Goal: Information Seeking & Learning: Learn about a topic

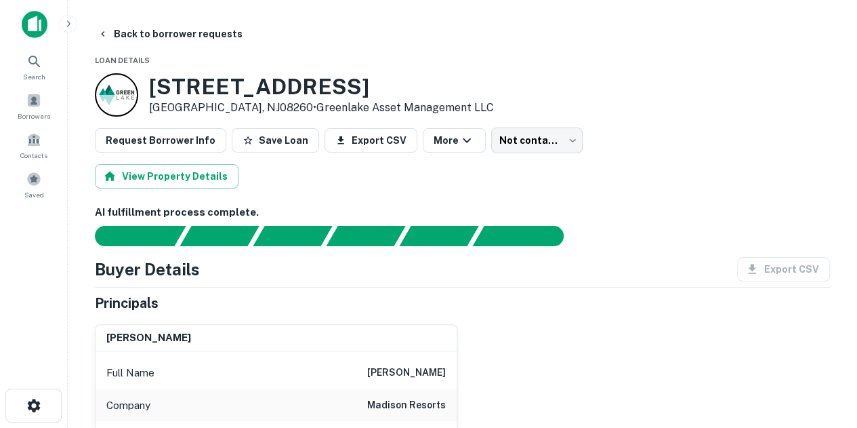
click at [35, 28] on img at bounding box center [35, 24] width 26 height 27
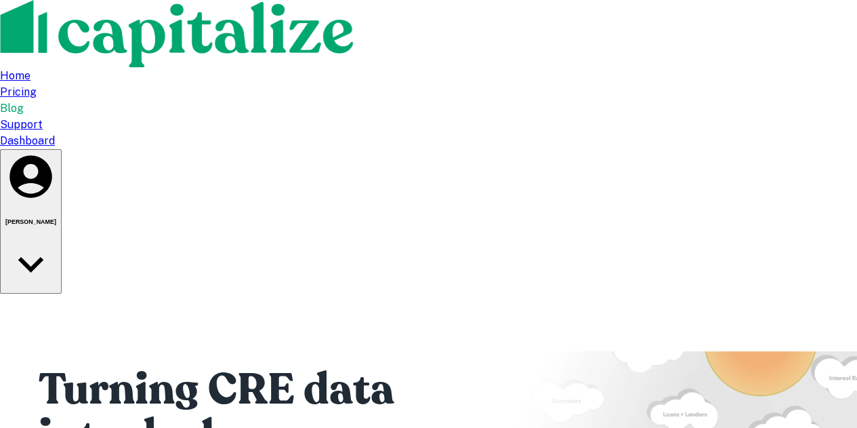
paste input "**********"
type input "**********"
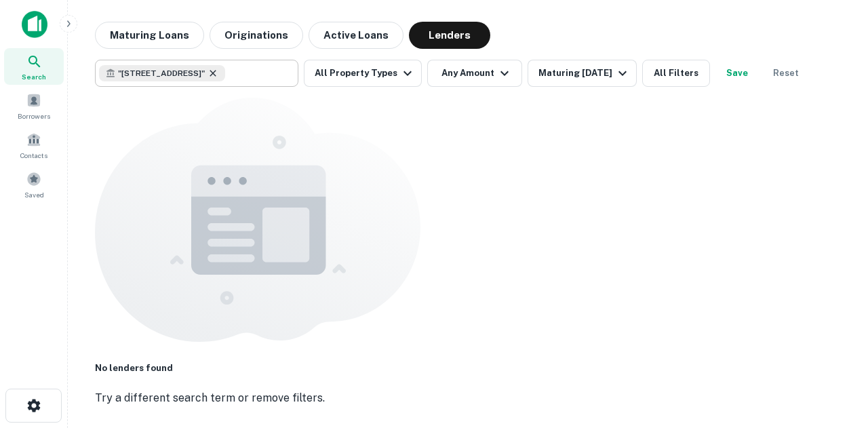
click at [218, 75] on icon at bounding box center [212, 73] width 11 height 11
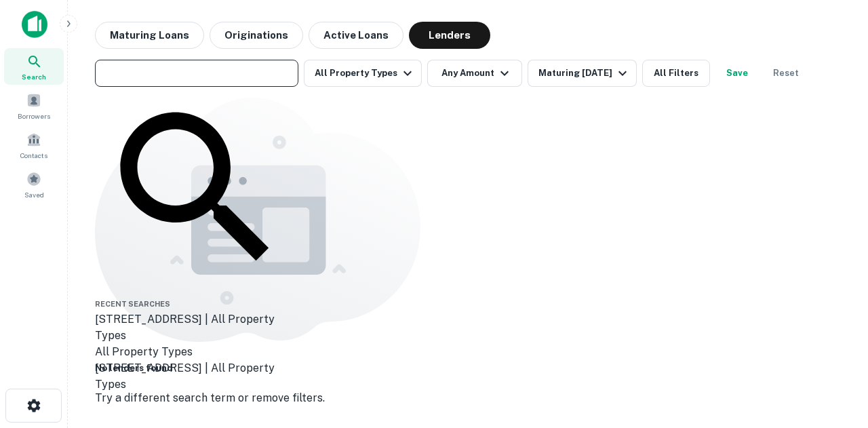
click at [34, 28] on img at bounding box center [35, 24] width 26 height 27
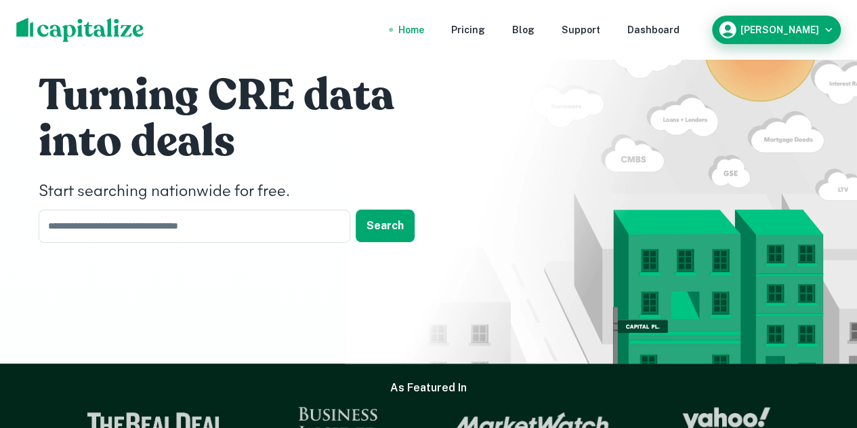
click at [807, 24] on div "[PERSON_NAME]" at bounding box center [777, 30] width 118 height 20
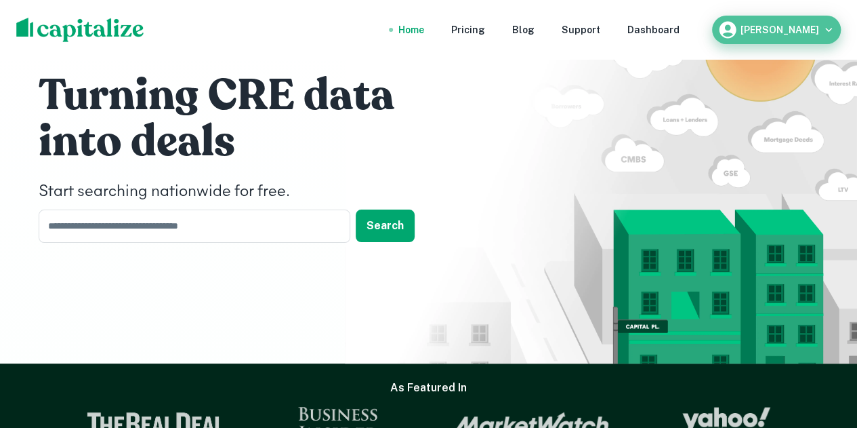
click at [804, 18] on button "Matt Sweeney" at bounding box center [776, 30] width 129 height 28
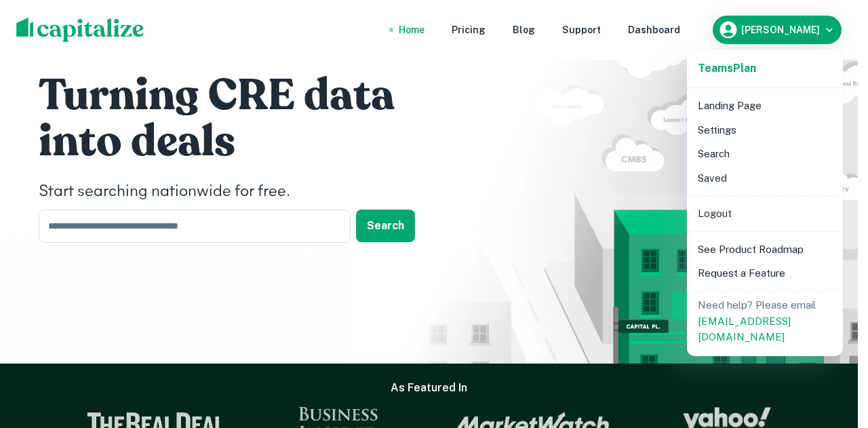
click at [710, 153] on li "Search" at bounding box center [764, 154] width 145 height 24
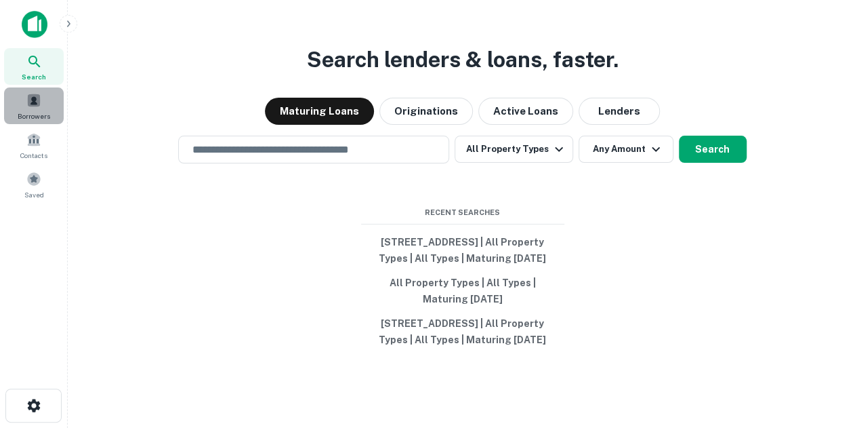
click at [40, 98] on span at bounding box center [33, 100] width 15 height 15
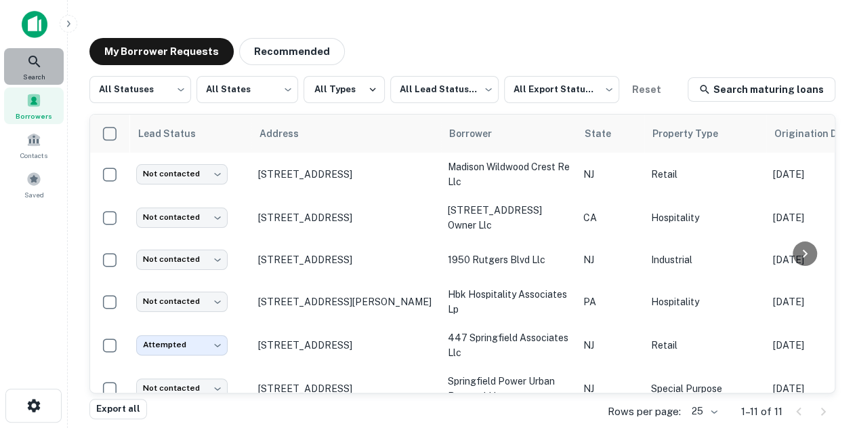
click at [41, 60] on icon at bounding box center [34, 62] width 16 height 16
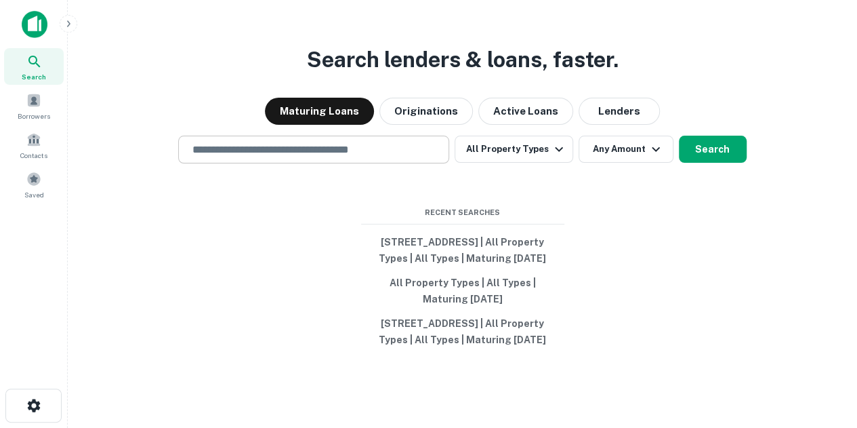
click at [279, 144] on div "​" at bounding box center [313, 150] width 271 height 28
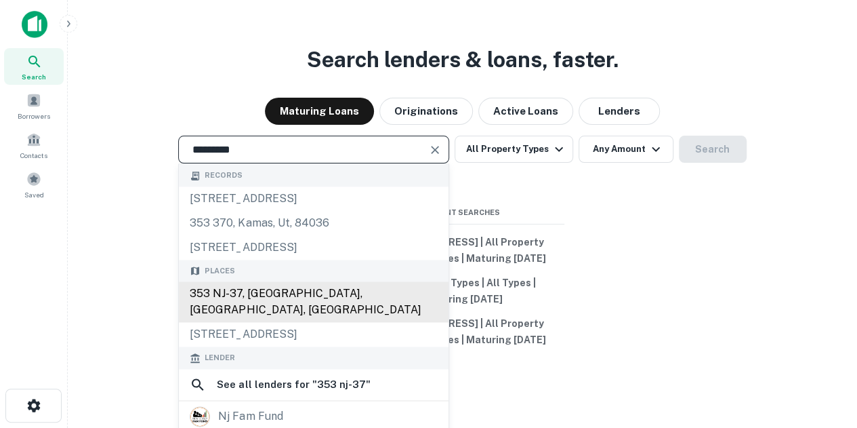
click at [276, 292] on div "353 NJ-37, [GEOGRAPHIC_DATA], [GEOGRAPHIC_DATA], [GEOGRAPHIC_DATA]" at bounding box center [314, 302] width 270 height 41
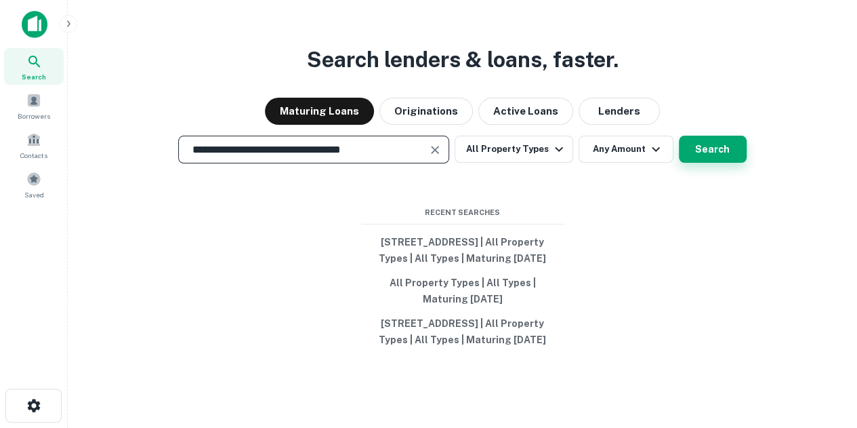
type input "**********"
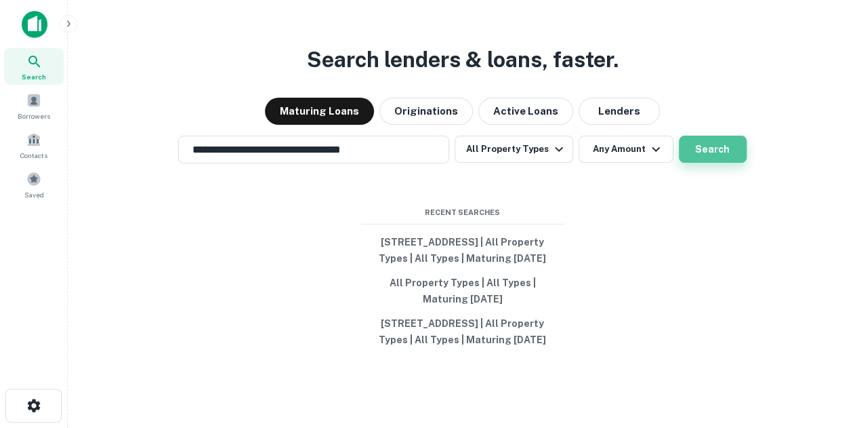
click at [730, 138] on button "Search" at bounding box center [713, 149] width 68 height 27
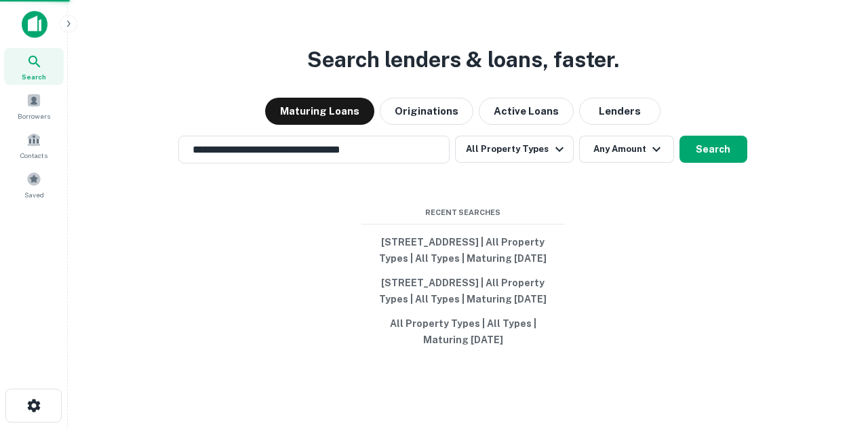
click at [317, 279] on div "[STREET_ADDRESS]" at bounding box center [434, 278] width 380 height 24
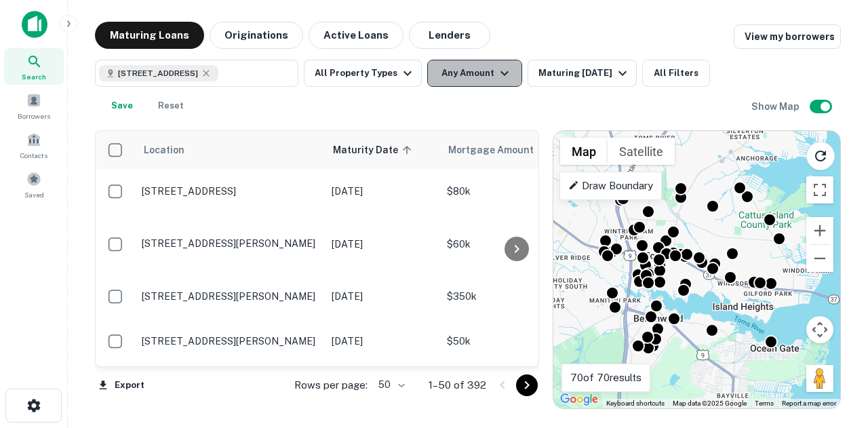
click at [496, 68] on icon "button" at bounding box center [504, 73] width 16 height 16
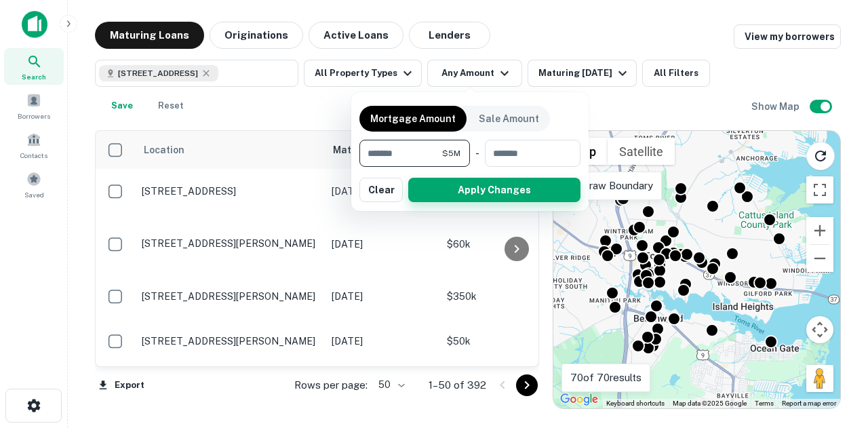
type input "*******"
click at [457, 193] on button "Apply Changes" at bounding box center [494, 190] width 172 height 24
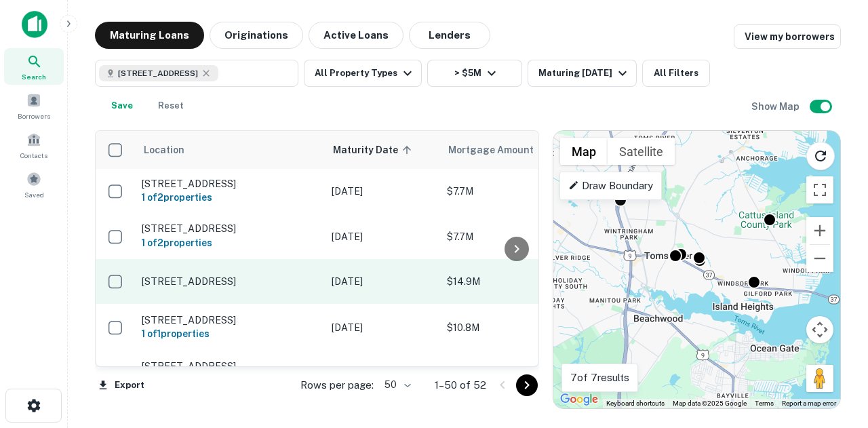
click at [295, 287] on td "36 Airport Rd Lakewood, NJ08701" at bounding box center [230, 281] width 190 height 45
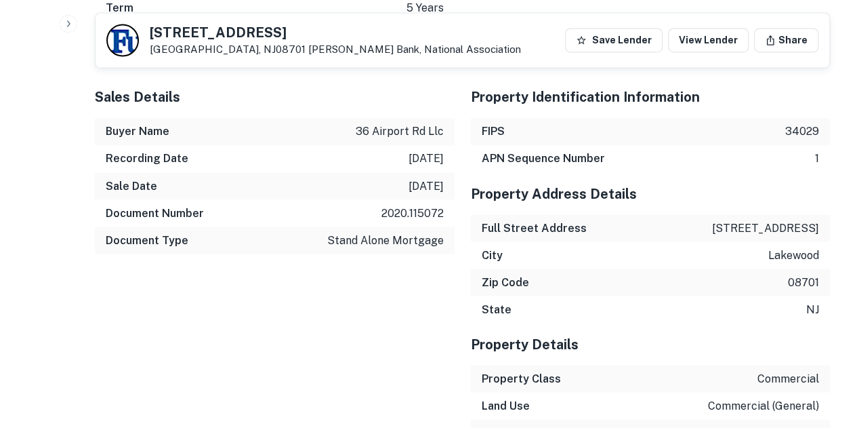
scroll to position [1113, 0]
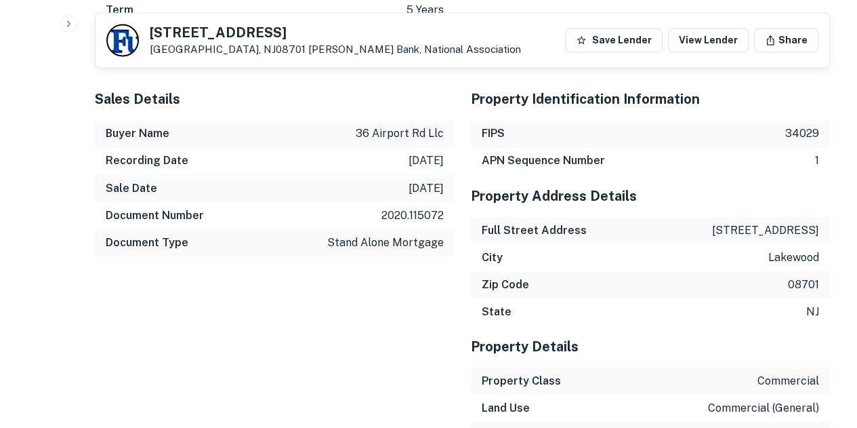
click at [69, 23] on icon "button" at bounding box center [68, 23] width 3 height 6
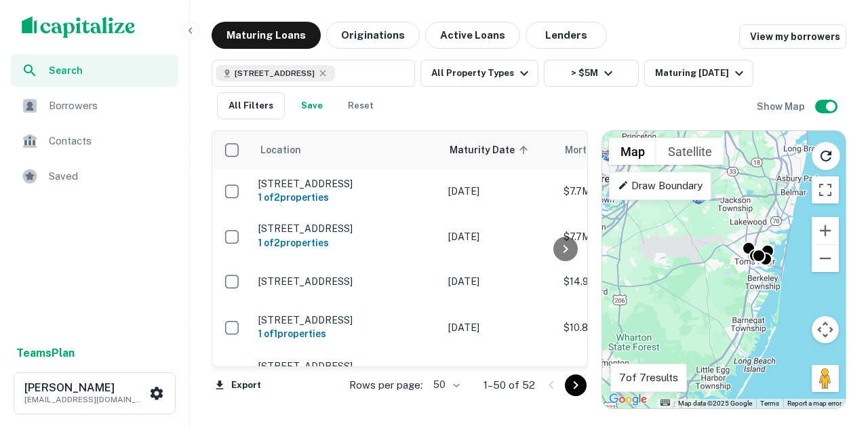
click at [688, 189] on p "Draw Boundary" at bounding box center [659, 186] width 85 height 16
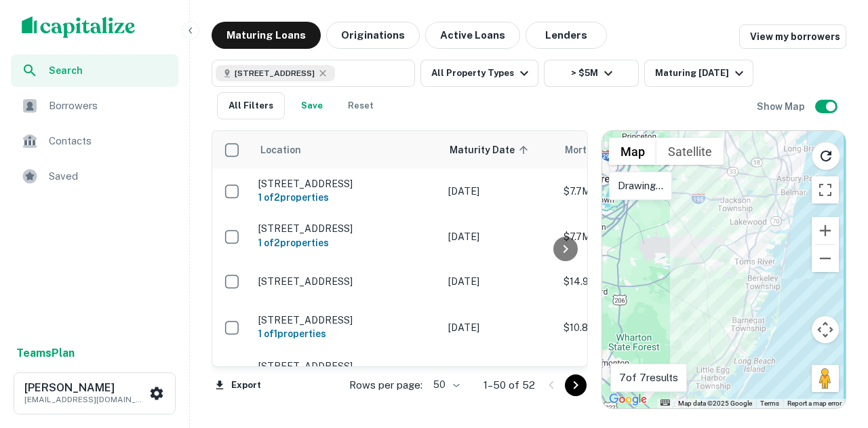
drag, startPoint x: 719, startPoint y: 191, endPoint x: 802, endPoint y: 269, distance: 113.6
click at [728, 188] on div "To activate drag with keyboard, press Alt + Enter. Once in keyboard drag state,…" at bounding box center [723, 269] width 243 height 277
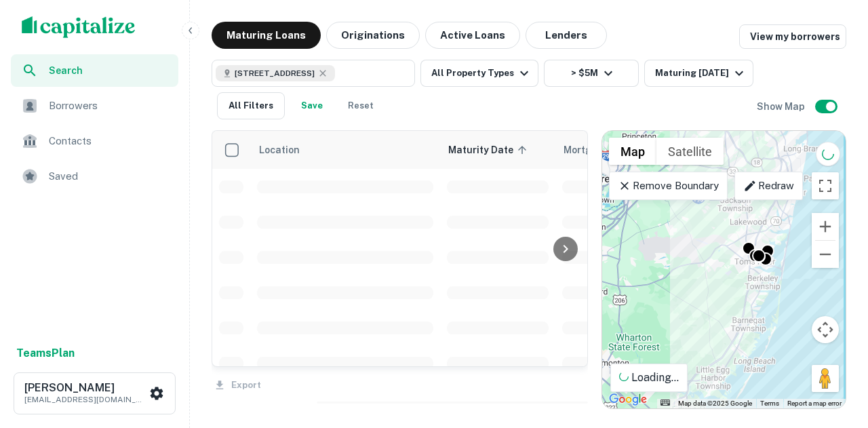
click at [667, 192] on p "Remove Boundary" at bounding box center [667, 186] width 101 height 16
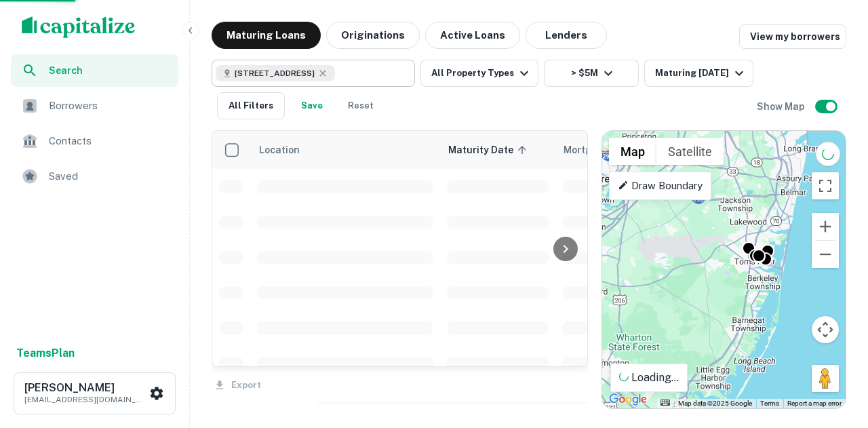
click at [335, 78] on div "353 NJ-37, Toms River, NJ 08753, USA" at bounding box center [275, 73] width 119 height 16
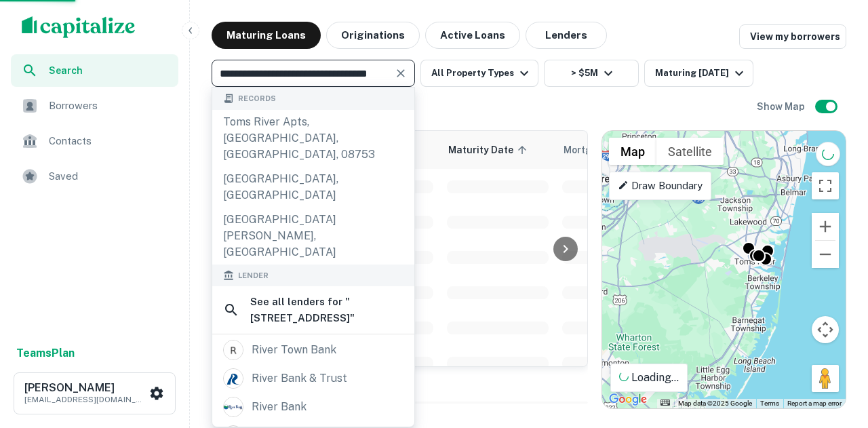
type input "**********"
click at [348, 75] on input "**********" at bounding box center [302, 73] width 173 height 19
click at [405, 79] on icon "Clear" at bounding box center [401, 73] width 14 height 14
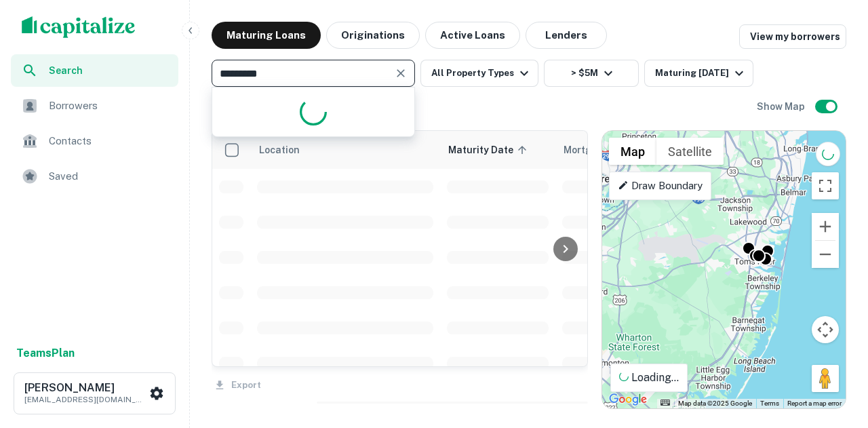
type input "**********"
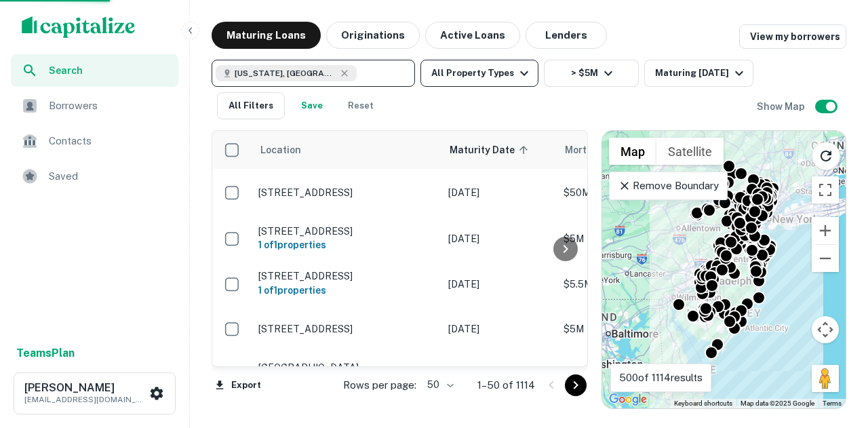
click at [501, 67] on button "All Property Types" at bounding box center [479, 73] width 118 height 27
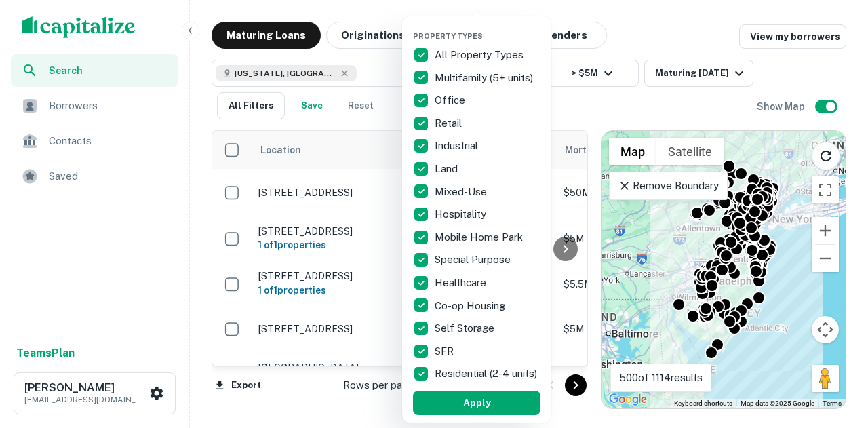
click at [447, 185] on p "Mixed-Use" at bounding box center [461, 192] width 55 height 16
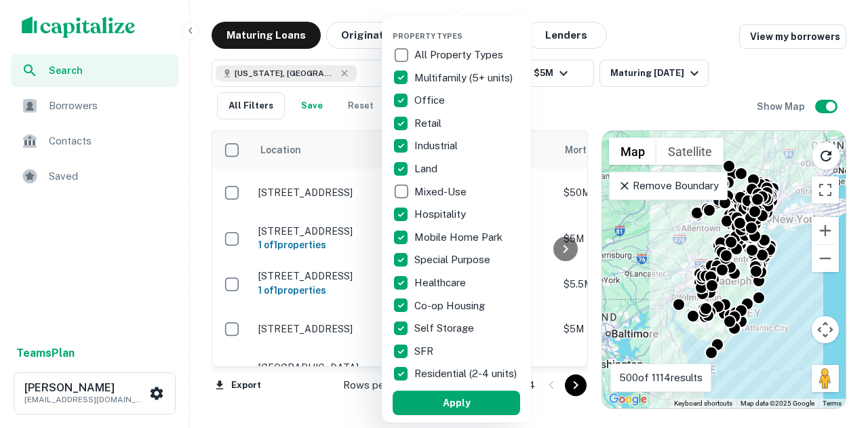
click at [430, 159] on div "Land" at bounding box center [455, 168] width 127 height 23
click at [429, 103] on p "Office" at bounding box center [430, 100] width 33 height 16
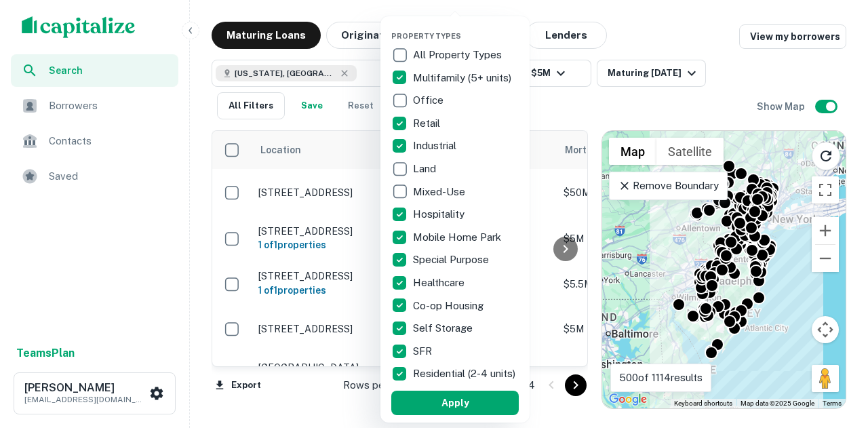
click at [427, 74] on p "Multifamily (5+ units)" at bounding box center [463, 78] width 101 height 16
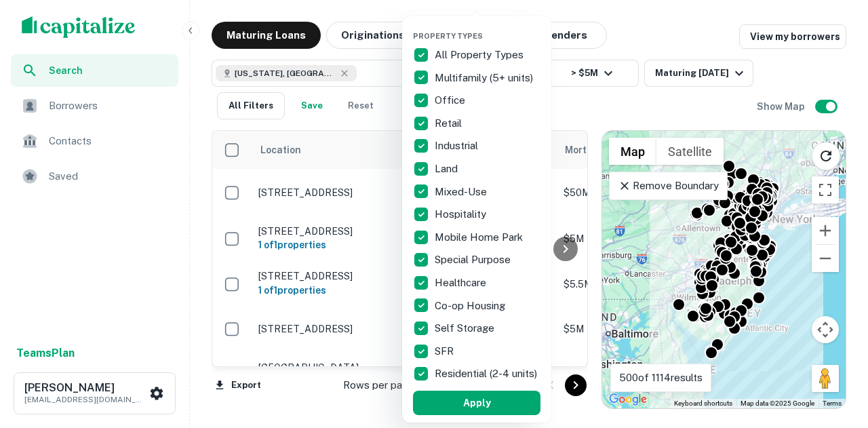
click at [409, 47] on div "Property Types All Property Types Multifamily (5+ units) Office Retail Industri…" at bounding box center [476, 219] width 149 height 406
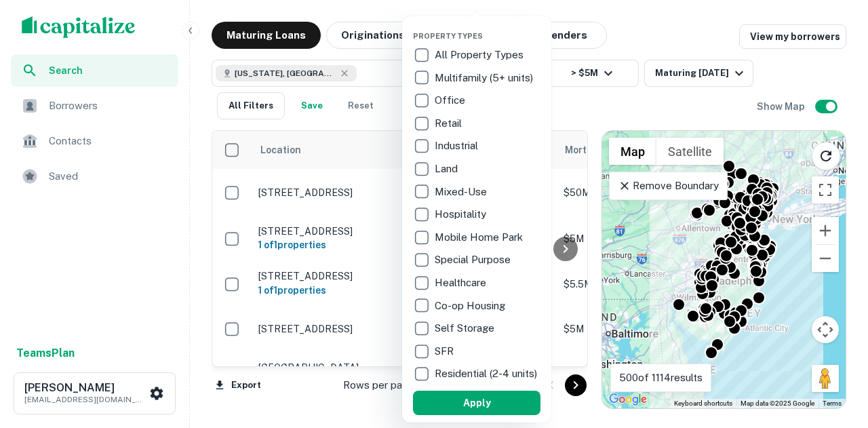
click at [434, 213] on p "Hospitality" at bounding box center [461, 214] width 54 height 16
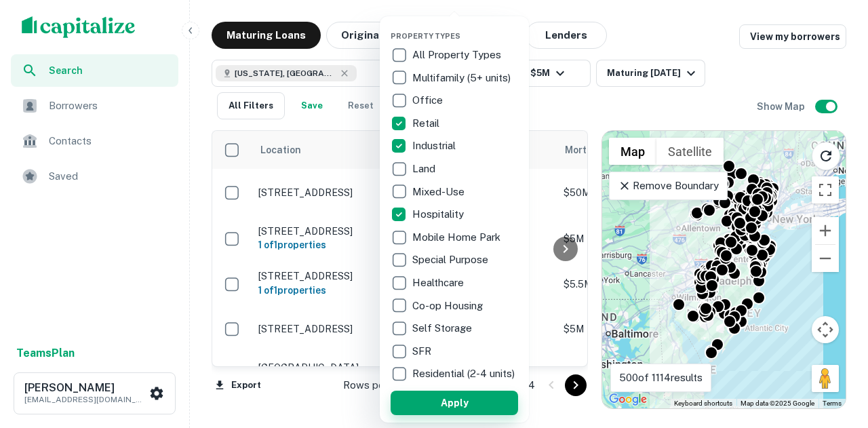
click at [455, 405] on button "Apply" at bounding box center [453, 402] width 127 height 24
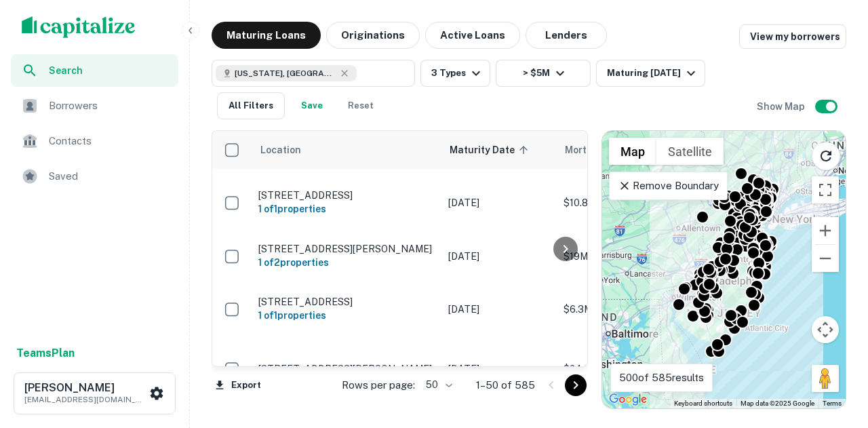
scroll to position [2299, 0]
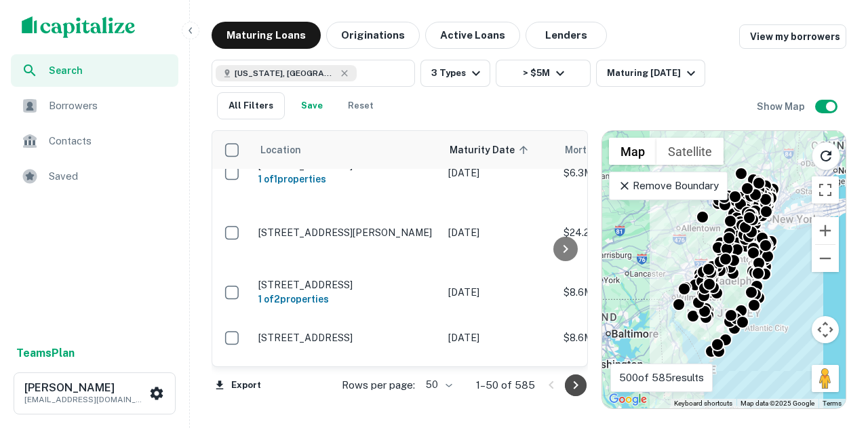
click at [573, 388] on icon "Go to next page" at bounding box center [575, 385] width 5 height 8
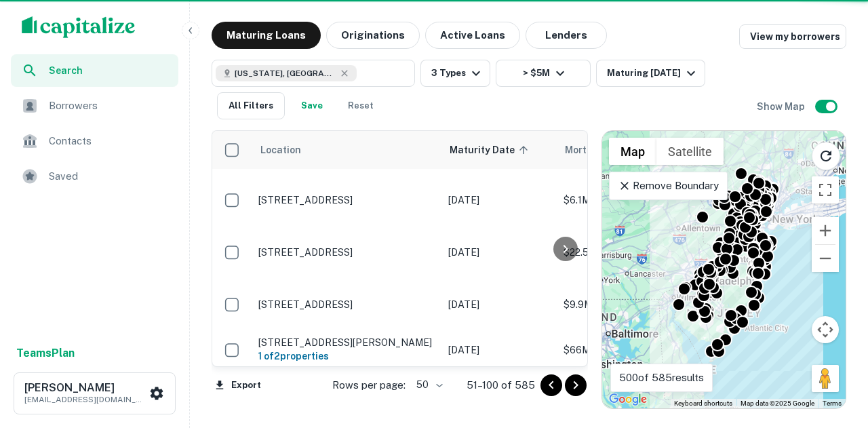
scroll to position [2344, 0]
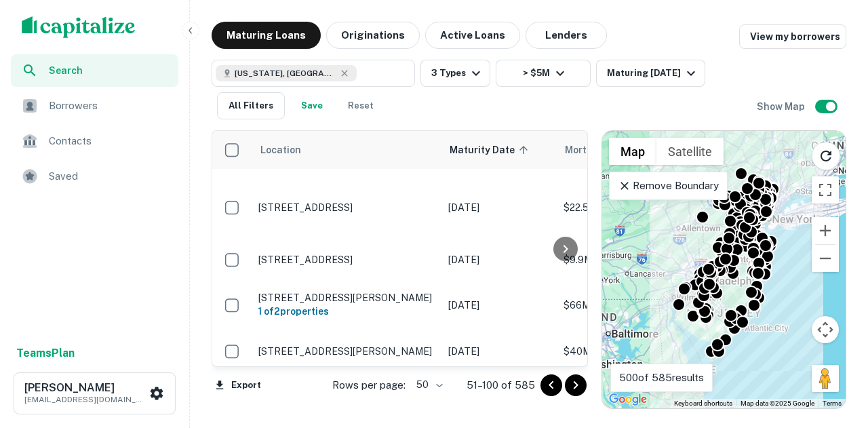
click at [567, 384] on button "Go to next page" at bounding box center [576, 385] width 22 height 22
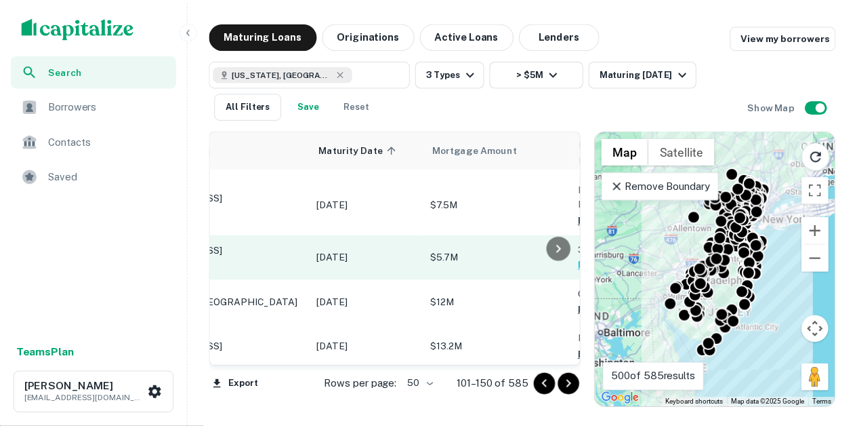
scroll to position [785, 0]
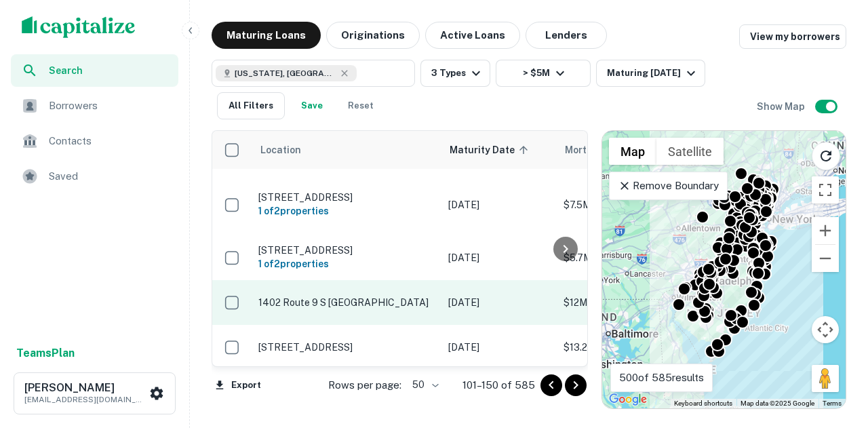
click at [351, 296] on p "1402 Route 9 S Cape May Court House, NJ08210" at bounding box center [346, 302] width 176 height 12
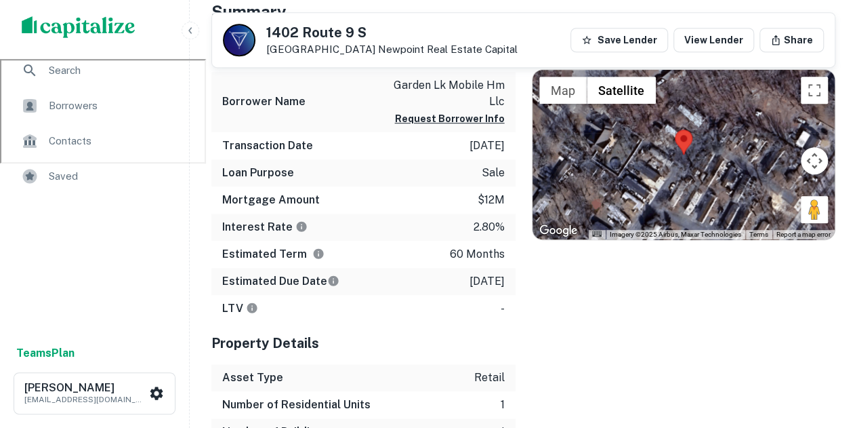
scroll to position [367, 0]
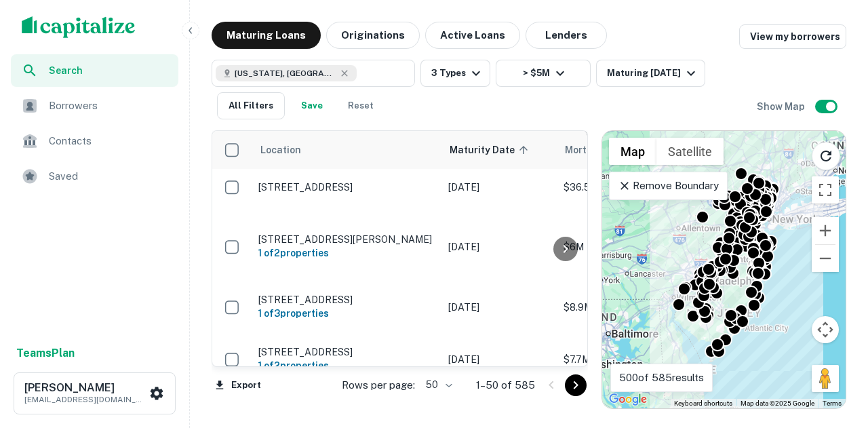
scroll to position [1743, 0]
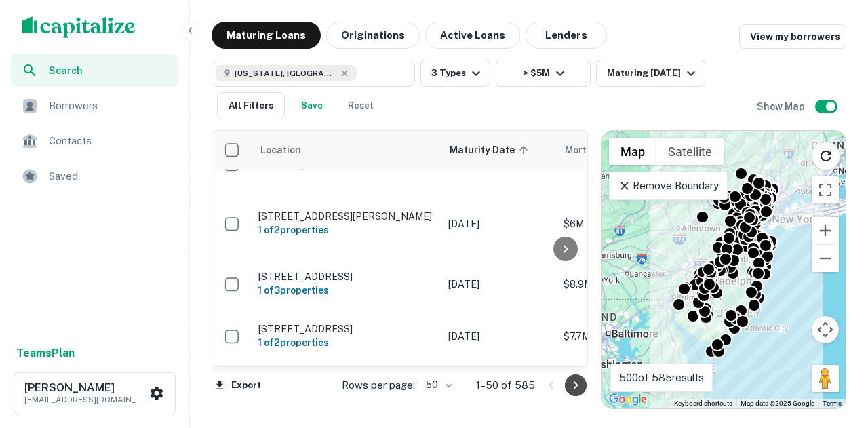
click at [586, 388] on button "Go to next page" at bounding box center [576, 385] width 22 height 22
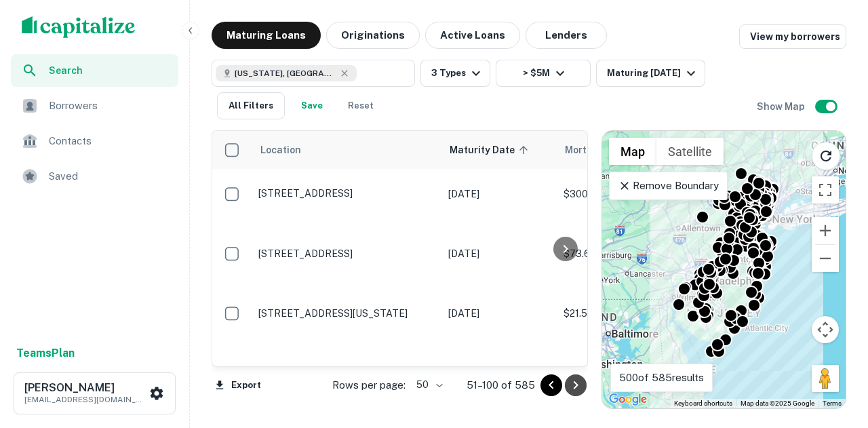
click at [569, 386] on icon "Go to next page" at bounding box center [575, 385] width 16 height 16
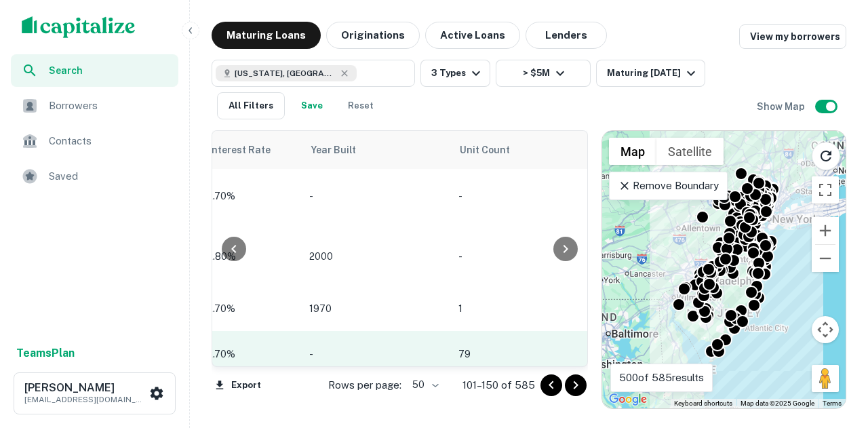
scroll to position [2220, 1406]
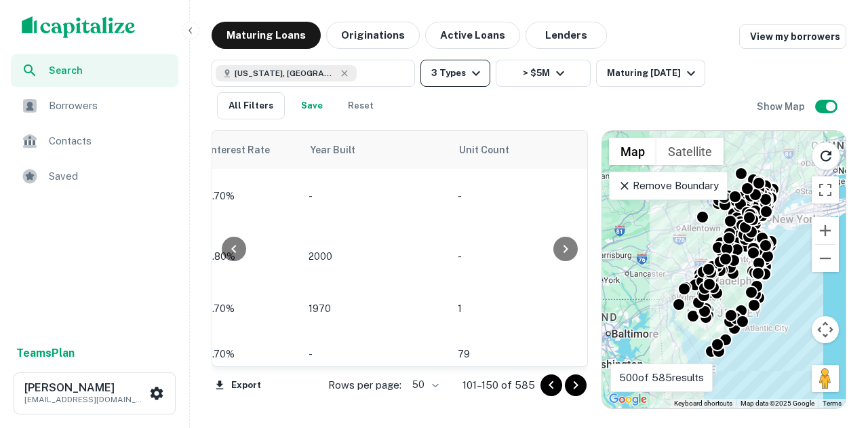
click at [447, 70] on button "3 Types" at bounding box center [455, 73] width 70 height 27
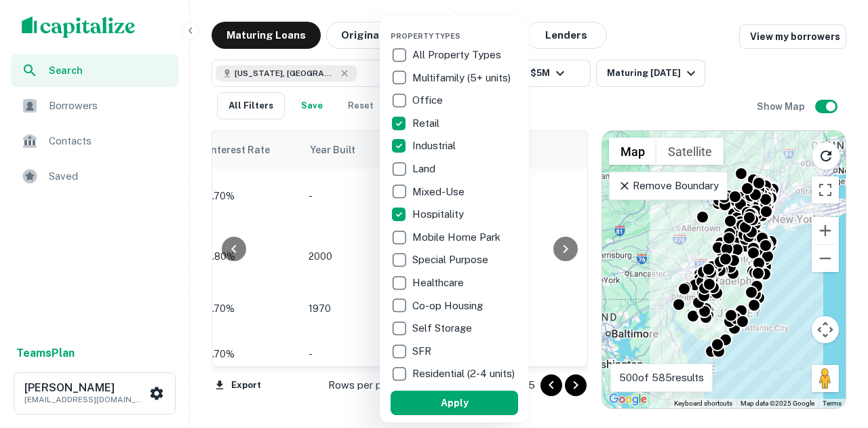
click at [415, 147] on p "Industrial" at bounding box center [435, 146] width 46 height 16
click at [485, 409] on button "Apply" at bounding box center [453, 402] width 127 height 24
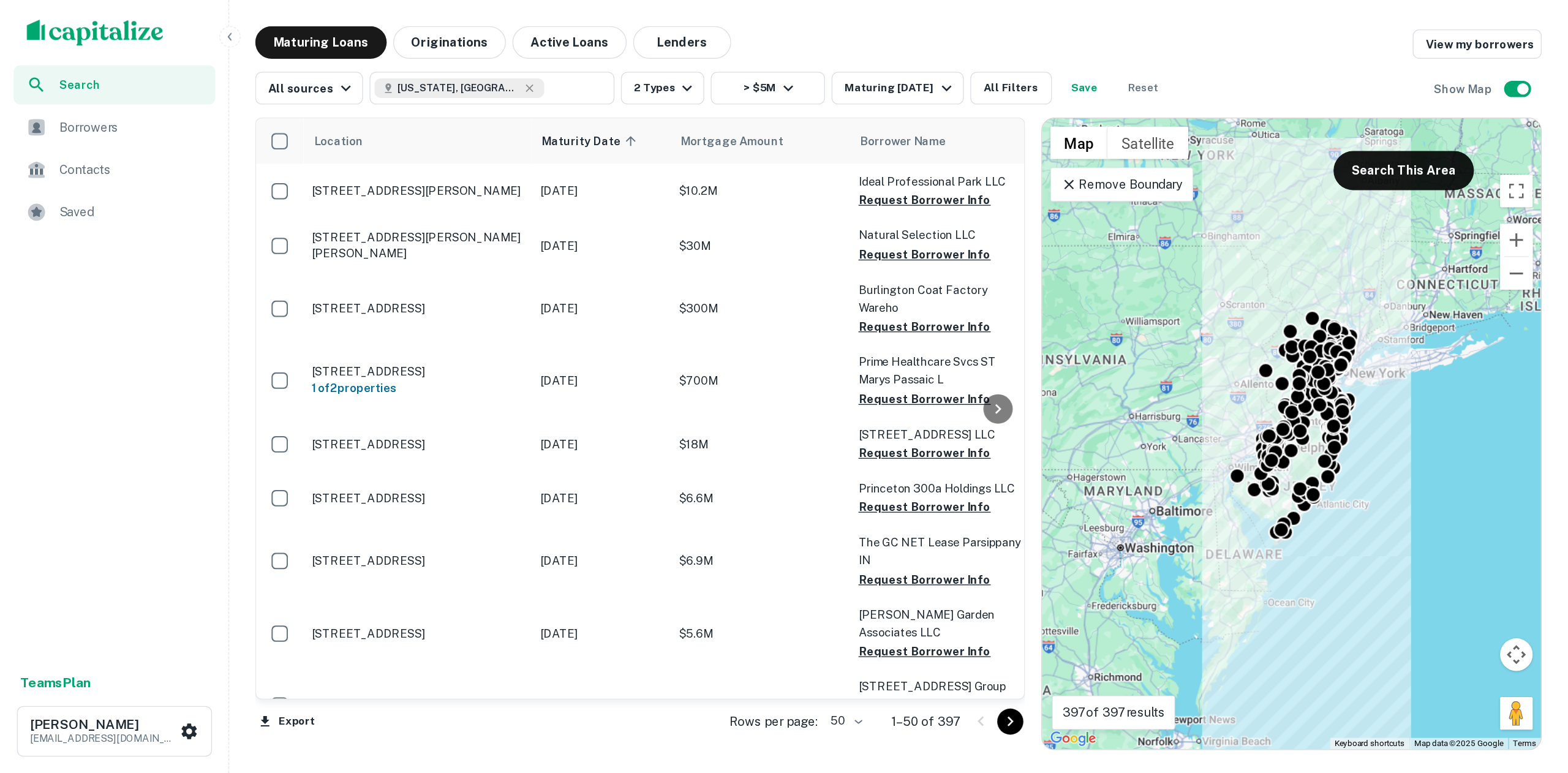
scroll to position [1670, 0]
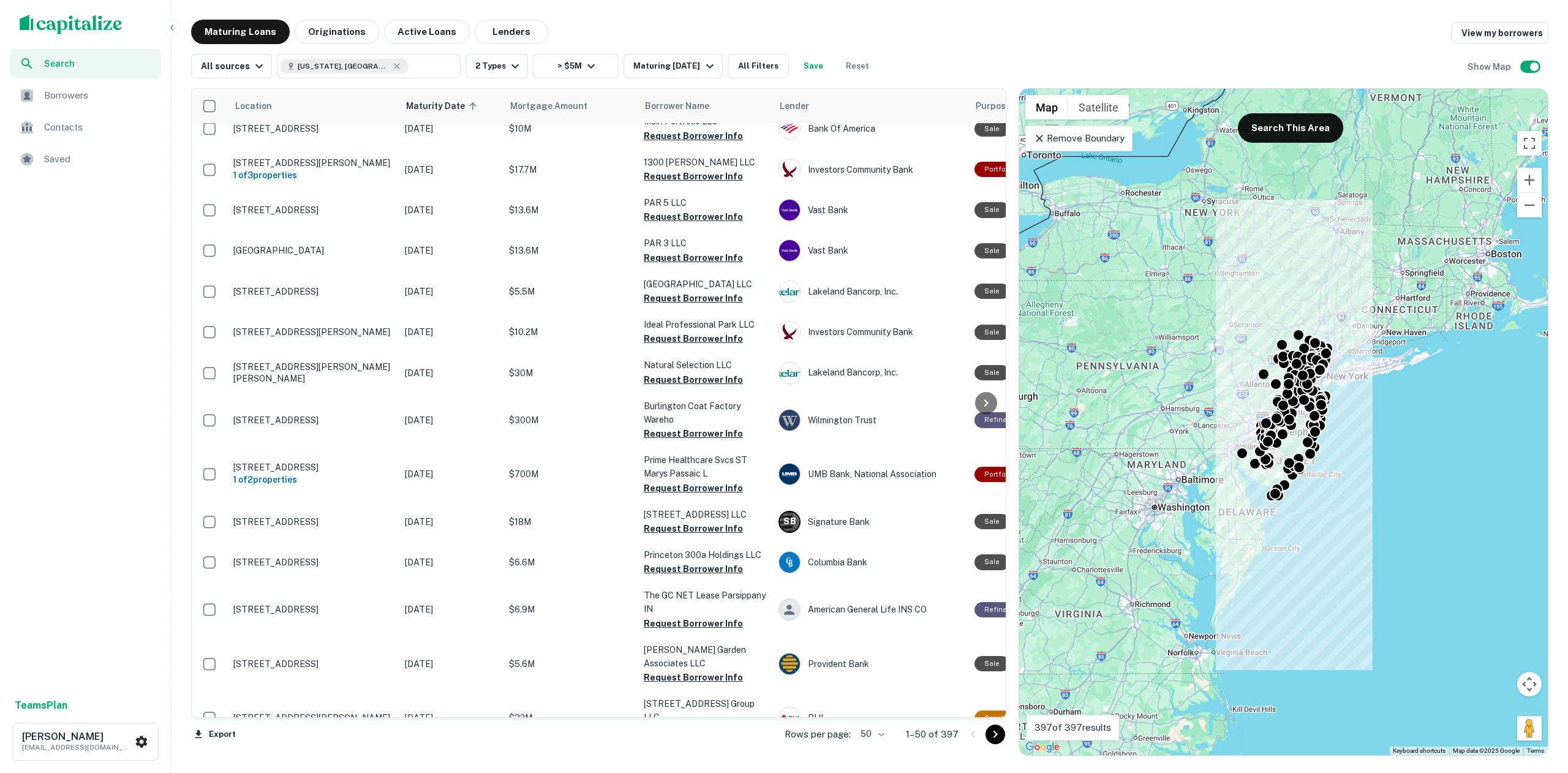
drag, startPoint x: 729, startPoint y: 1, endPoint x: 23, endPoint y: 309, distance: 770.3
click at [23, 309] on div "Search Borrowers Contacts Saved" at bounding box center [85, 370] width 171 height 642
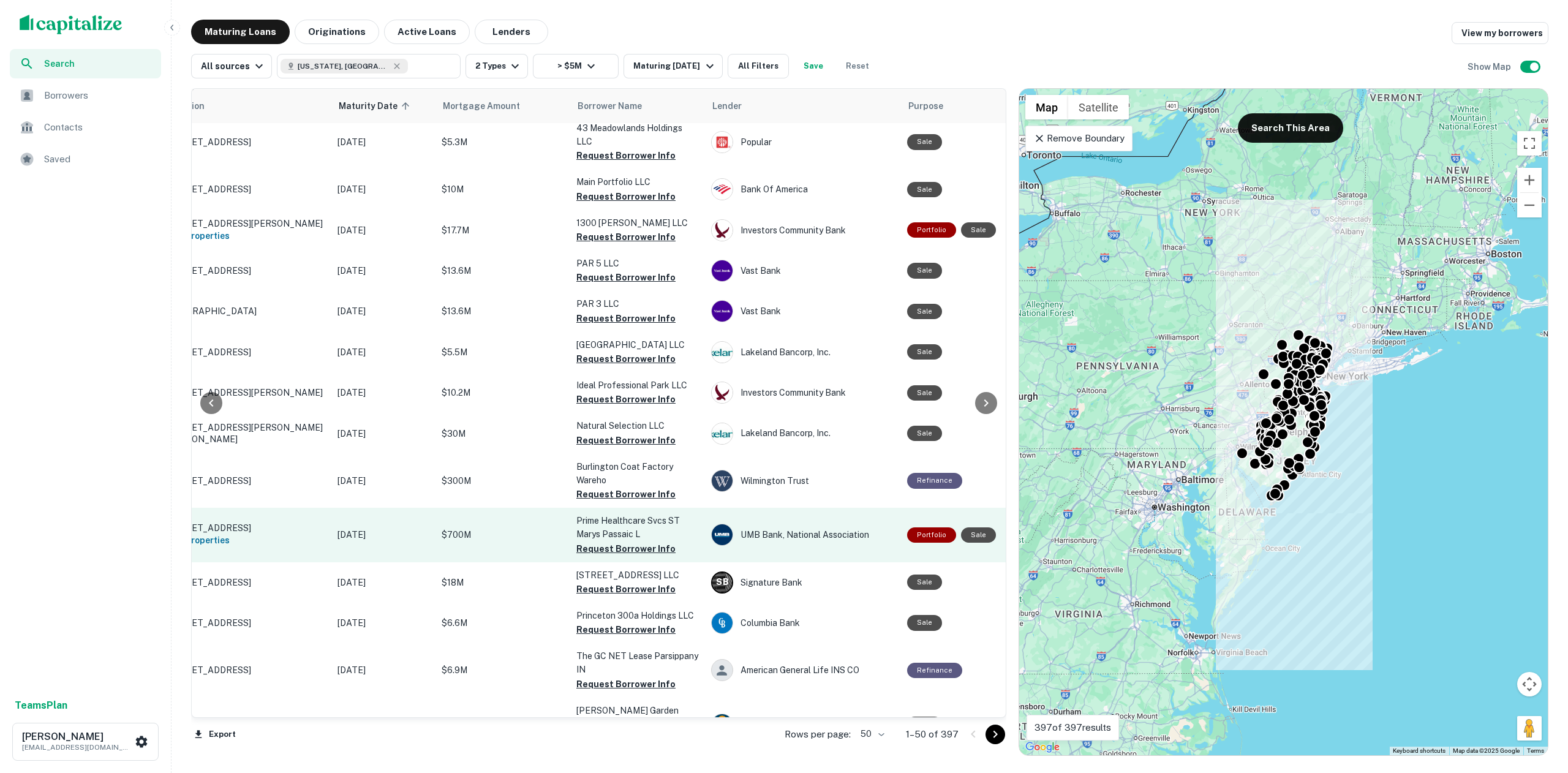
scroll to position [1670, 68]
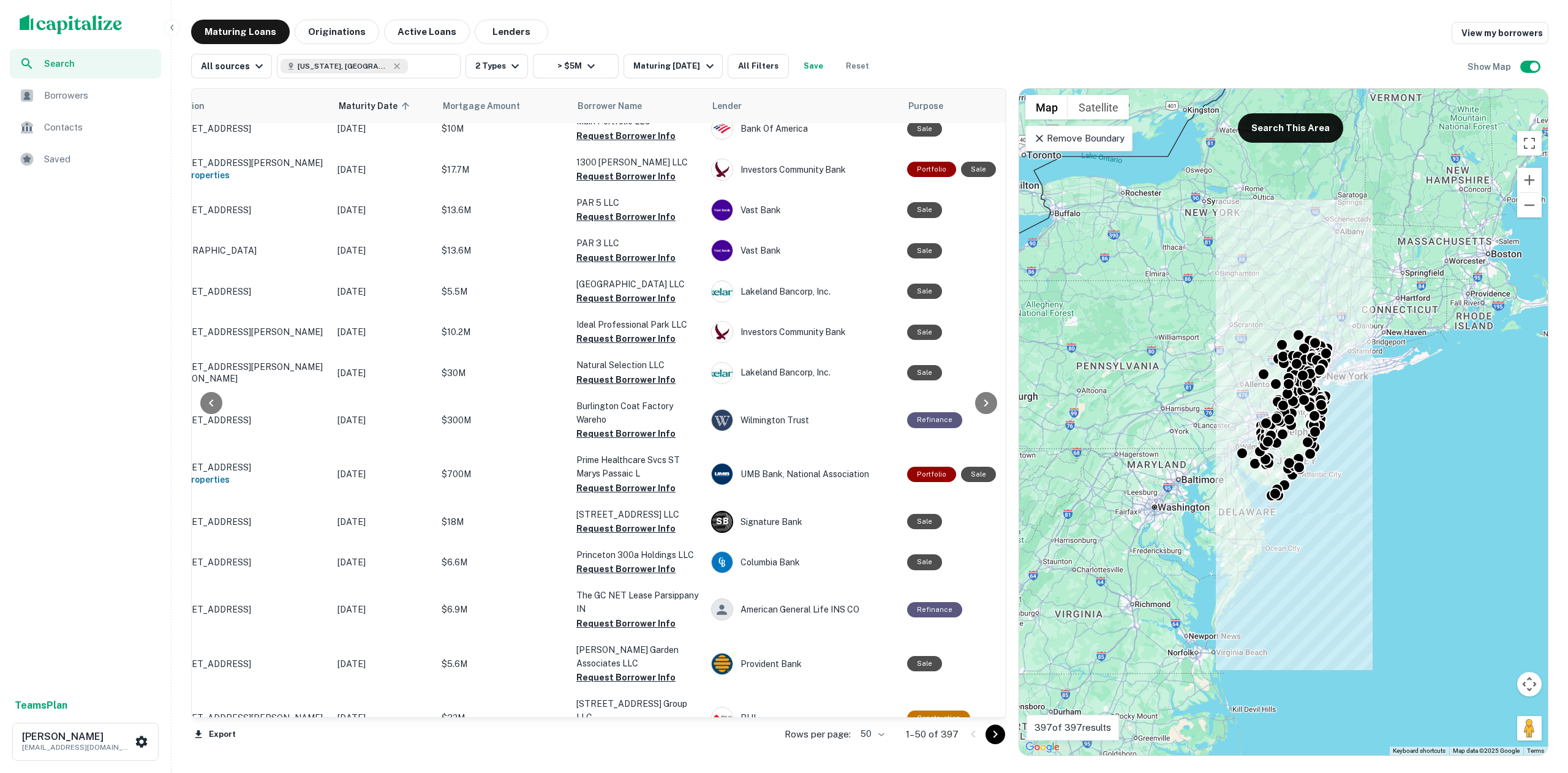
click at [775, 386] on icon "Go to next page" at bounding box center [995, 734] width 14 height 14
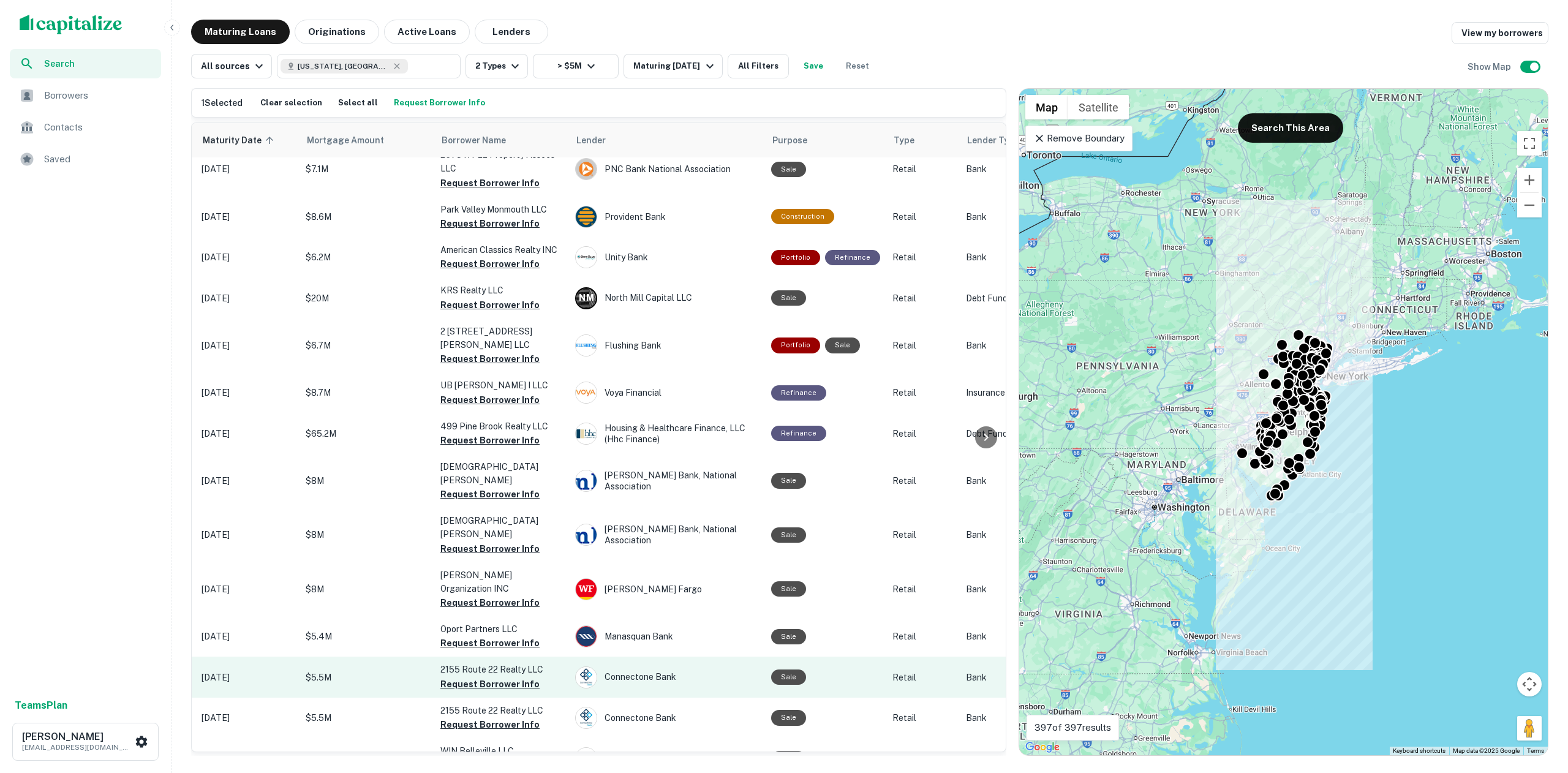
scroll to position [1611, 0]
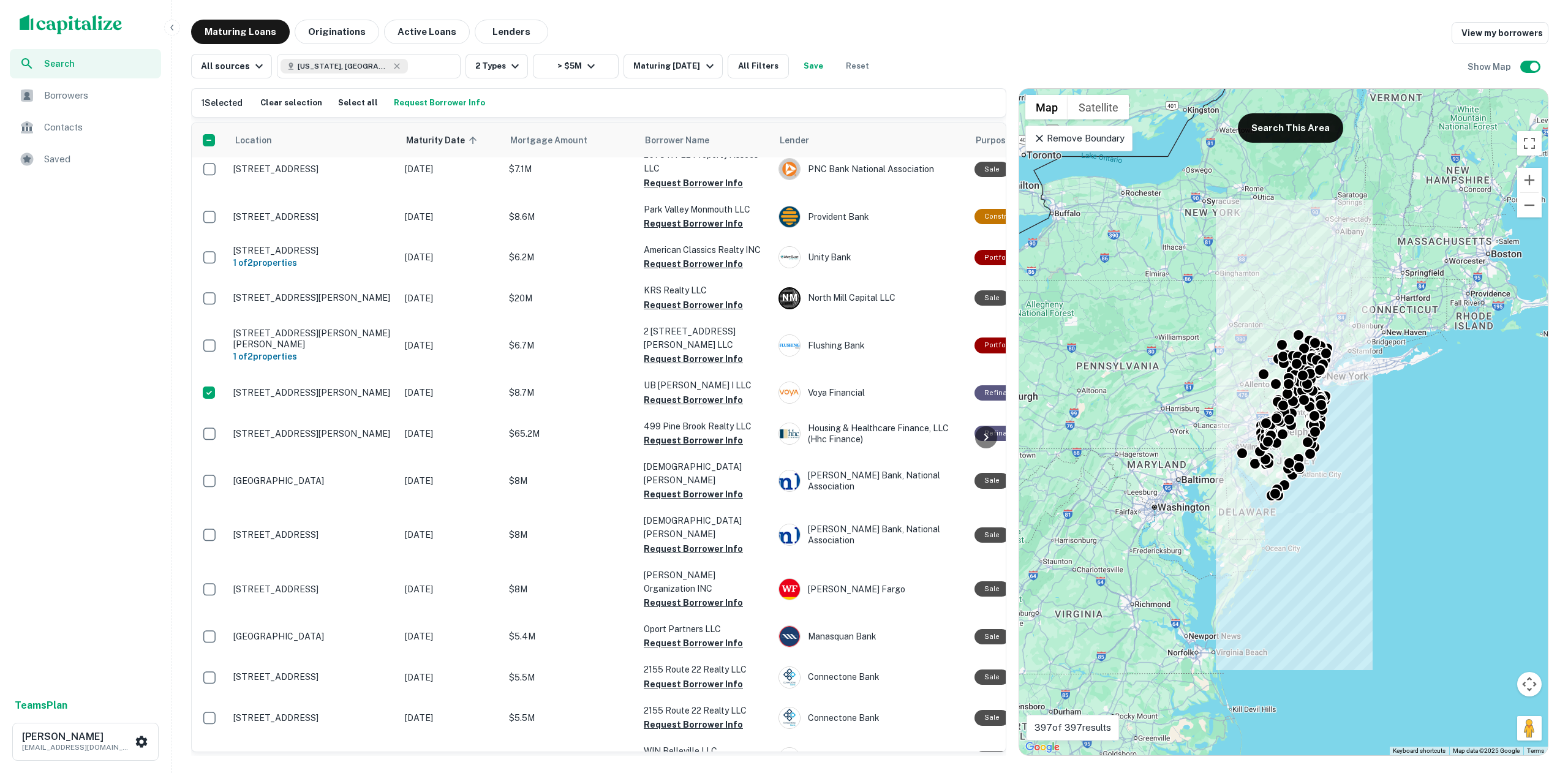
click at [444, 99] on button "Request Borrower Info" at bounding box center [439, 103] width 98 height 18
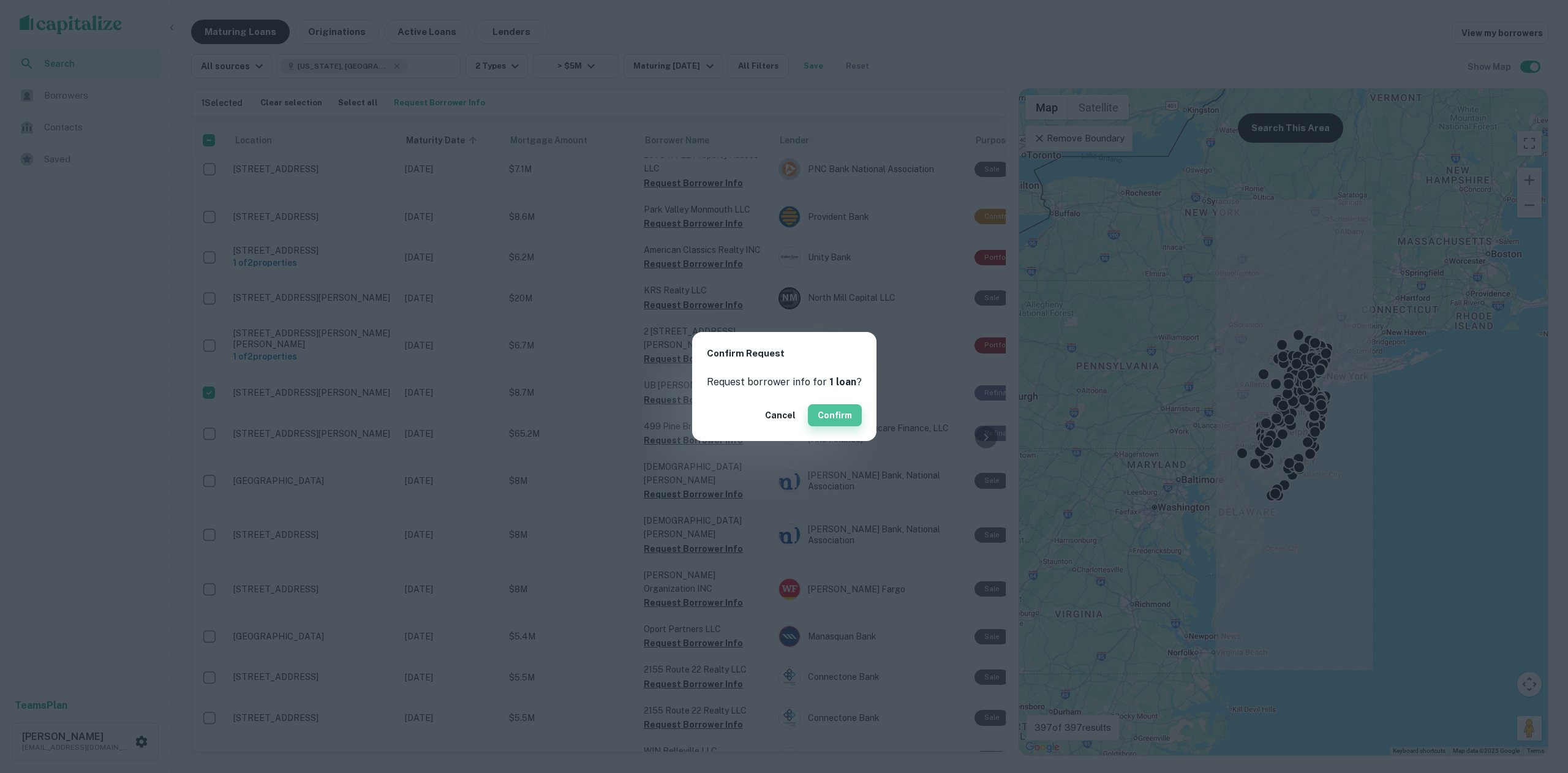
click at [775, 386] on button "Confirm" at bounding box center [835, 415] width 54 height 22
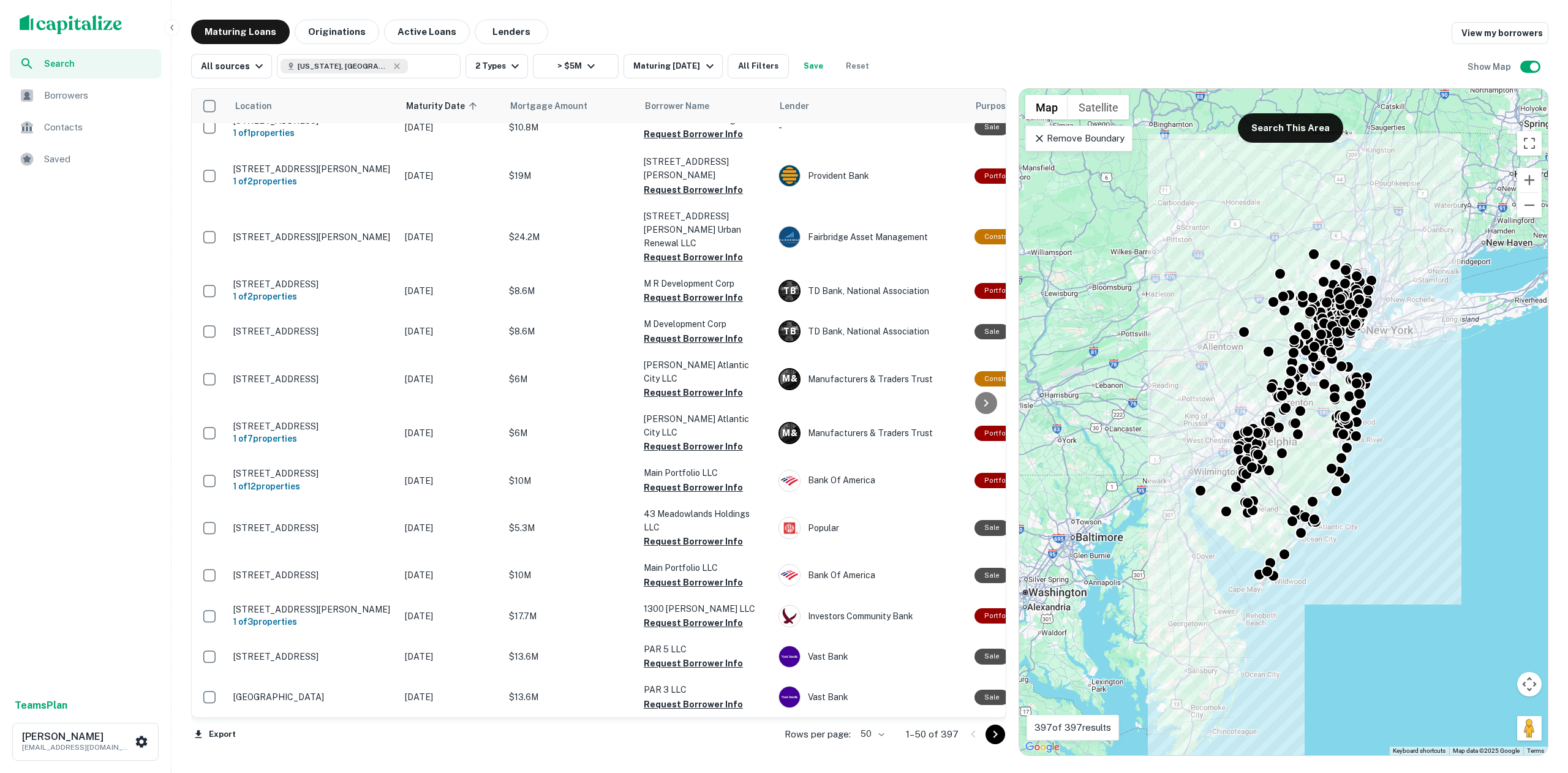
scroll to position [1670, 0]
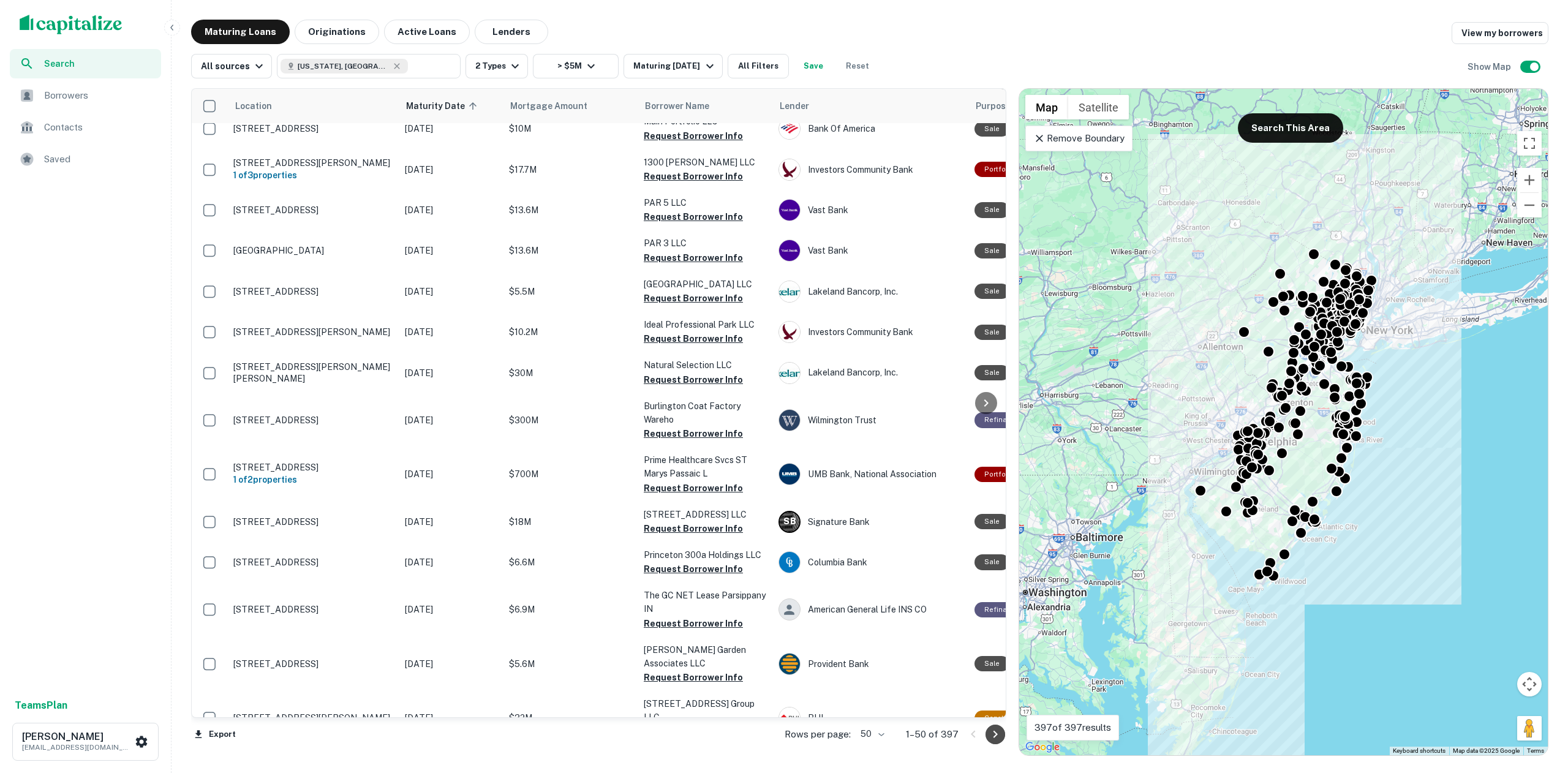
click at [997, 731] on icon "Go to next page" at bounding box center [995, 734] width 14 height 14
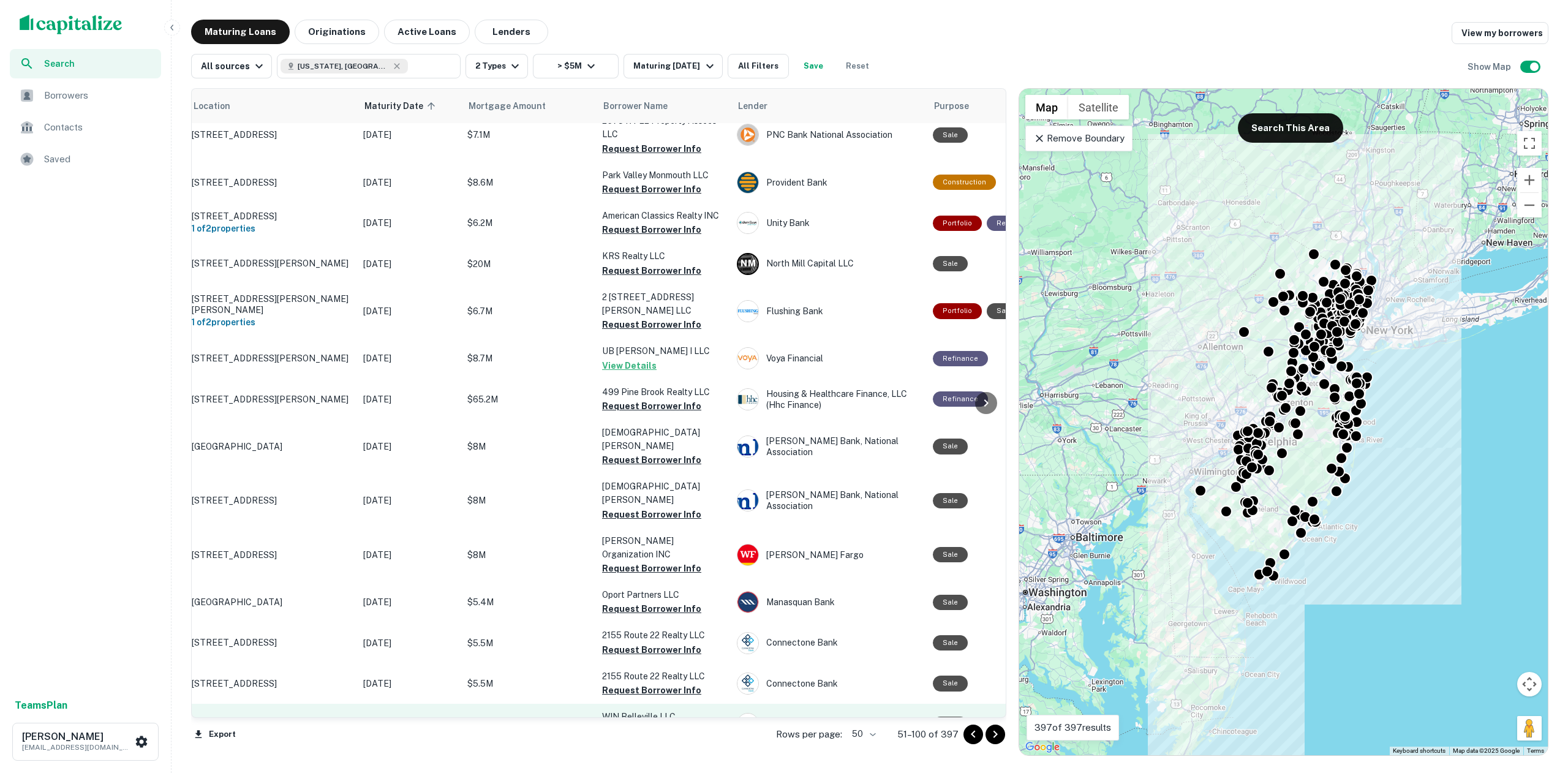
scroll to position [1611, 0]
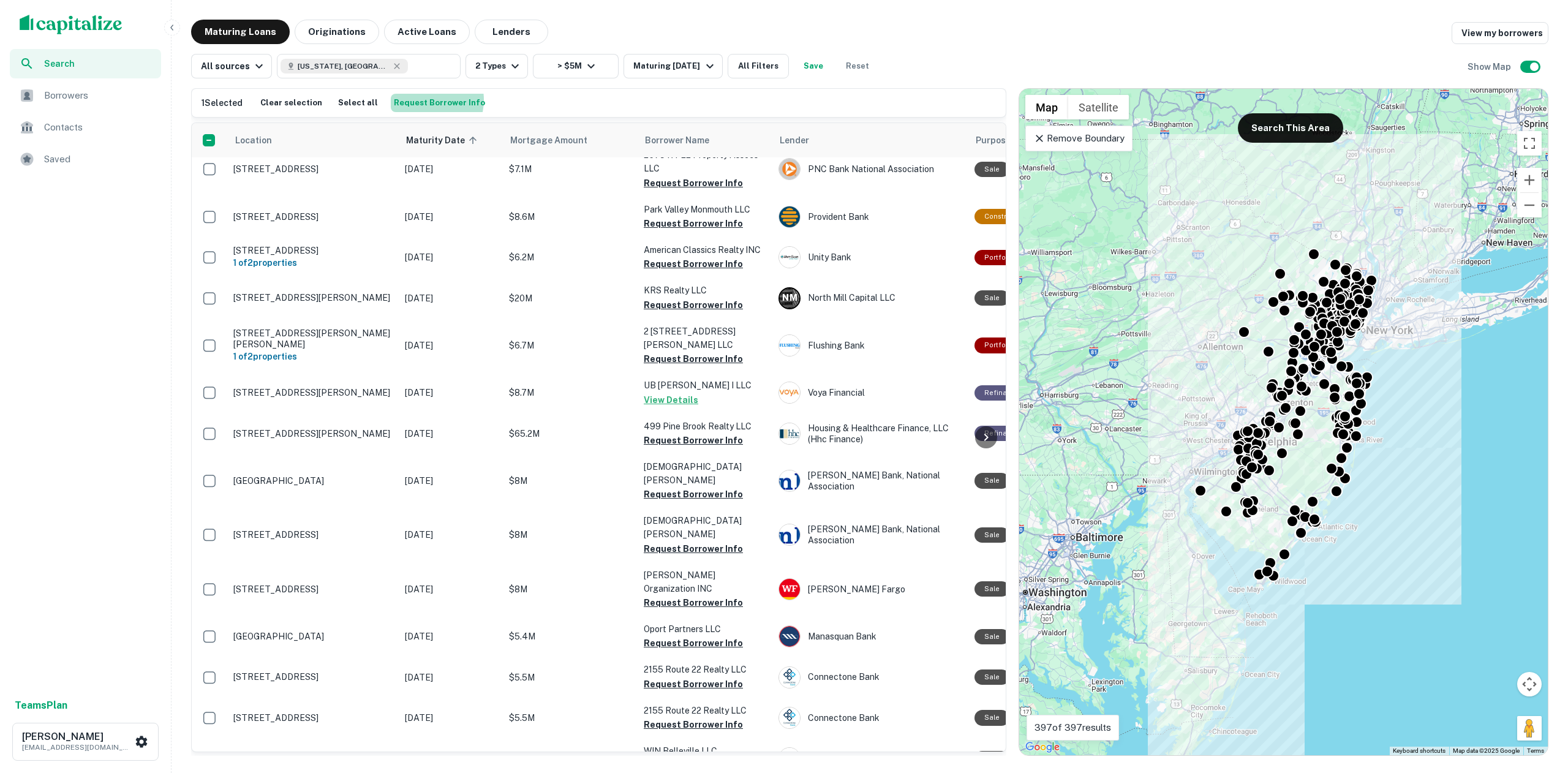
click at [417, 99] on button "Request Borrower Info" at bounding box center [439, 103] width 98 height 18
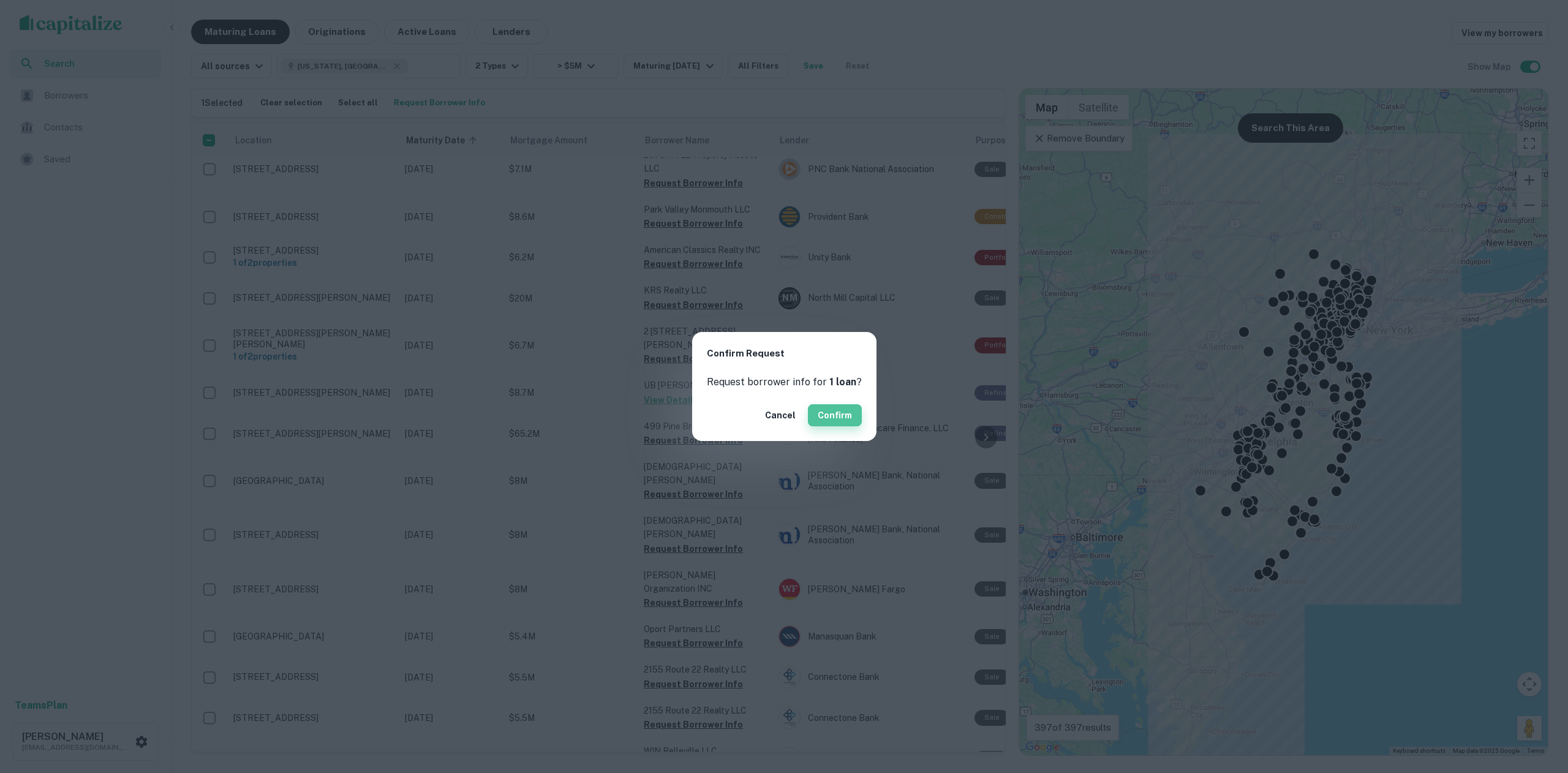
click at [830, 416] on button "Confirm" at bounding box center [835, 415] width 54 height 22
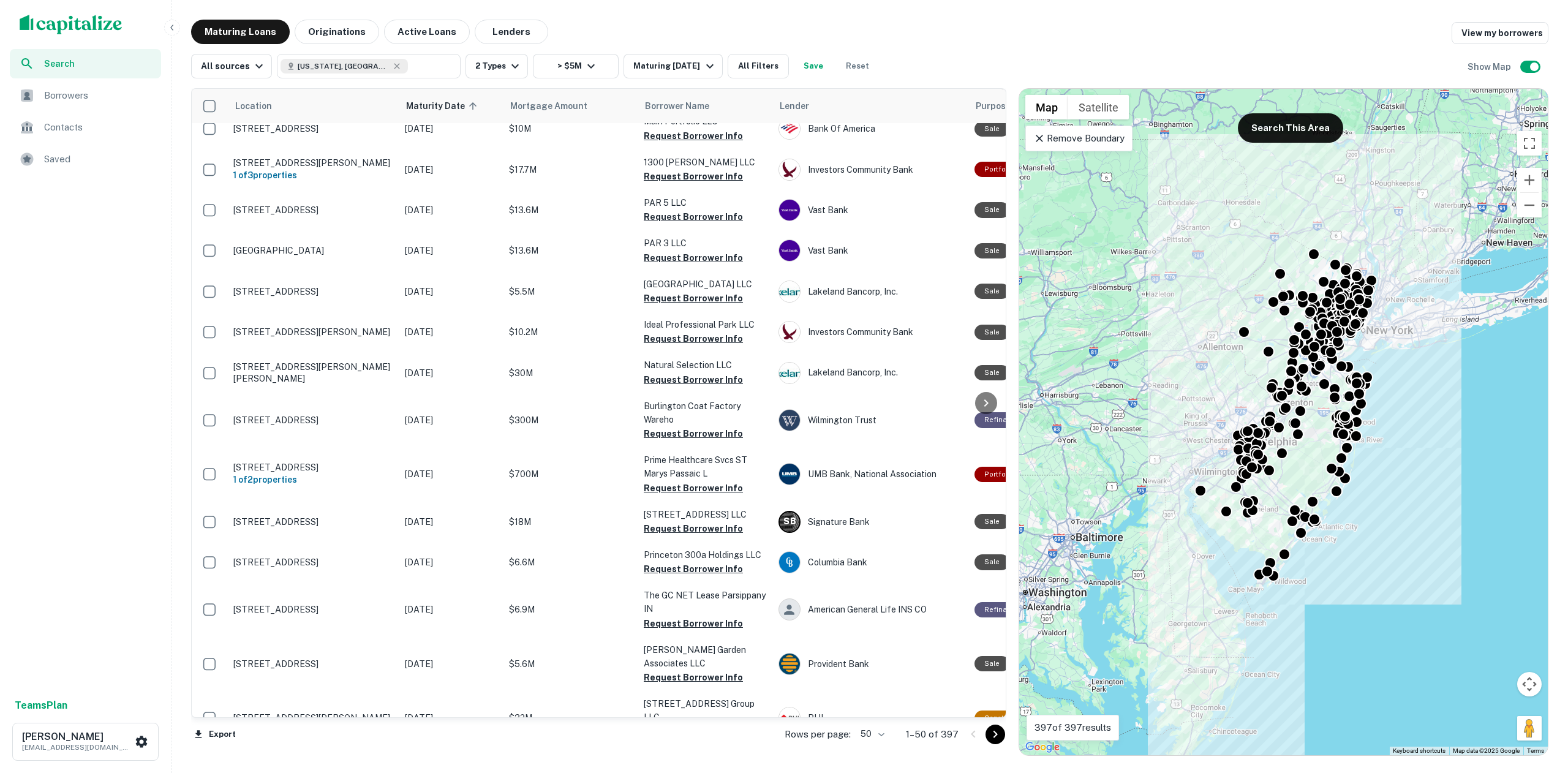
click at [992, 737] on icon "Go to next page" at bounding box center [995, 734] width 14 height 14
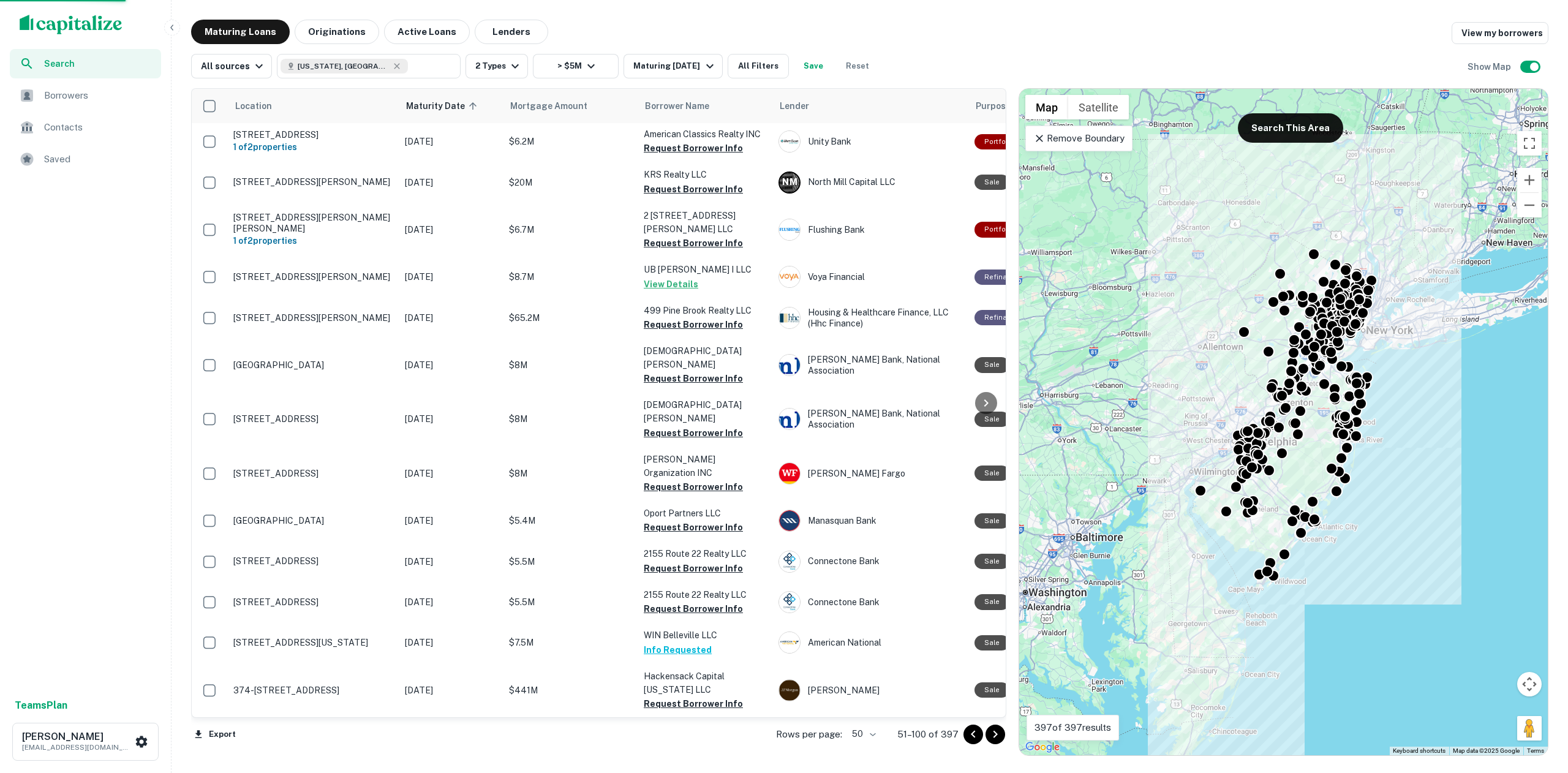
scroll to position [1611, 0]
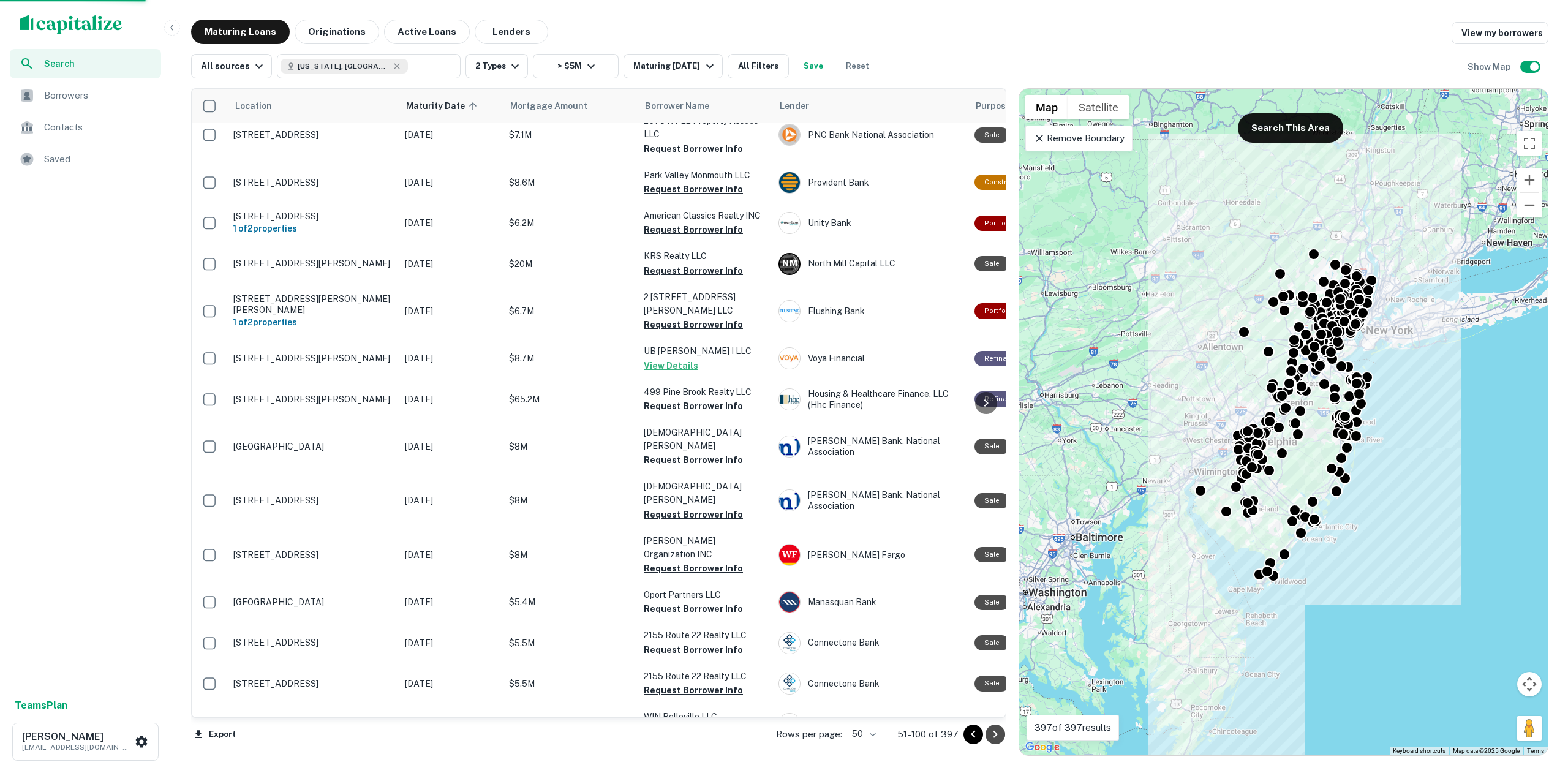
click at [995, 733] on icon "Go to next page" at bounding box center [995, 735] width 5 height 7
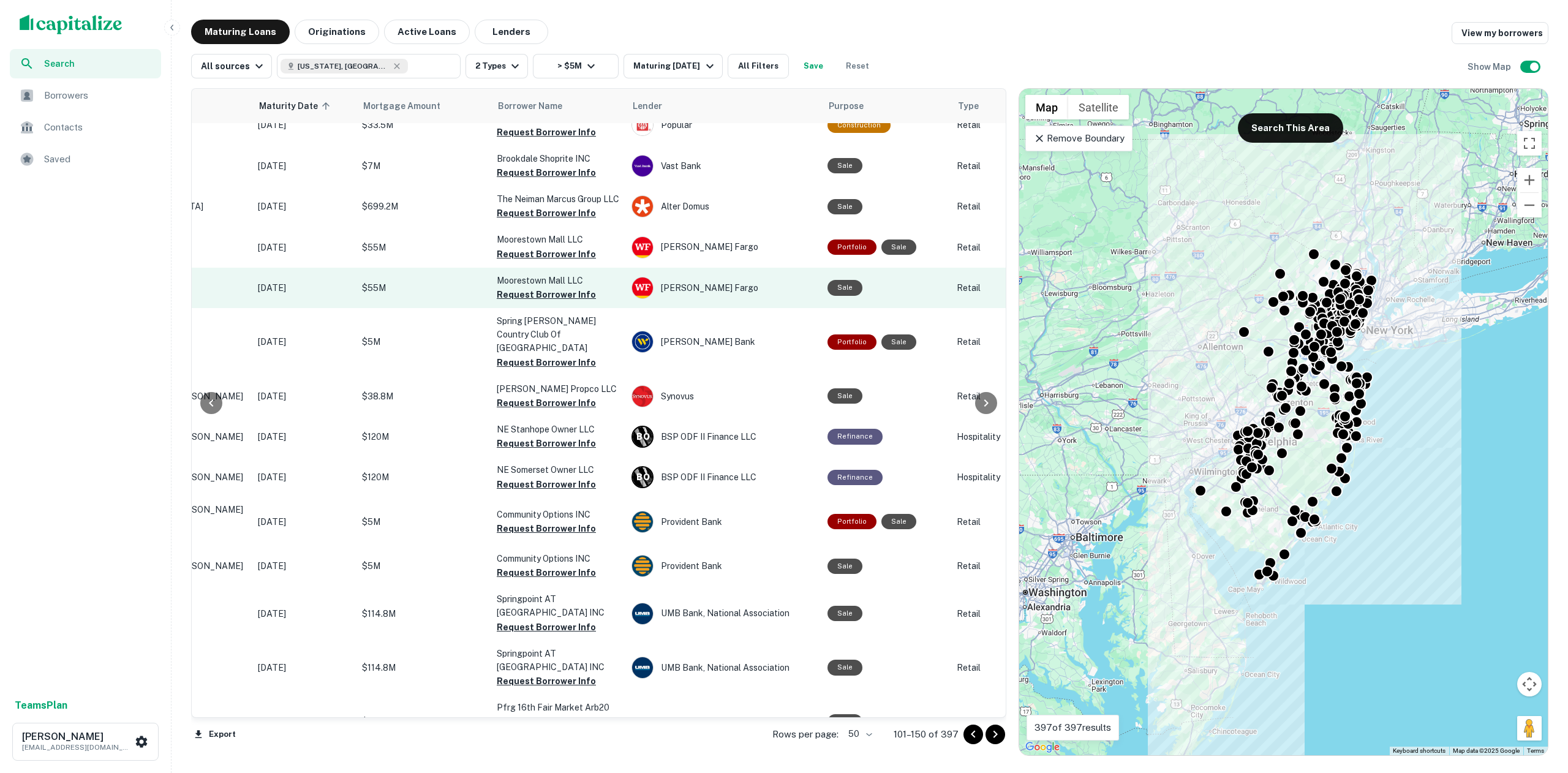
scroll to position [1522, 0]
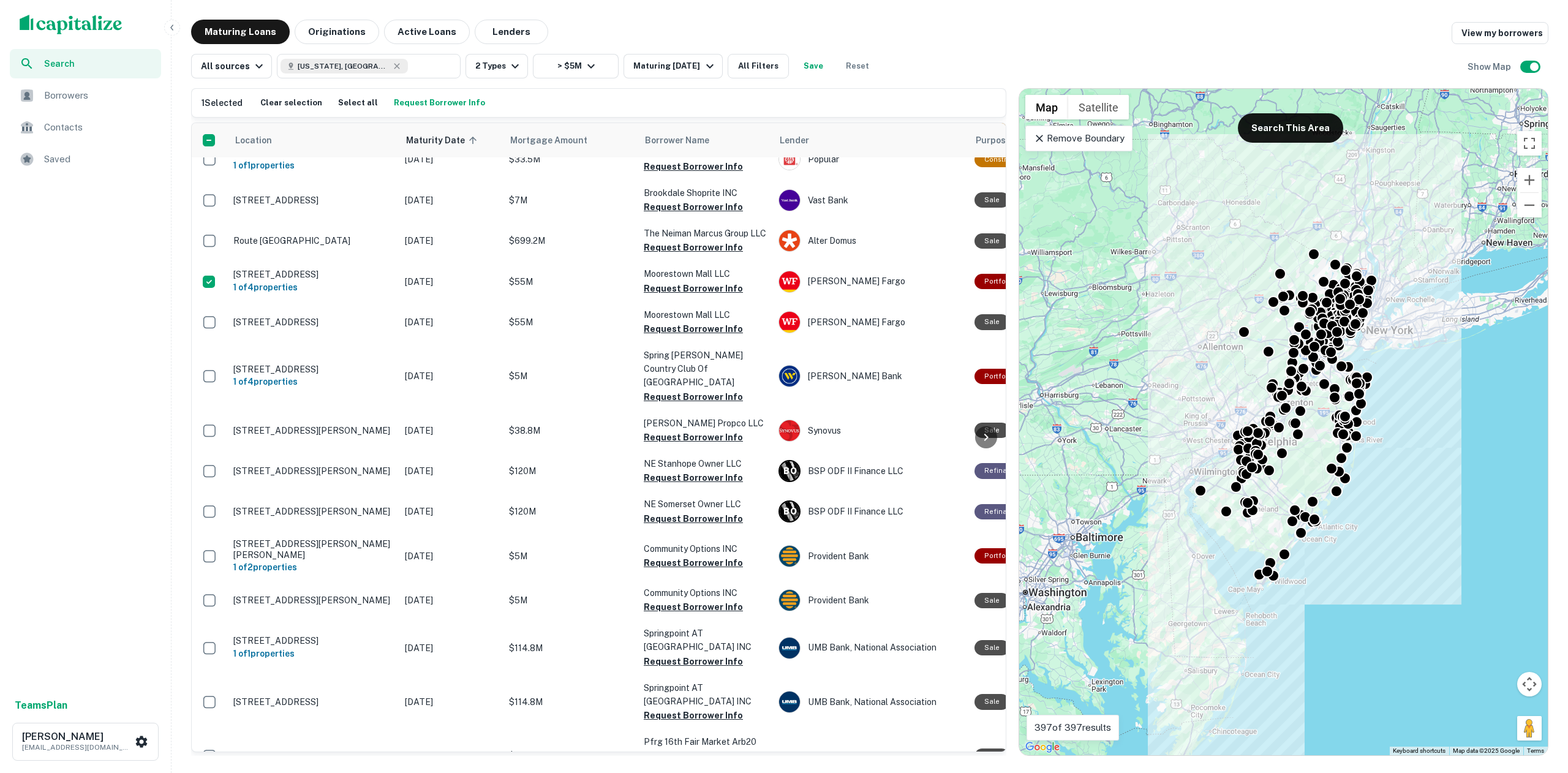
click at [442, 106] on button "Request Borrower Info" at bounding box center [439, 103] width 98 height 18
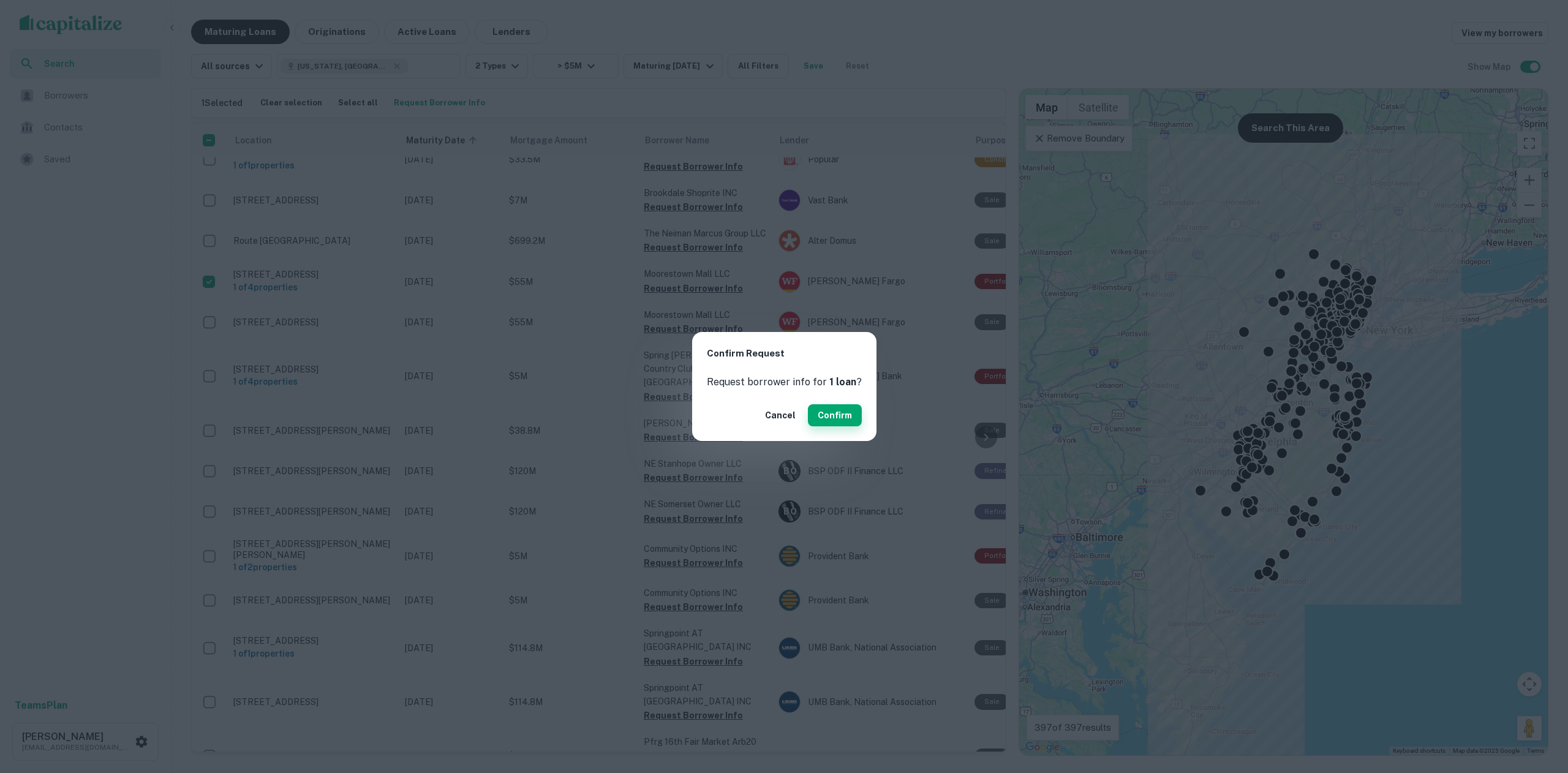
click at [830, 413] on button "Confirm" at bounding box center [835, 415] width 54 height 22
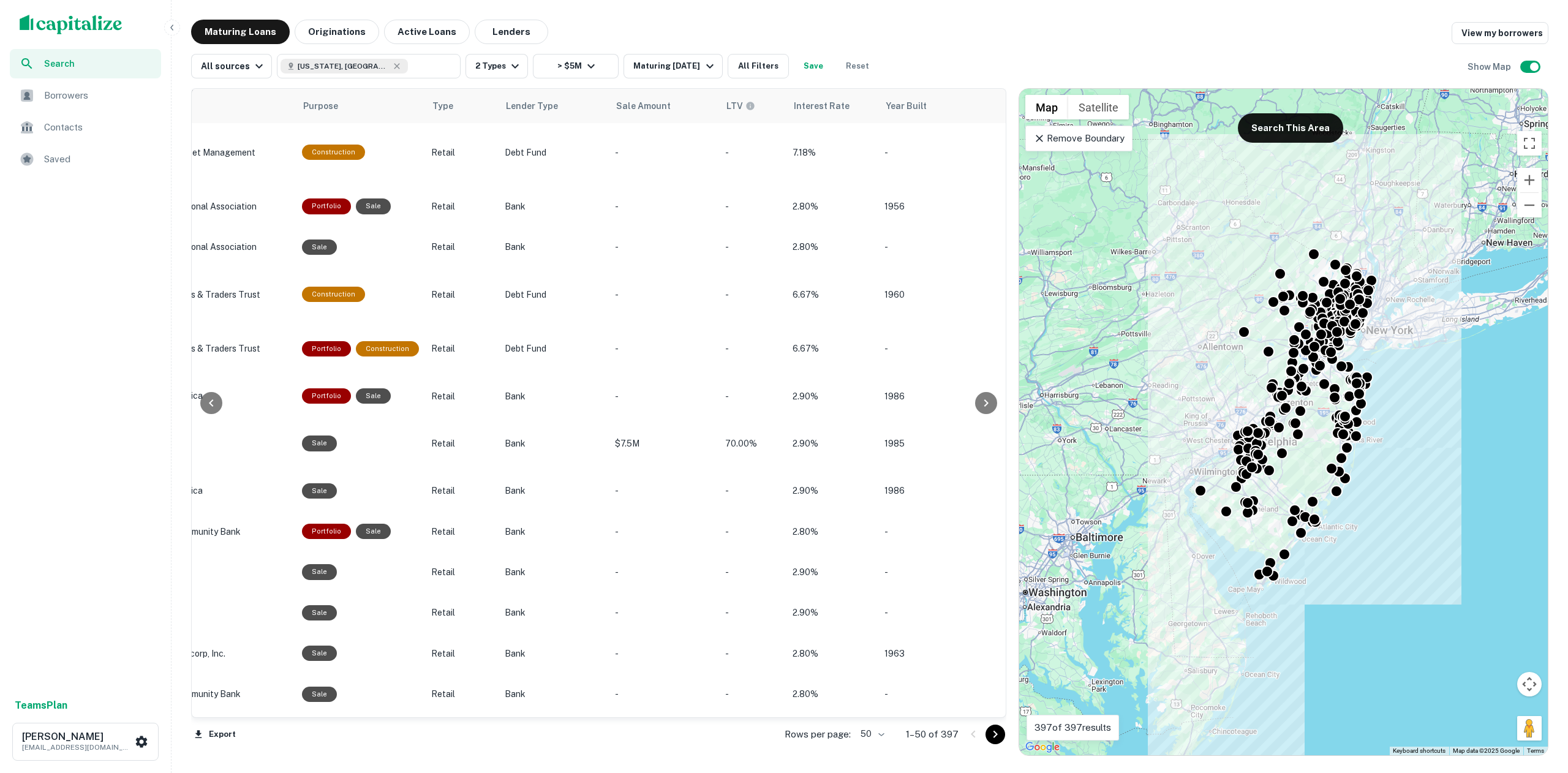
scroll to position [1670, 672]
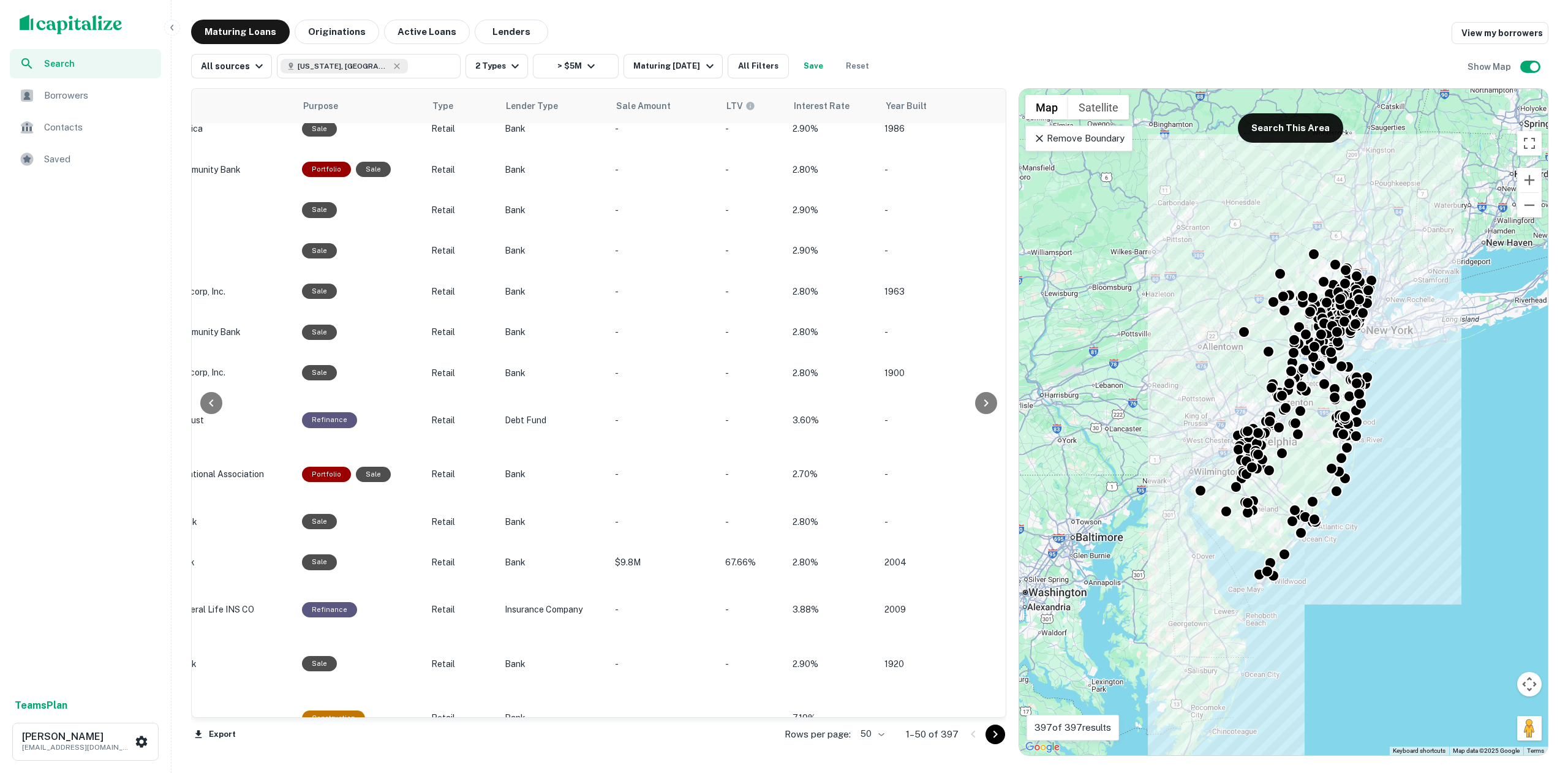
click at [993, 735] on icon "Go to next page" at bounding box center [995, 734] width 14 height 14
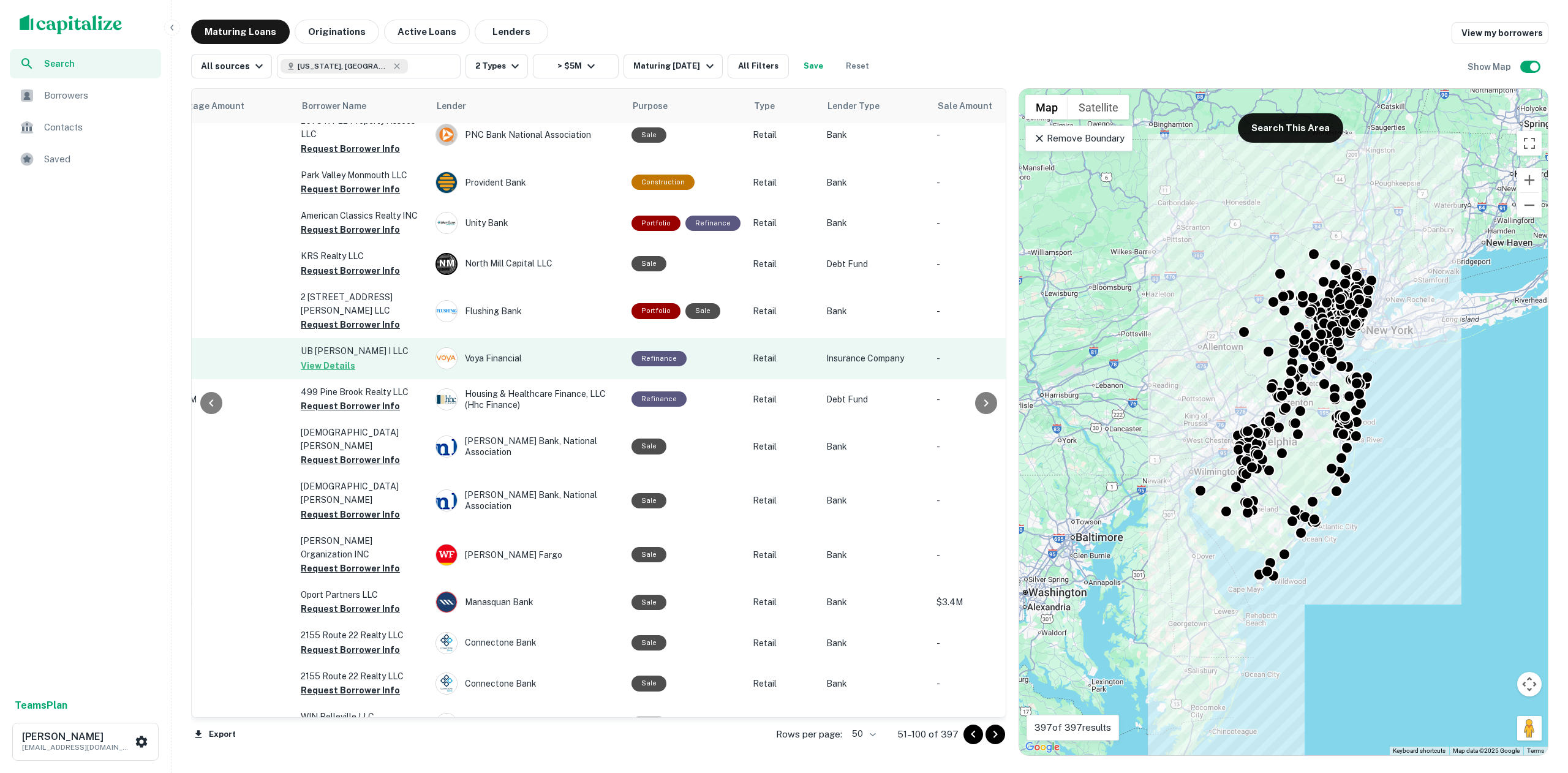
scroll to position [1611, 344]
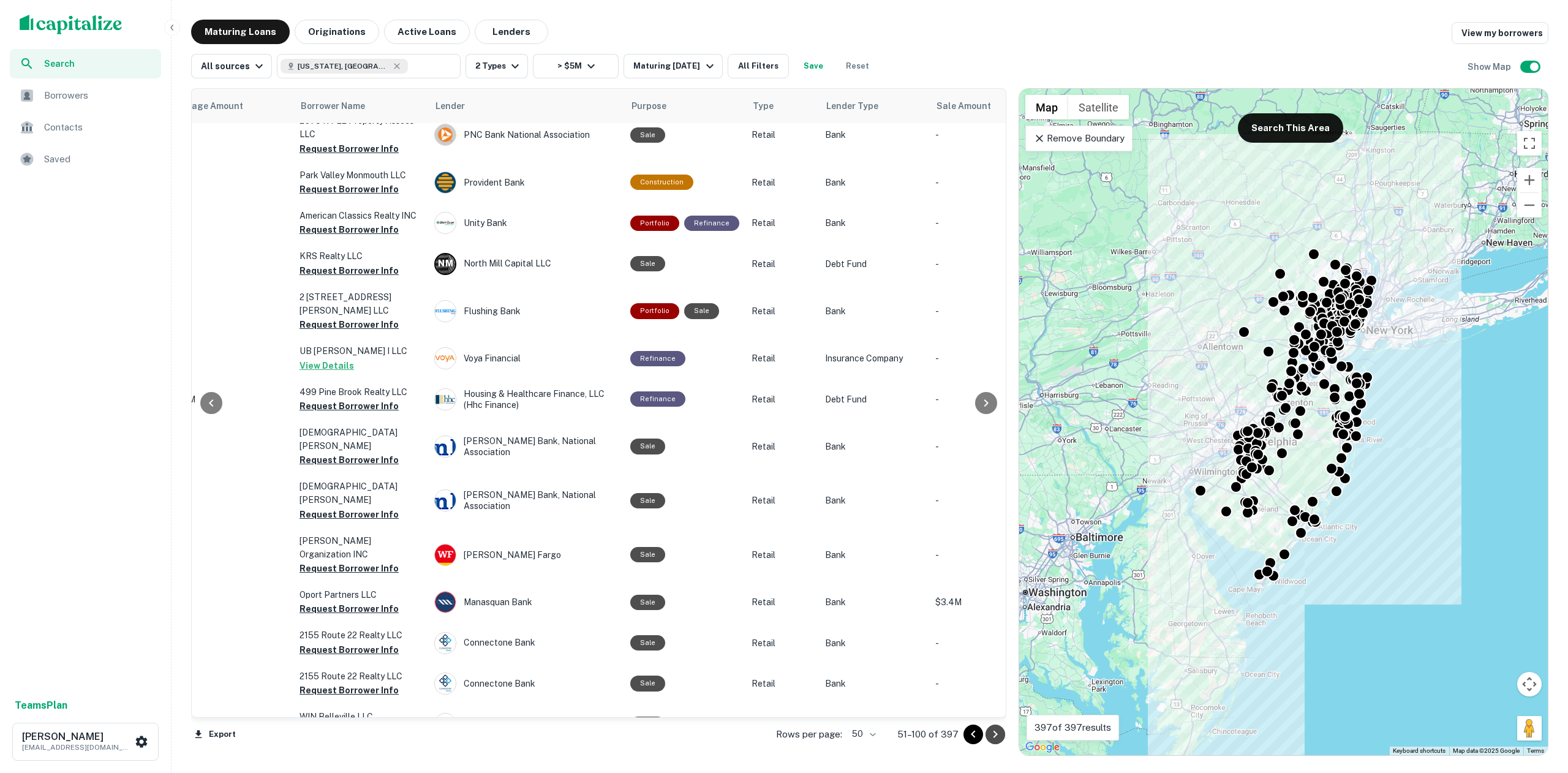
click at [997, 742] on icon "Go to next page" at bounding box center [995, 734] width 14 height 14
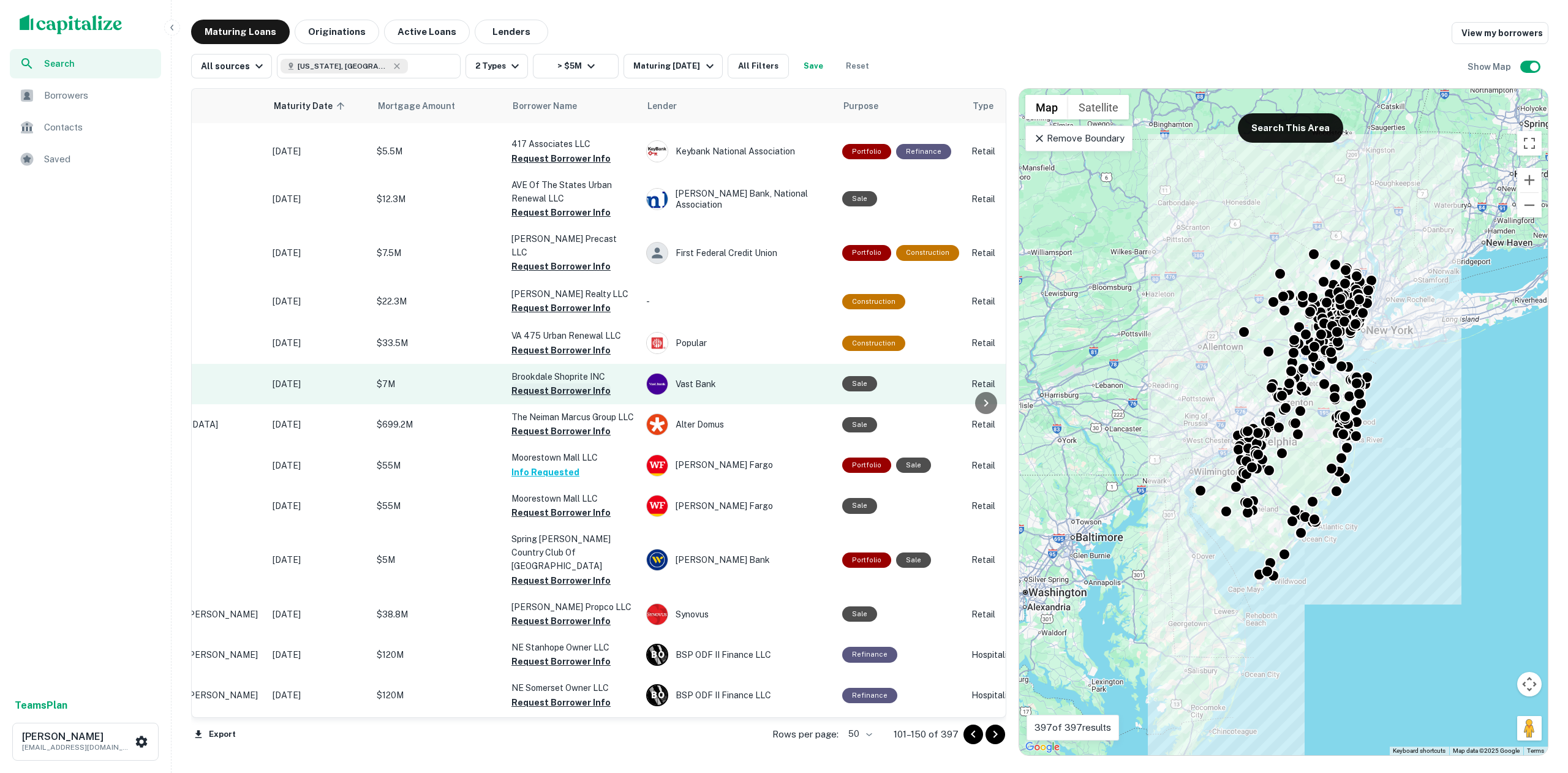
scroll to position [1305, 0]
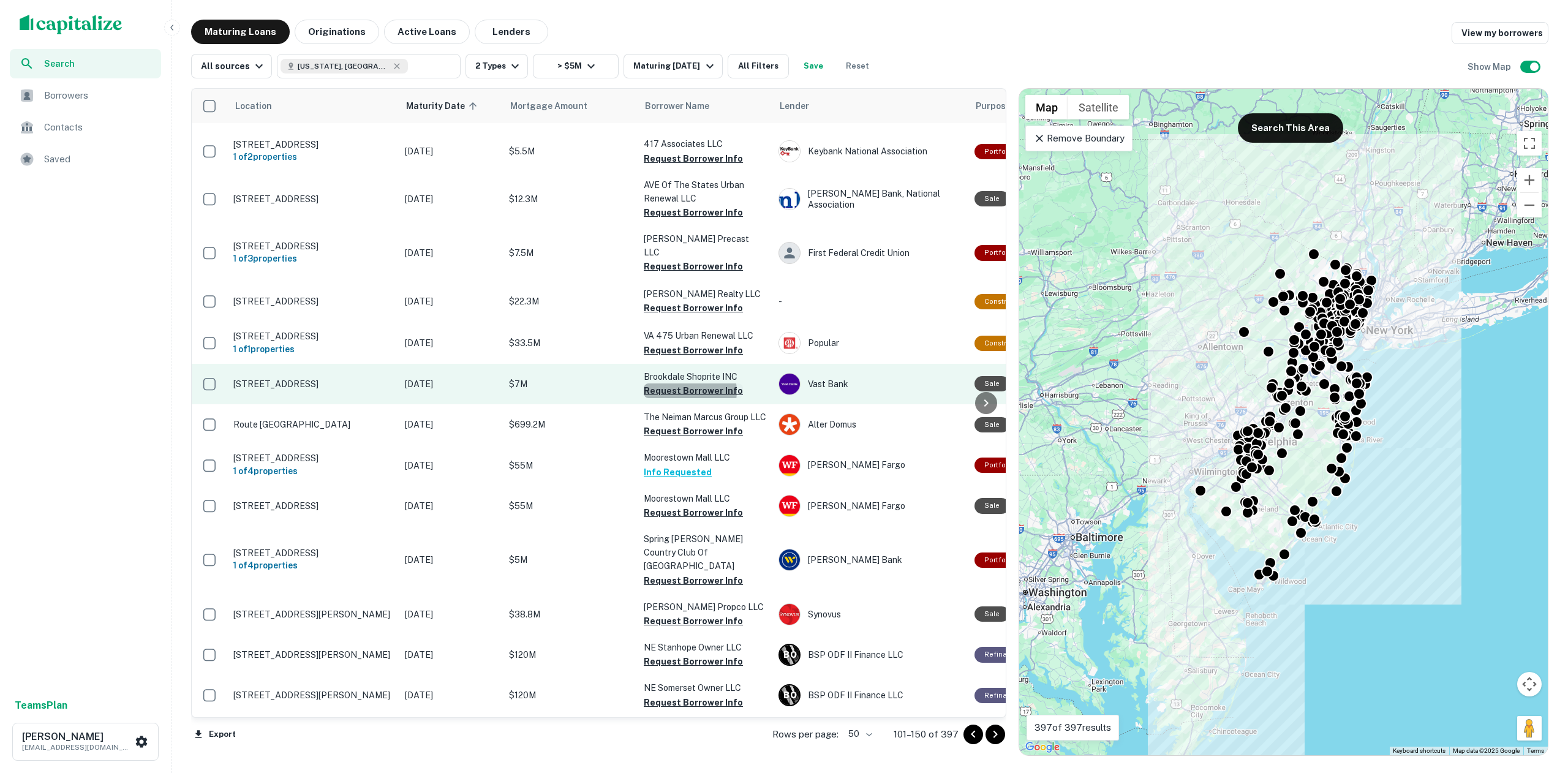
click at [689, 383] on button "Request Borrower Info" at bounding box center [693, 391] width 99 height 14
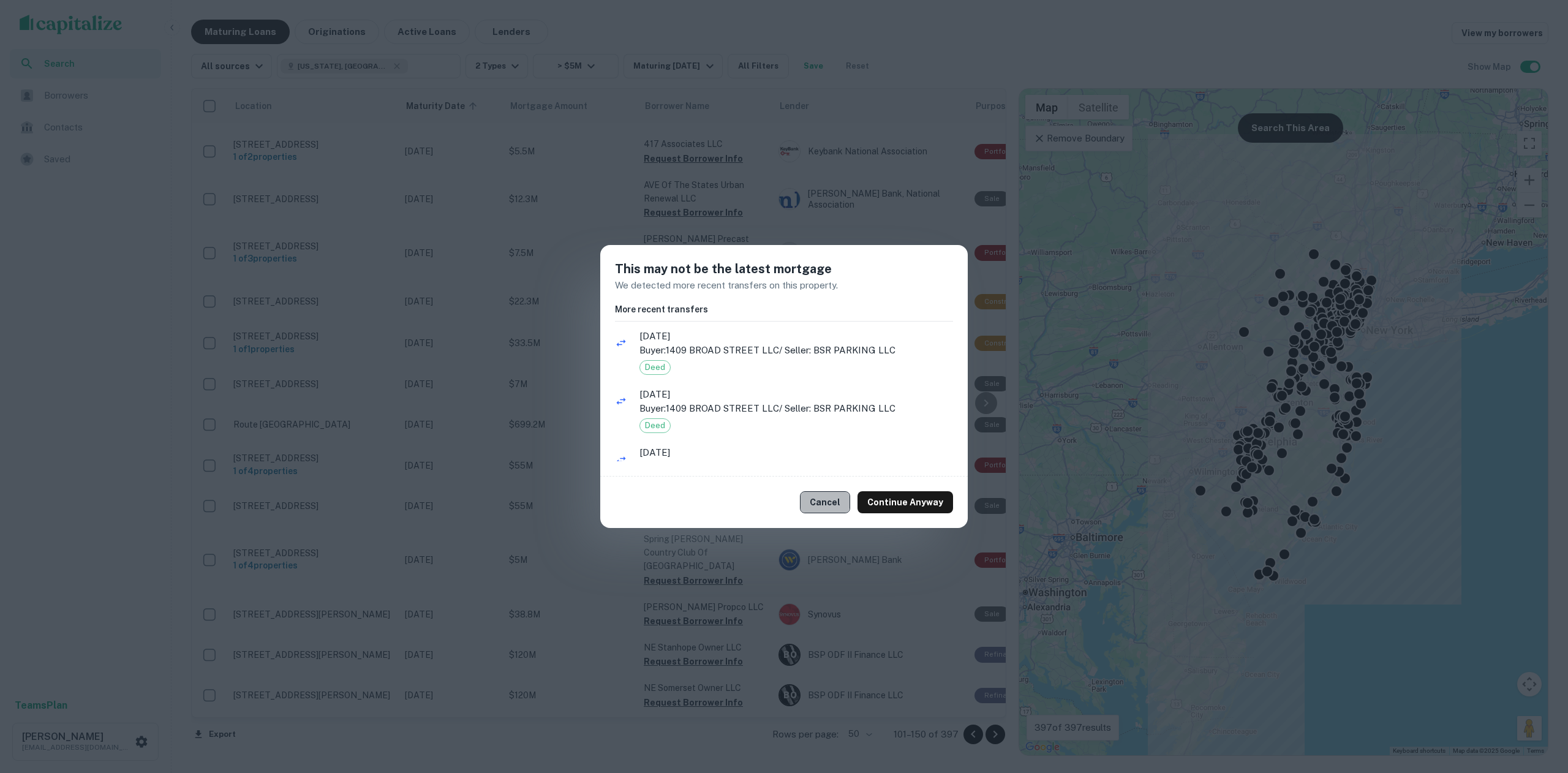
click at [822, 497] on button "Cancel" at bounding box center [825, 503] width 51 height 22
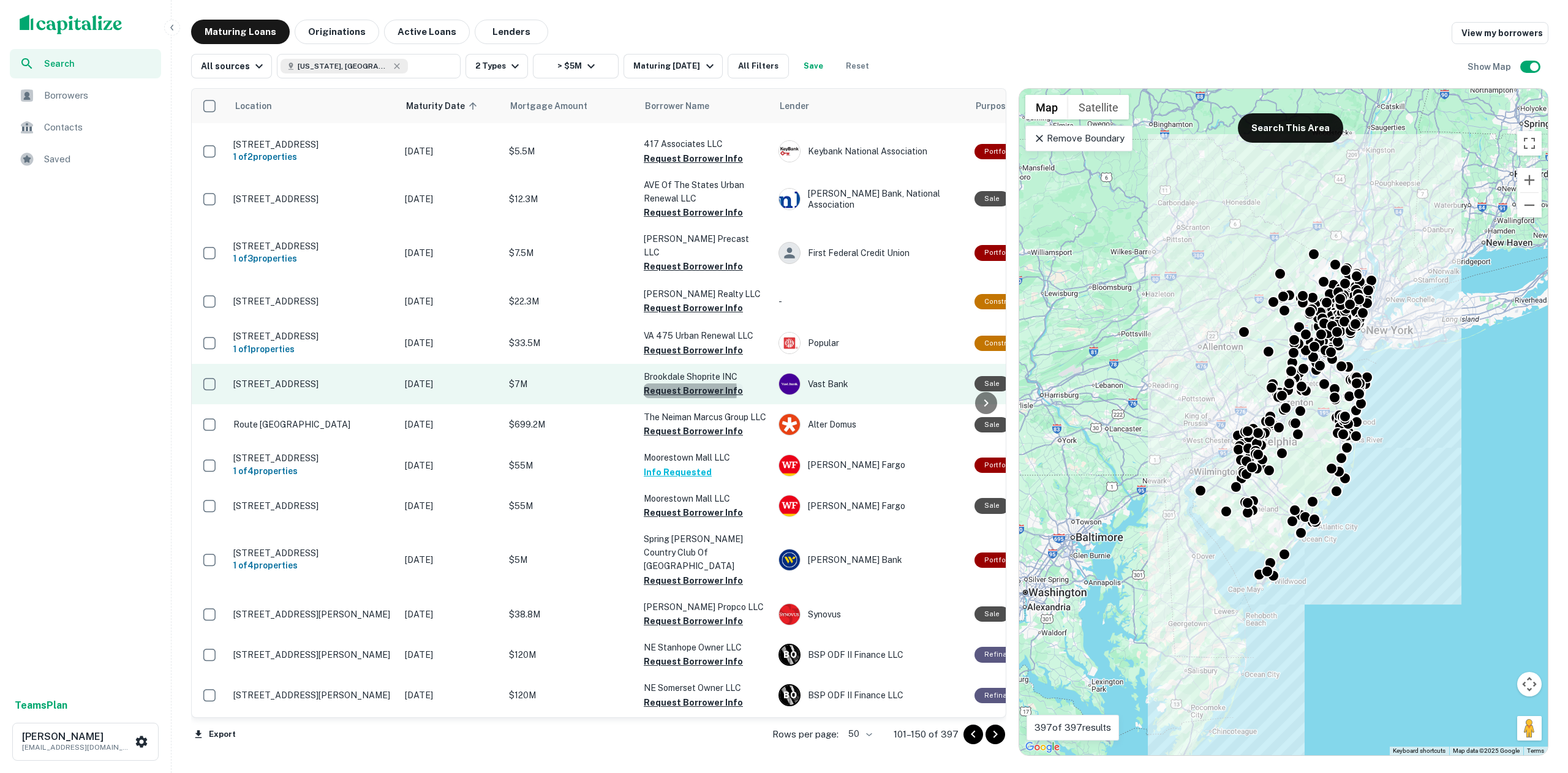
click at [678, 383] on button "Request Borrower Info" at bounding box center [693, 391] width 99 height 14
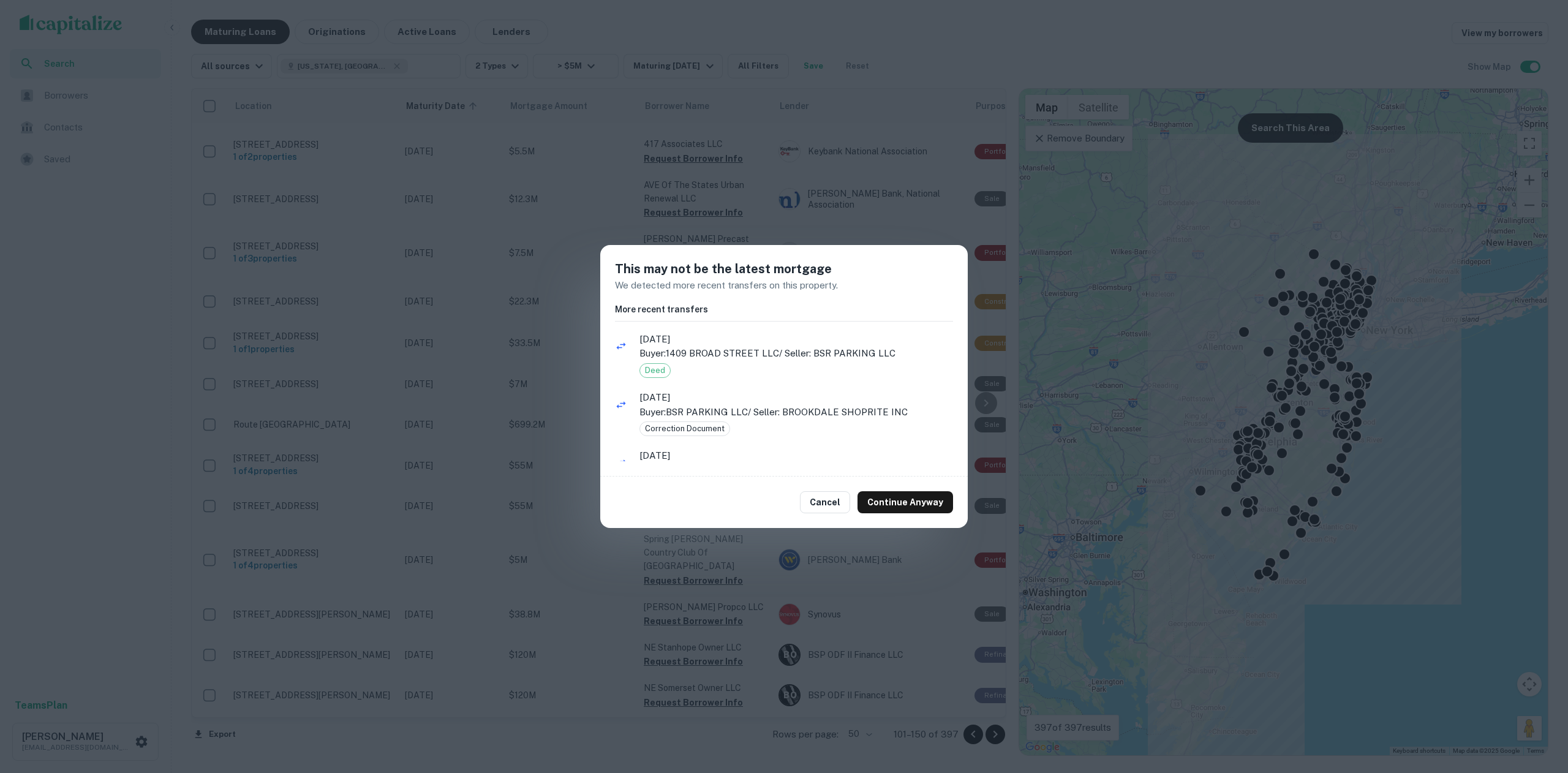
scroll to position [0, 0]
click at [919, 502] on button "Continue Anyway" at bounding box center [906, 503] width 96 height 22
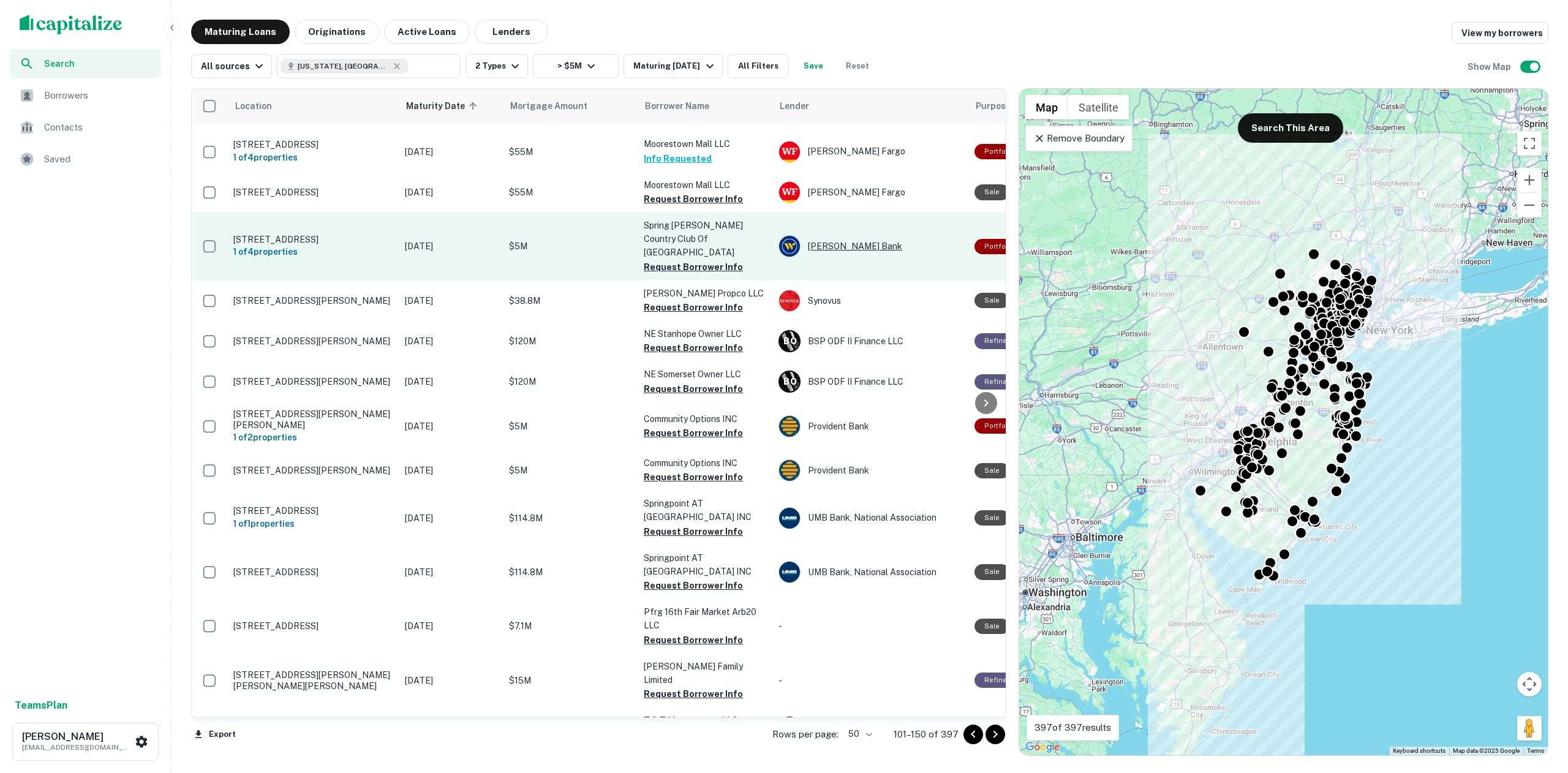
scroll to position [1623, 0]
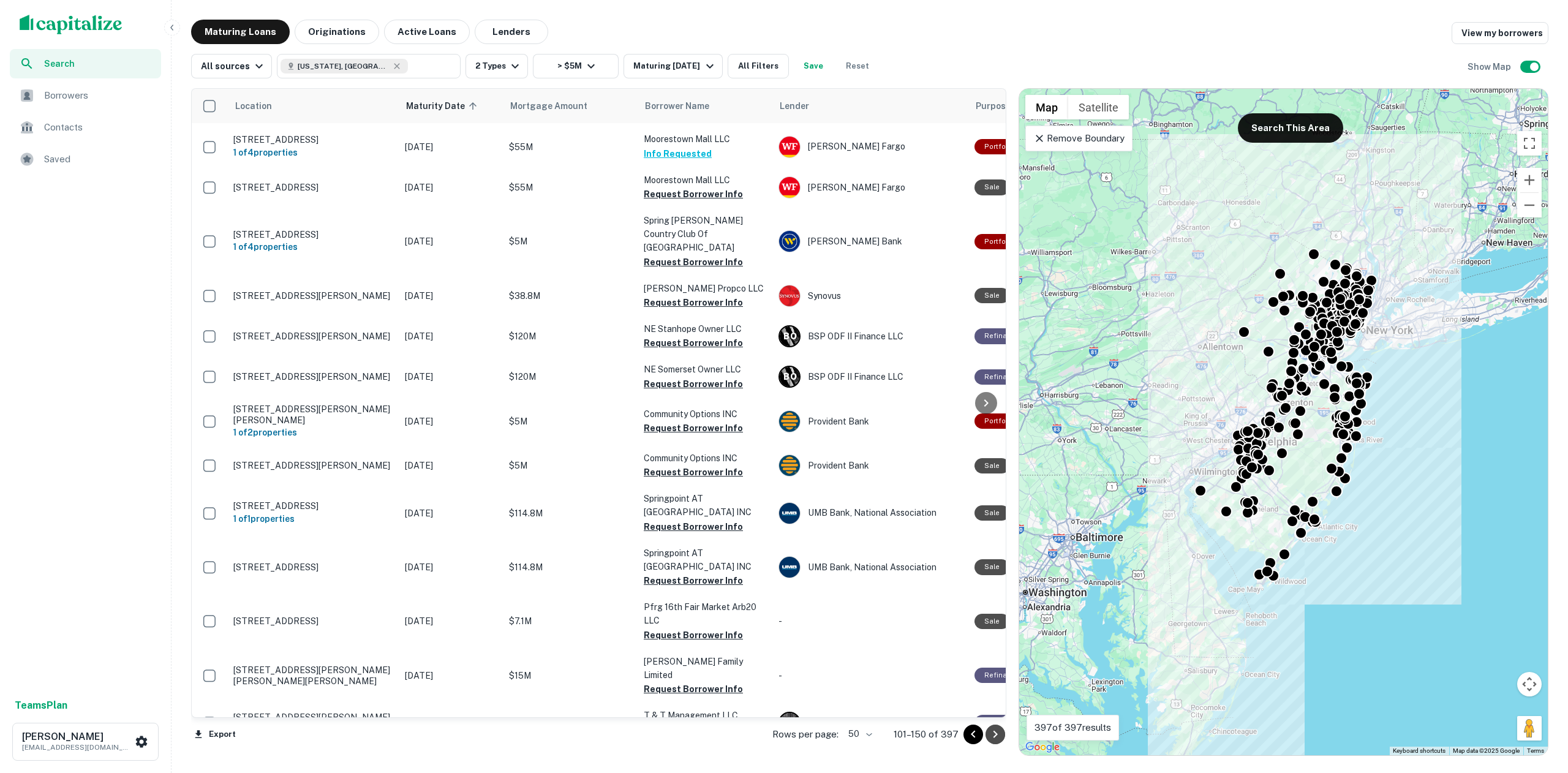
click at [995, 738] on icon "Go to next page" at bounding box center [995, 734] width 14 height 14
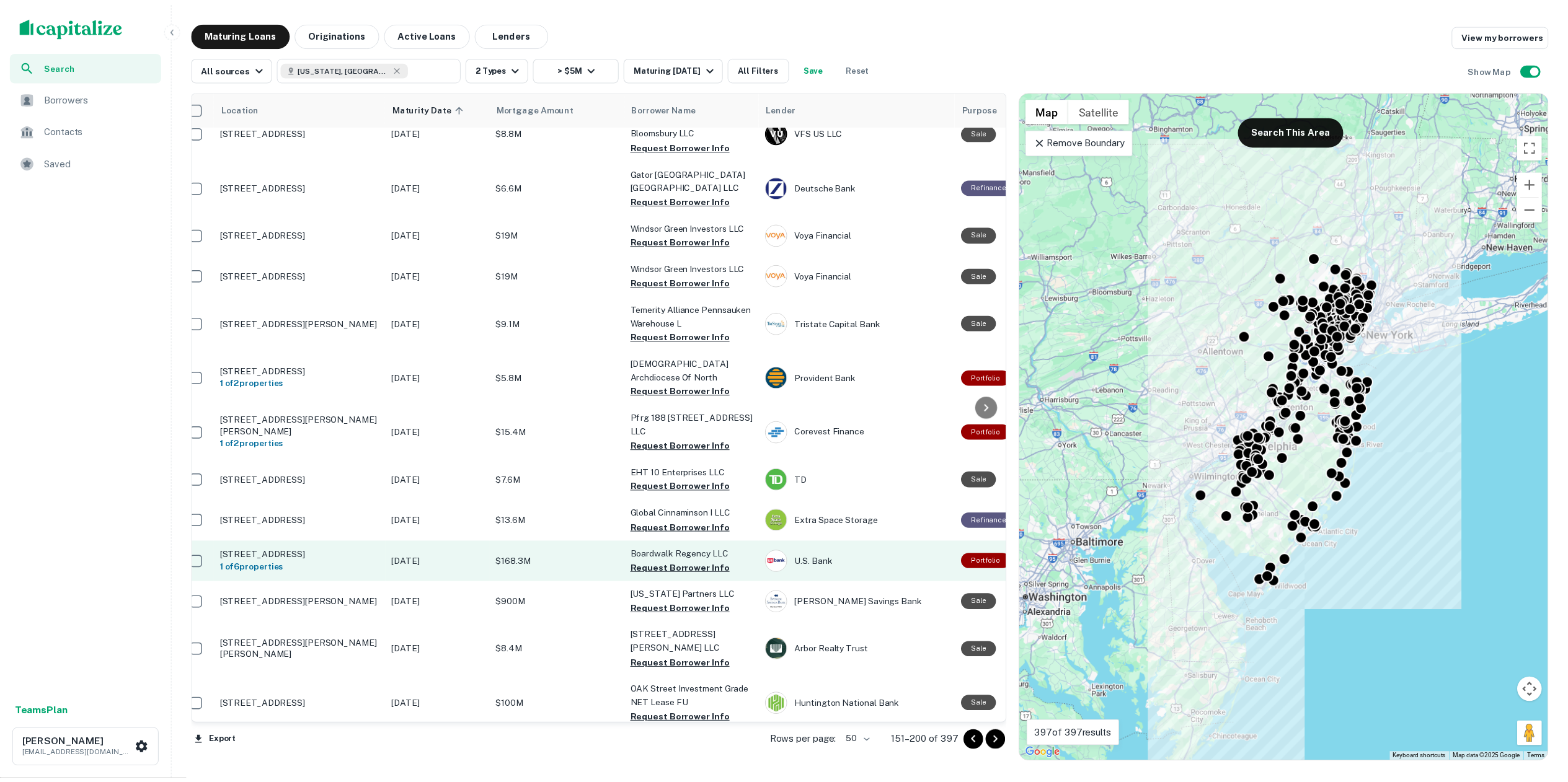
scroll to position [572, 0]
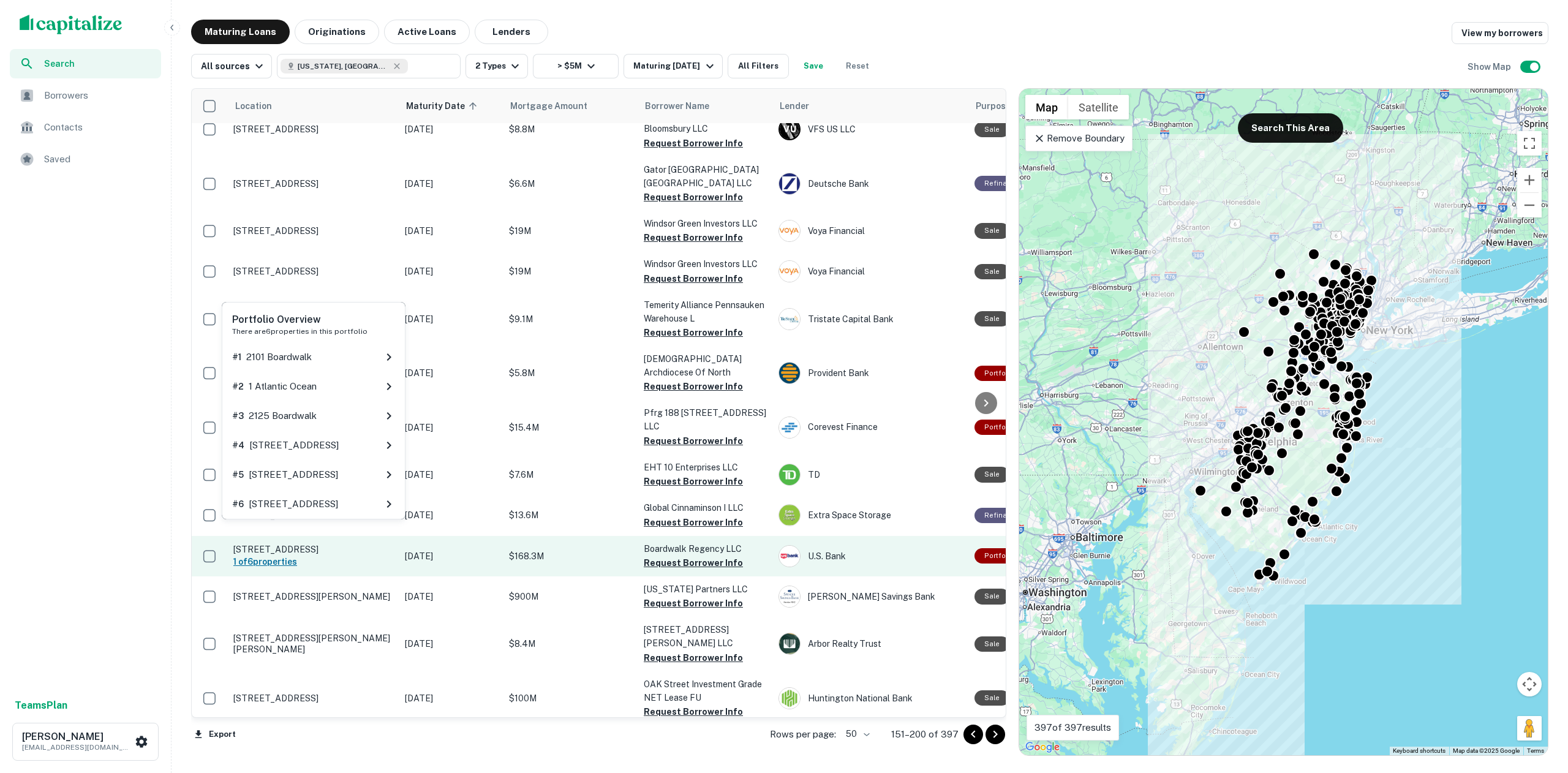
click at [272, 555] on h6 "1 of 6 properties" at bounding box center [313, 561] width 159 height 14
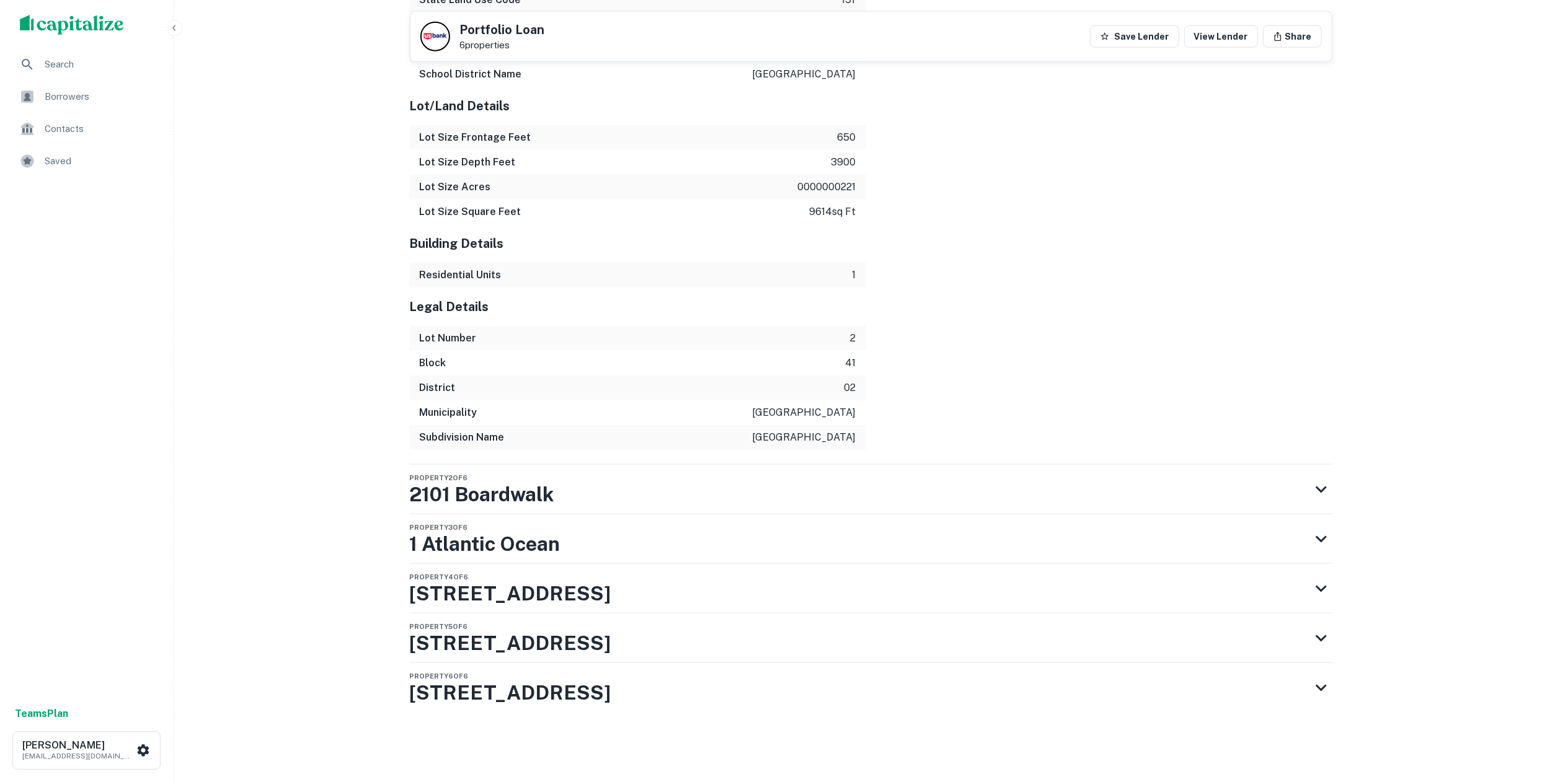
scroll to position [1490, 0]
click at [522, 595] on h3 "2101 Pacific Ave" at bounding box center [510, 594] width 201 height 30
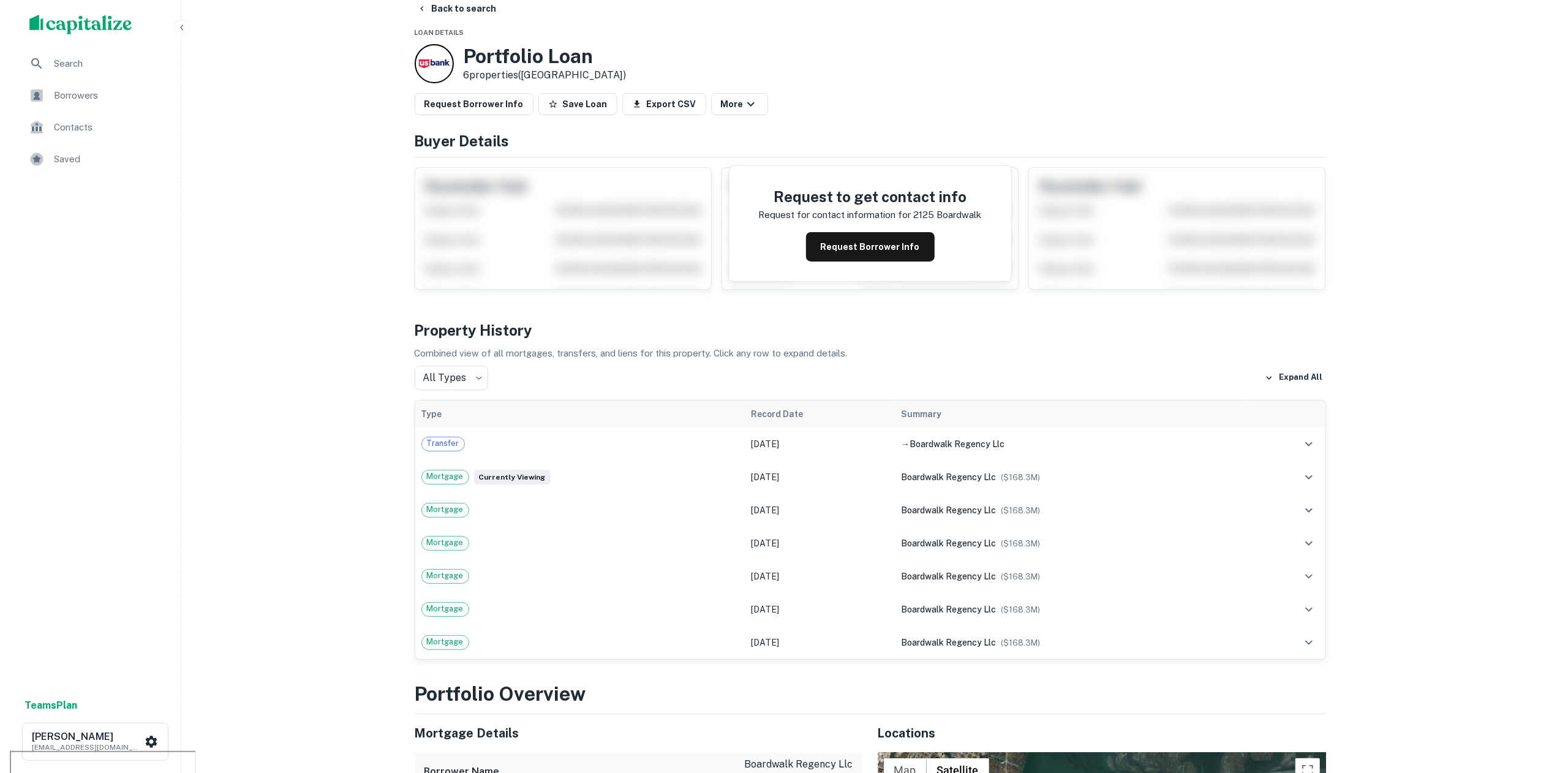
scroll to position [0, 0]
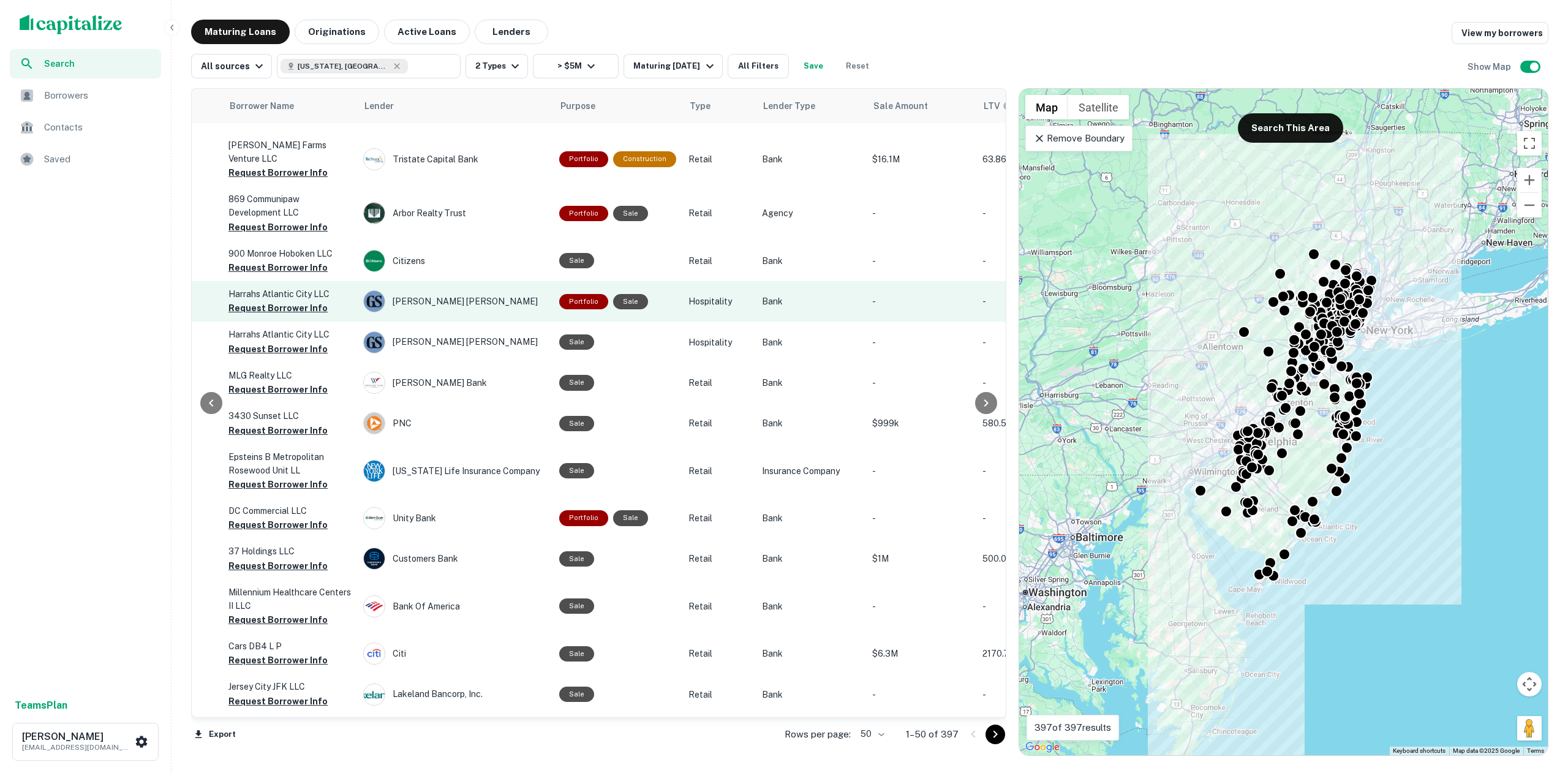
scroll to position [1670, 416]
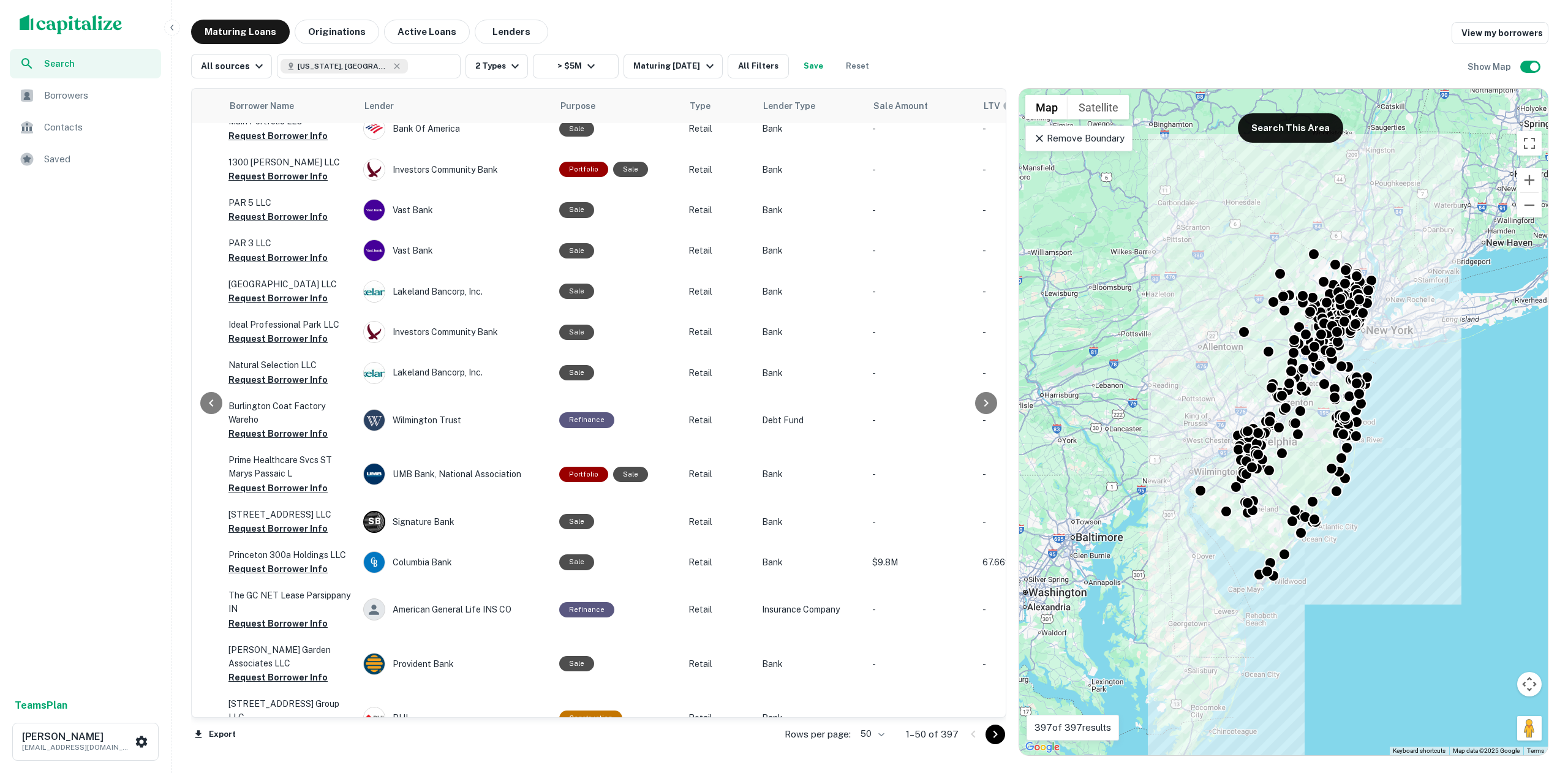
click at [876, 735] on body "Search Borrowers Contacts Saved Teams Plan Matt Sweeney msweeney@largocapital.c…" at bounding box center [784, 386] width 1568 height 773
click at [879, 751] on li "100" at bounding box center [873, 748] width 35 height 22
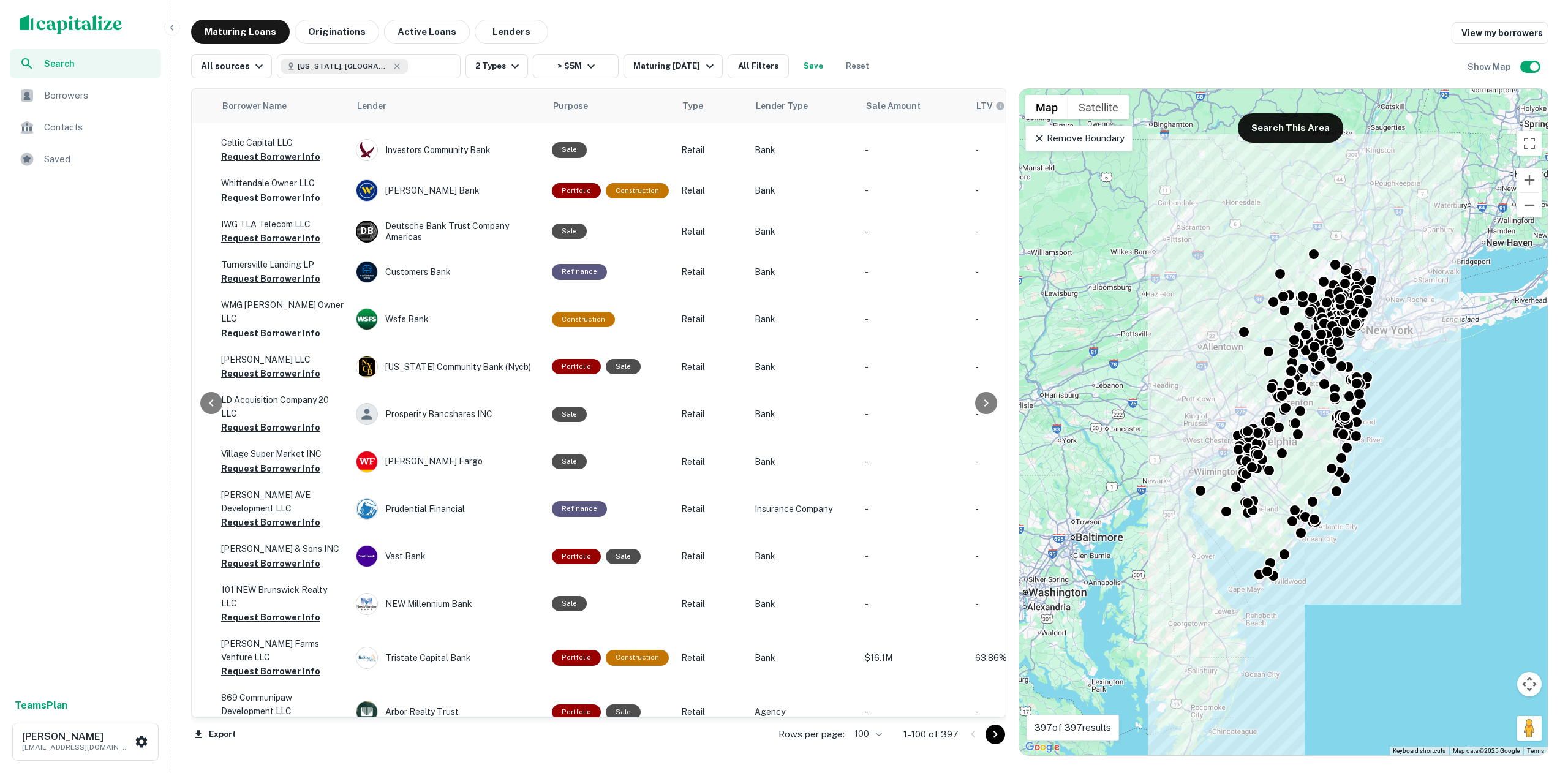
scroll to position [0, 423]
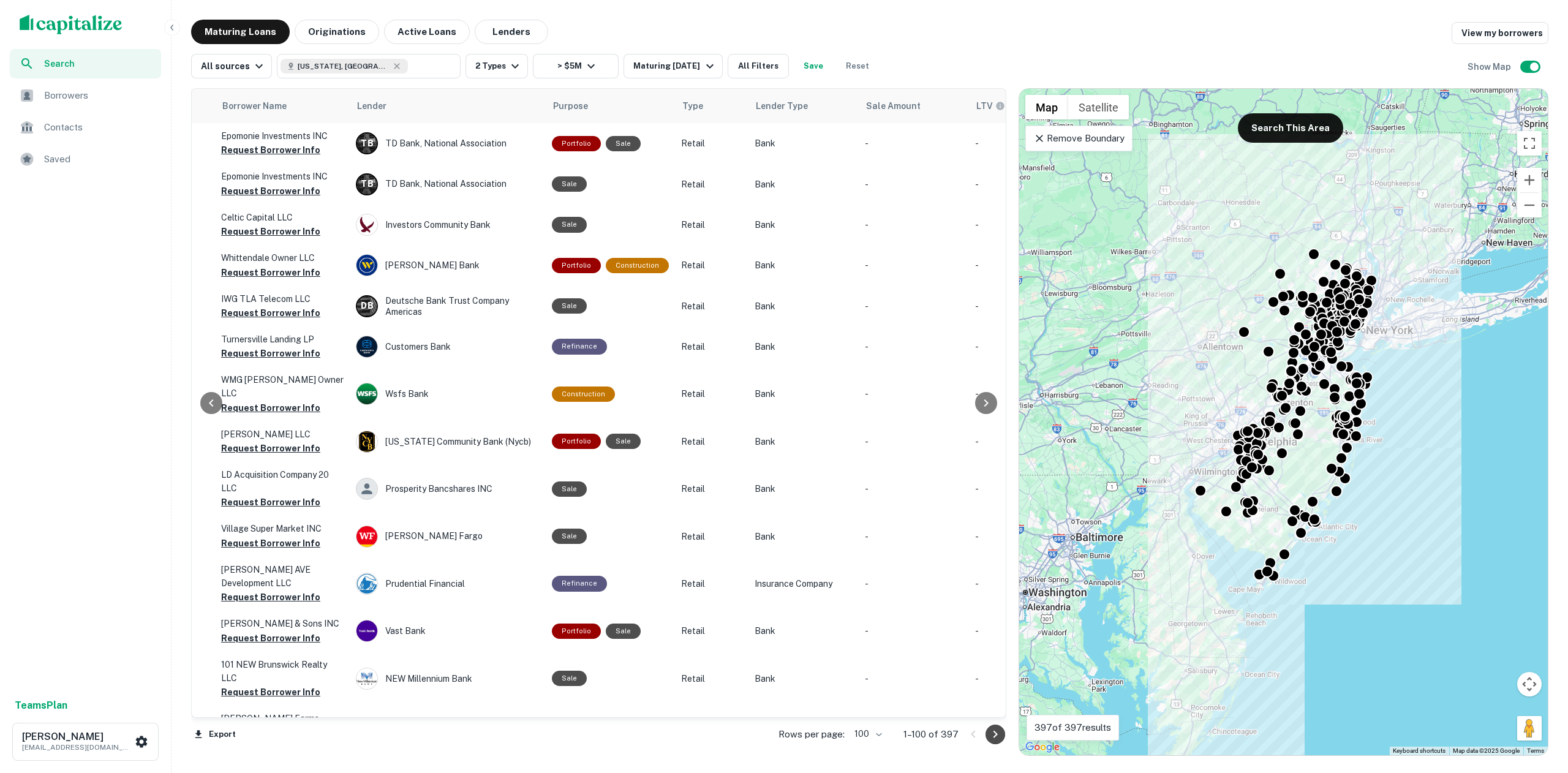
click at [991, 731] on icon "Go to next page" at bounding box center [995, 734] width 14 height 14
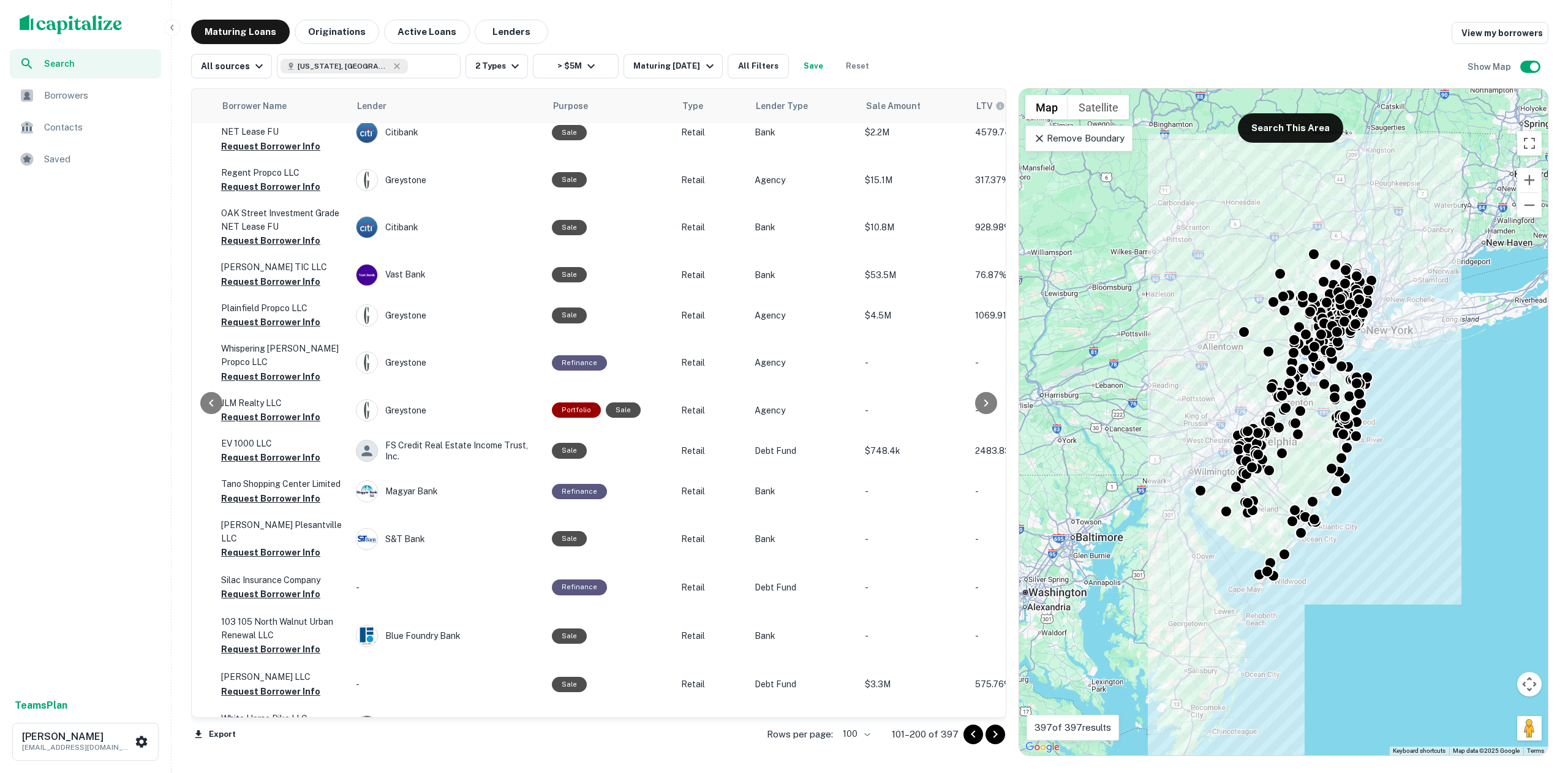
scroll to position [3900, 423]
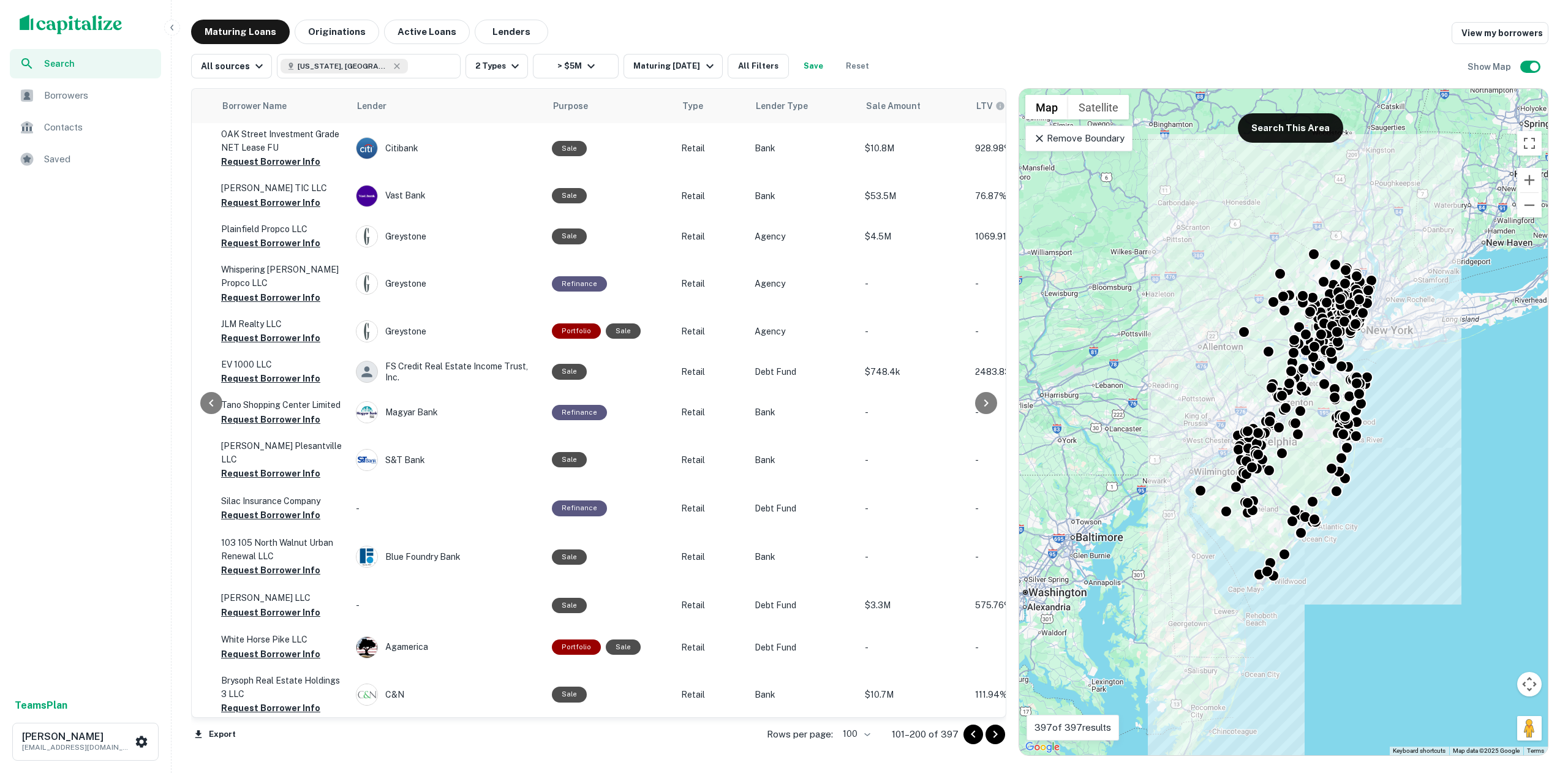
click at [995, 740] on icon "Go to next page" at bounding box center [995, 734] width 14 height 14
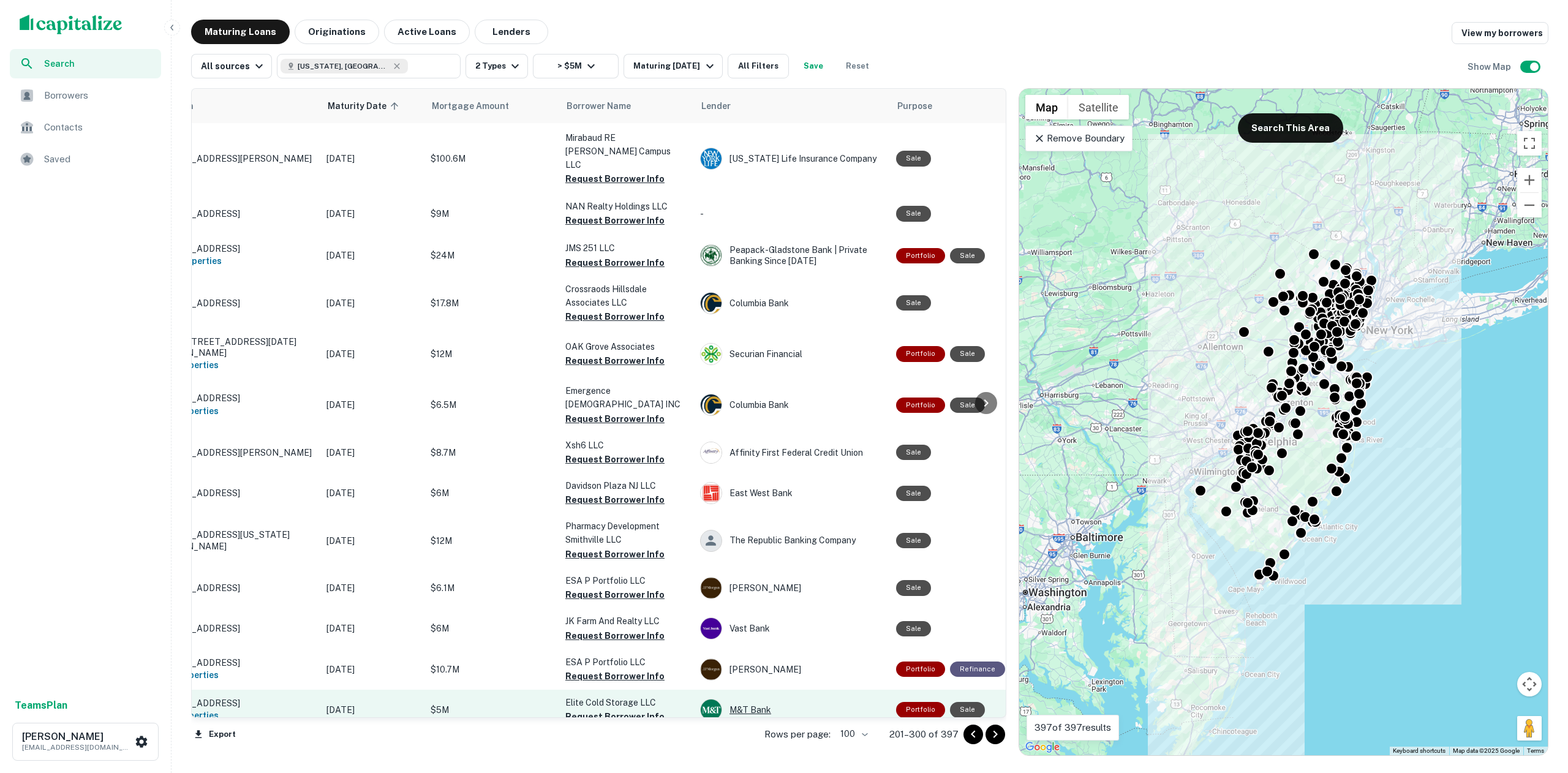
scroll to position [3978, 0]
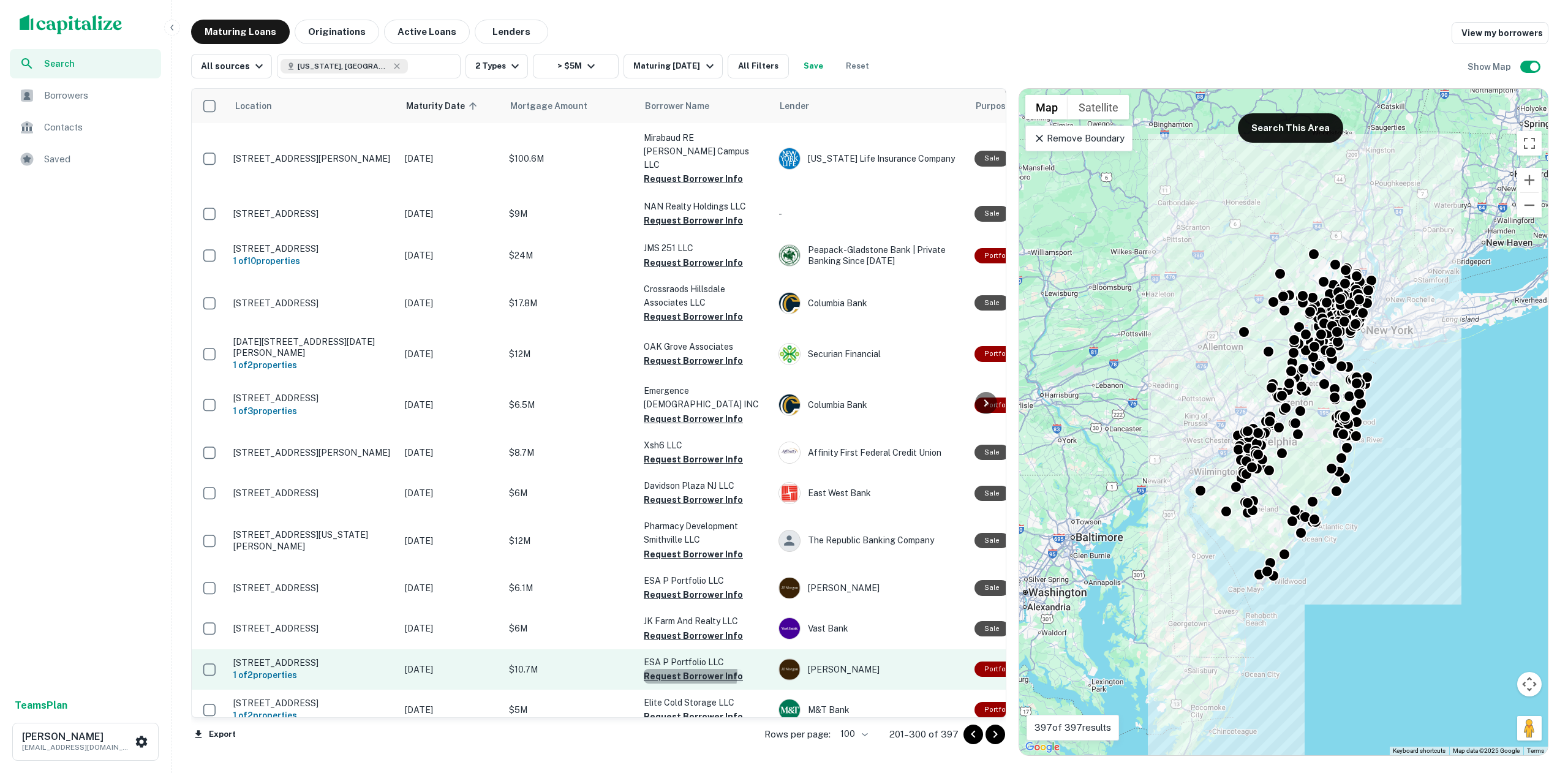
click at [687, 669] on button "Request Borrower Info" at bounding box center [693, 676] width 99 height 14
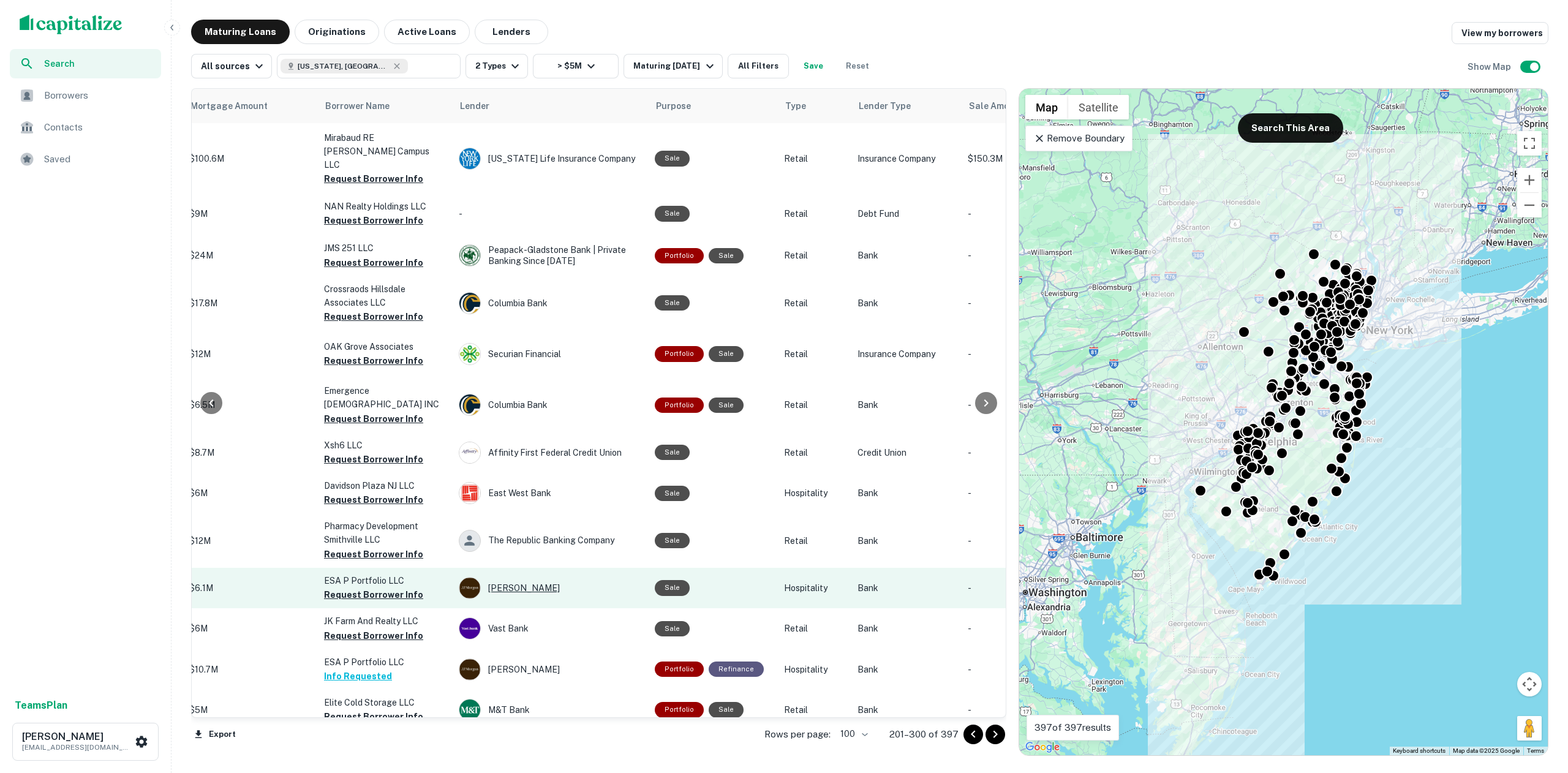
scroll to position [3978, 321]
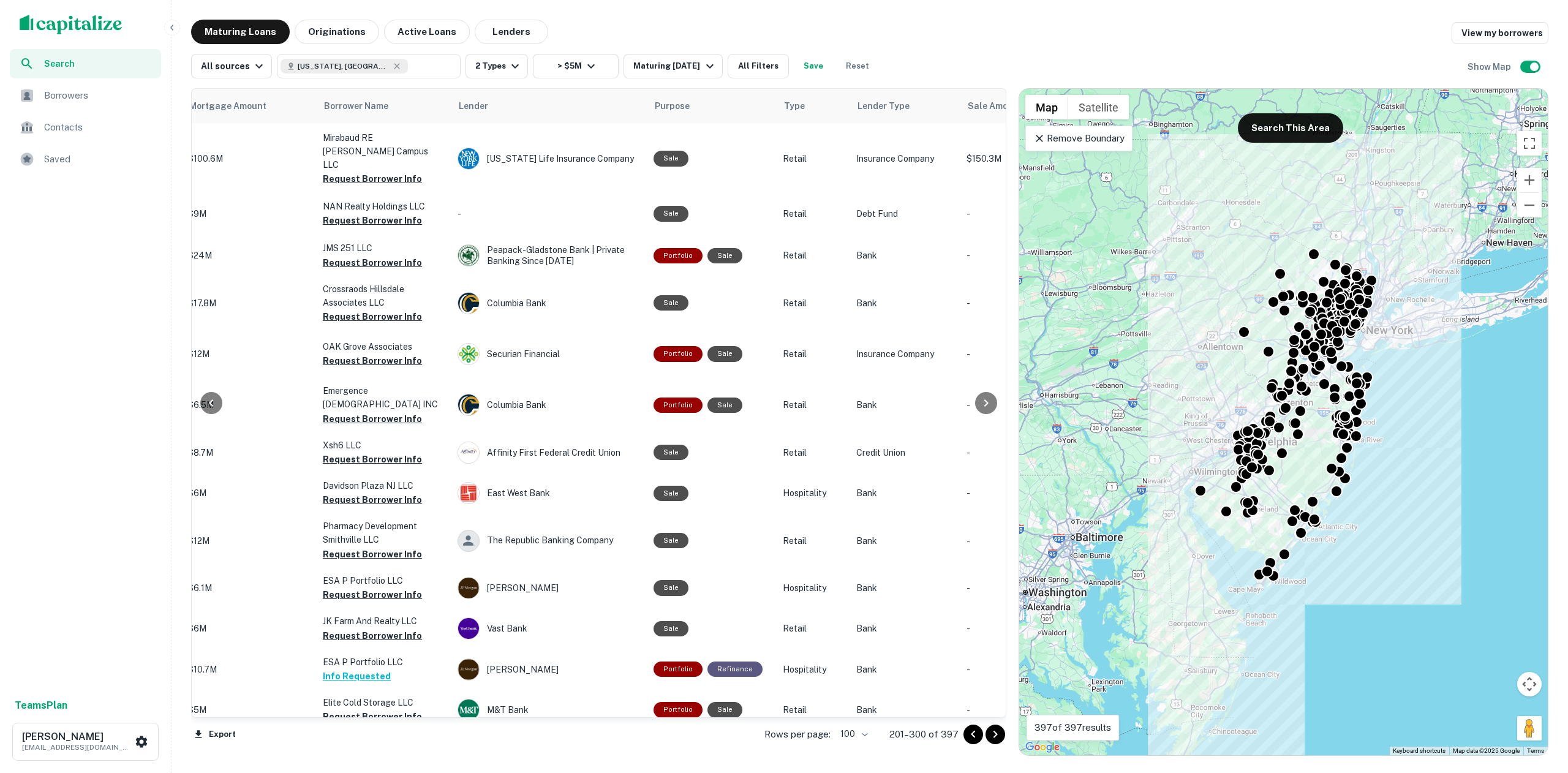
click at [995, 735] on icon "Go to next page" at bounding box center [995, 734] width 14 height 14
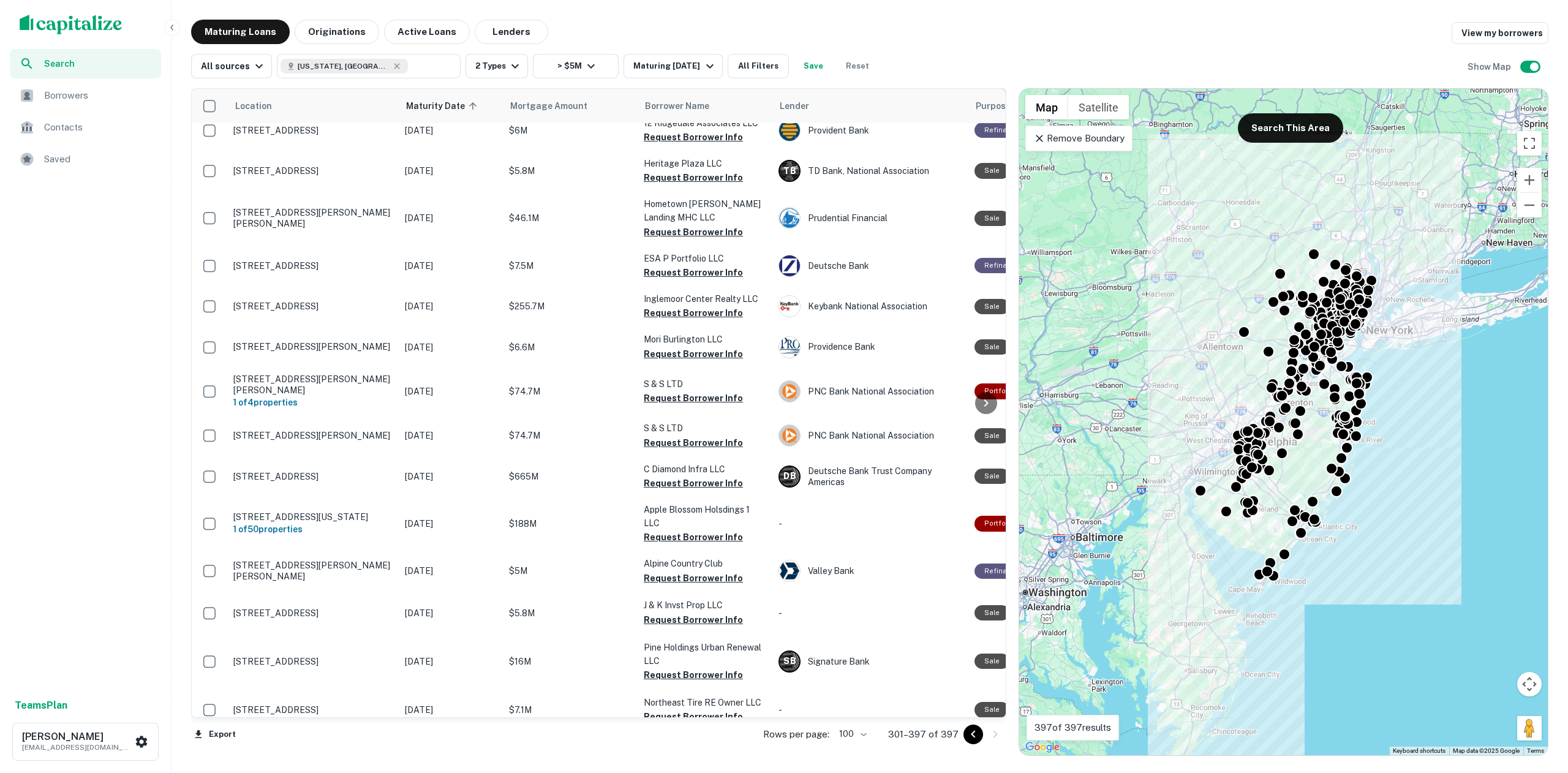
scroll to position [3635, 0]
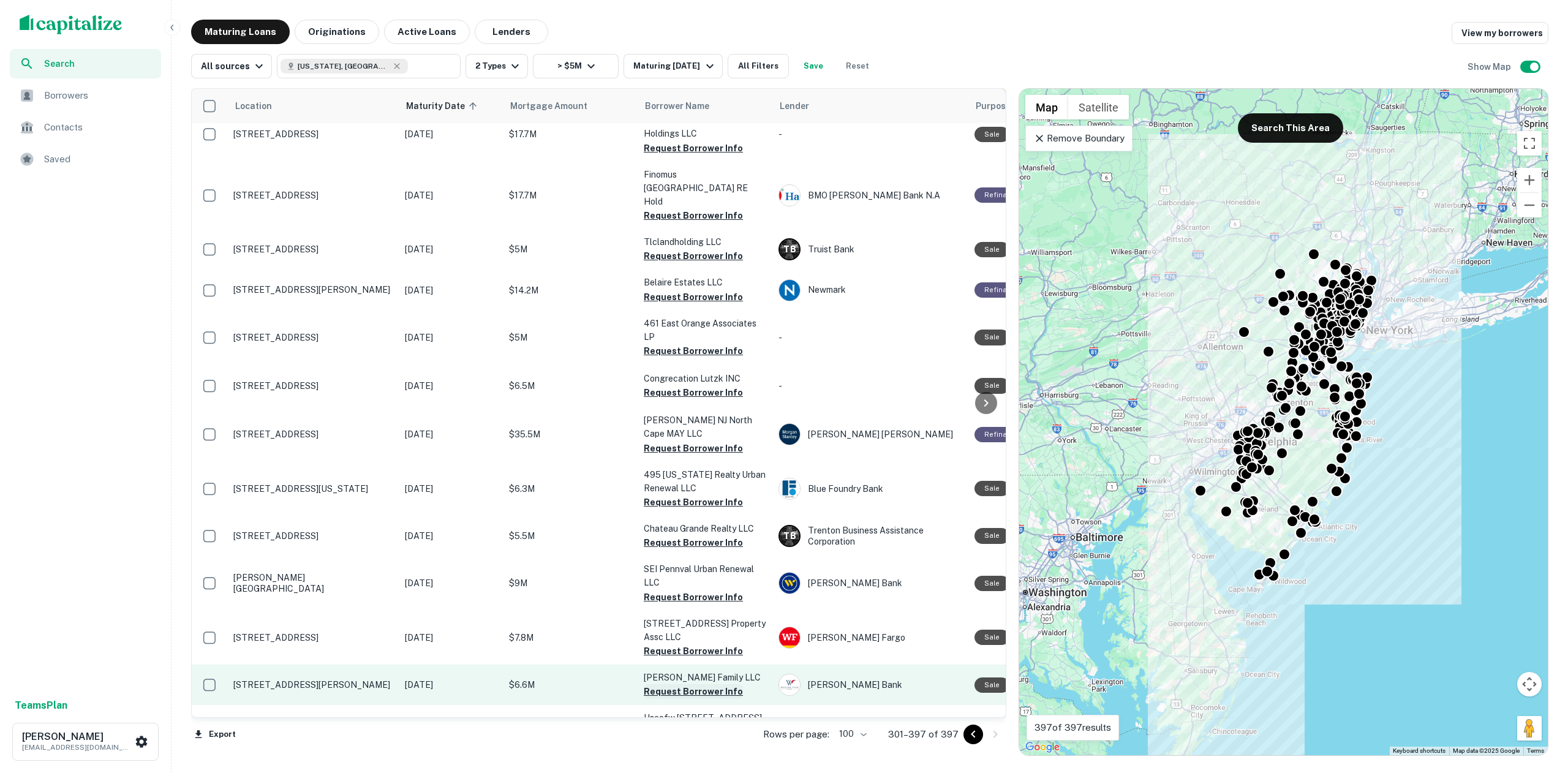
click at [702, 684] on button "Request Borrower Info" at bounding box center [693, 692] width 99 height 14
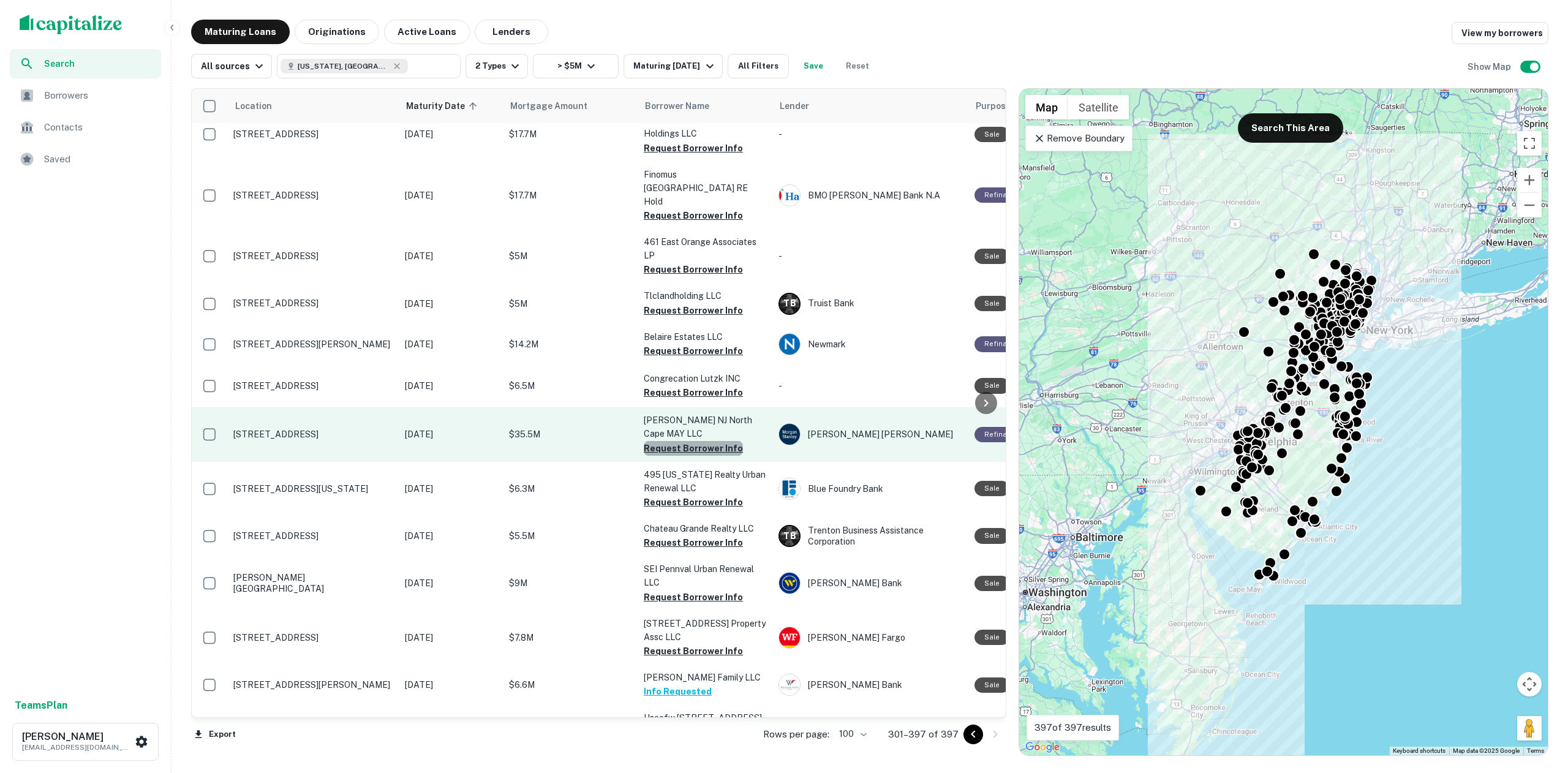
click at [703, 441] on button "Request Borrower Info" at bounding box center [693, 448] width 99 height 14
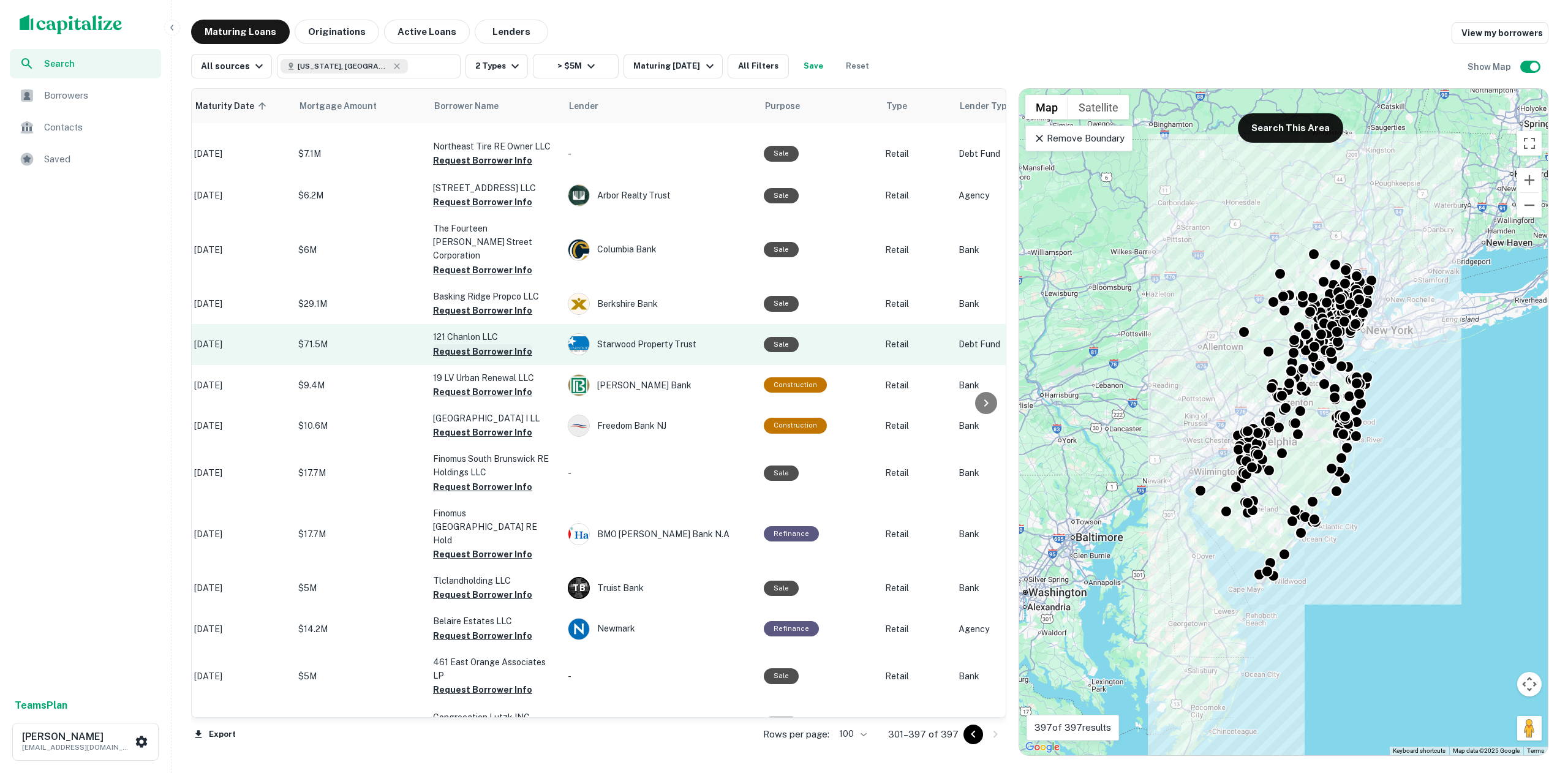
scroll to position [3296, 0]
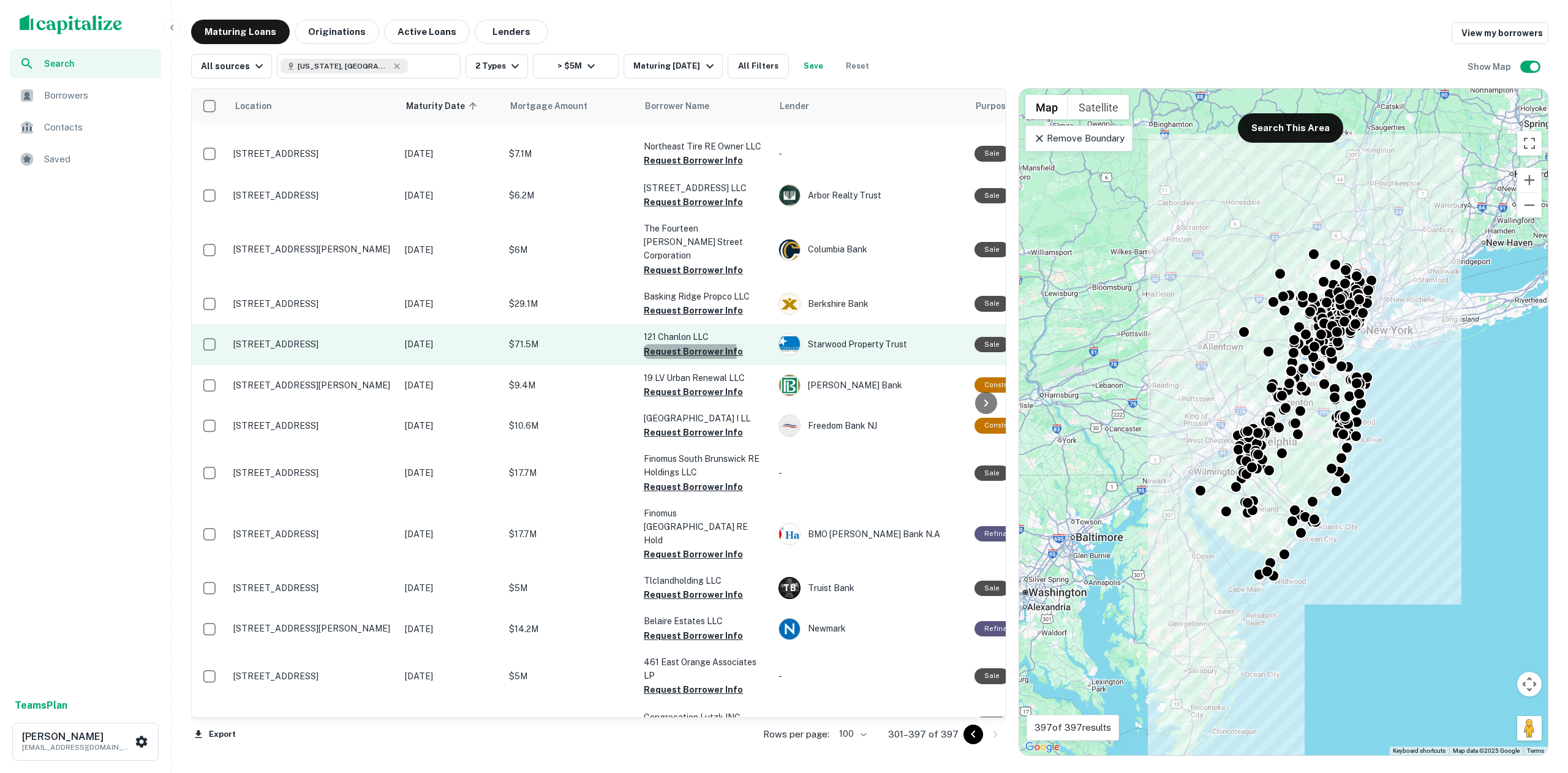
click at [684, 344] on button "Request Borrower Info" at bounding box center [693, 352] width 99 height 14
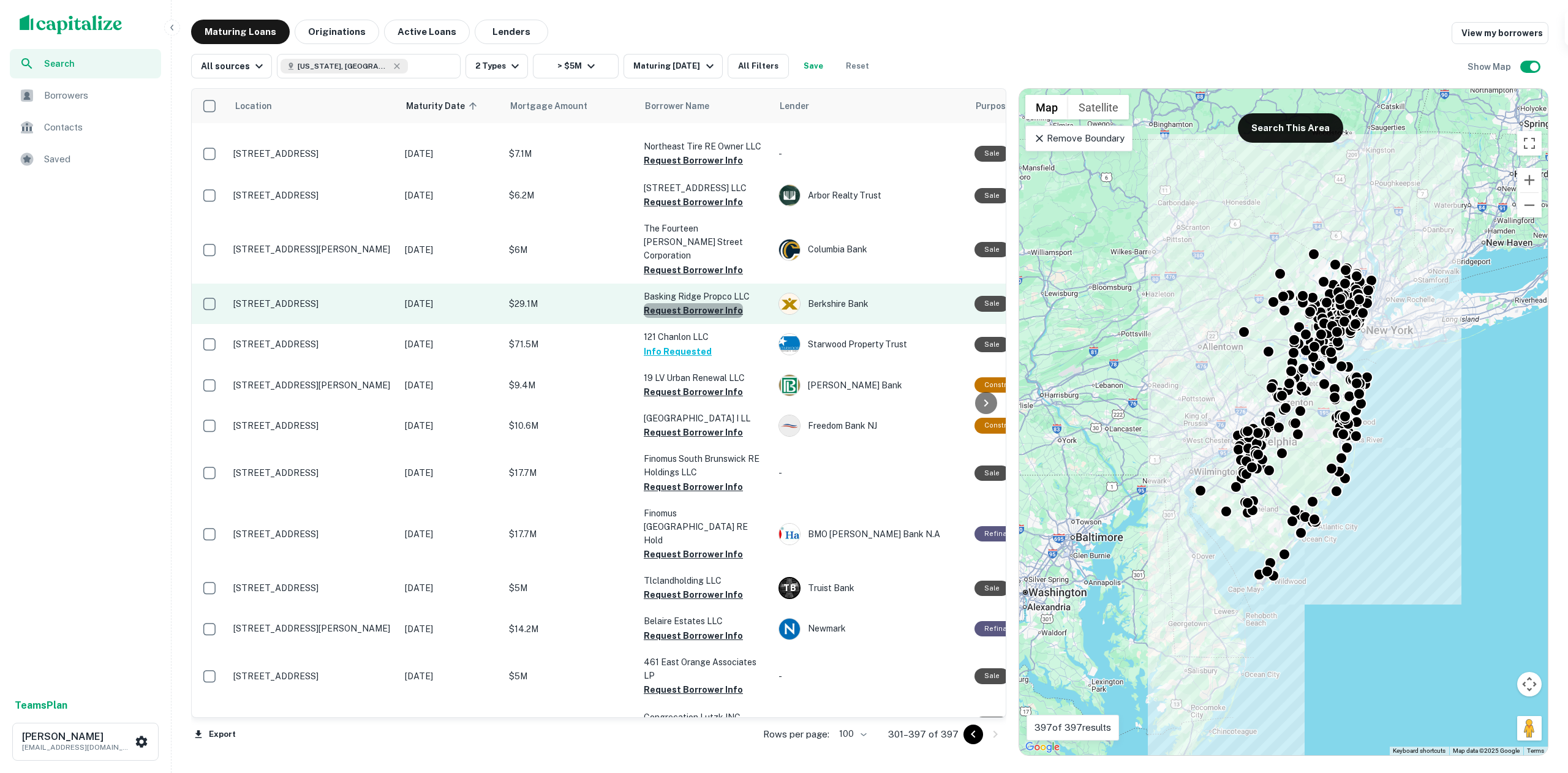
click at [721, 303] on button "Request Borrower Info" at bounding box center [693, 310] width 99 height 14
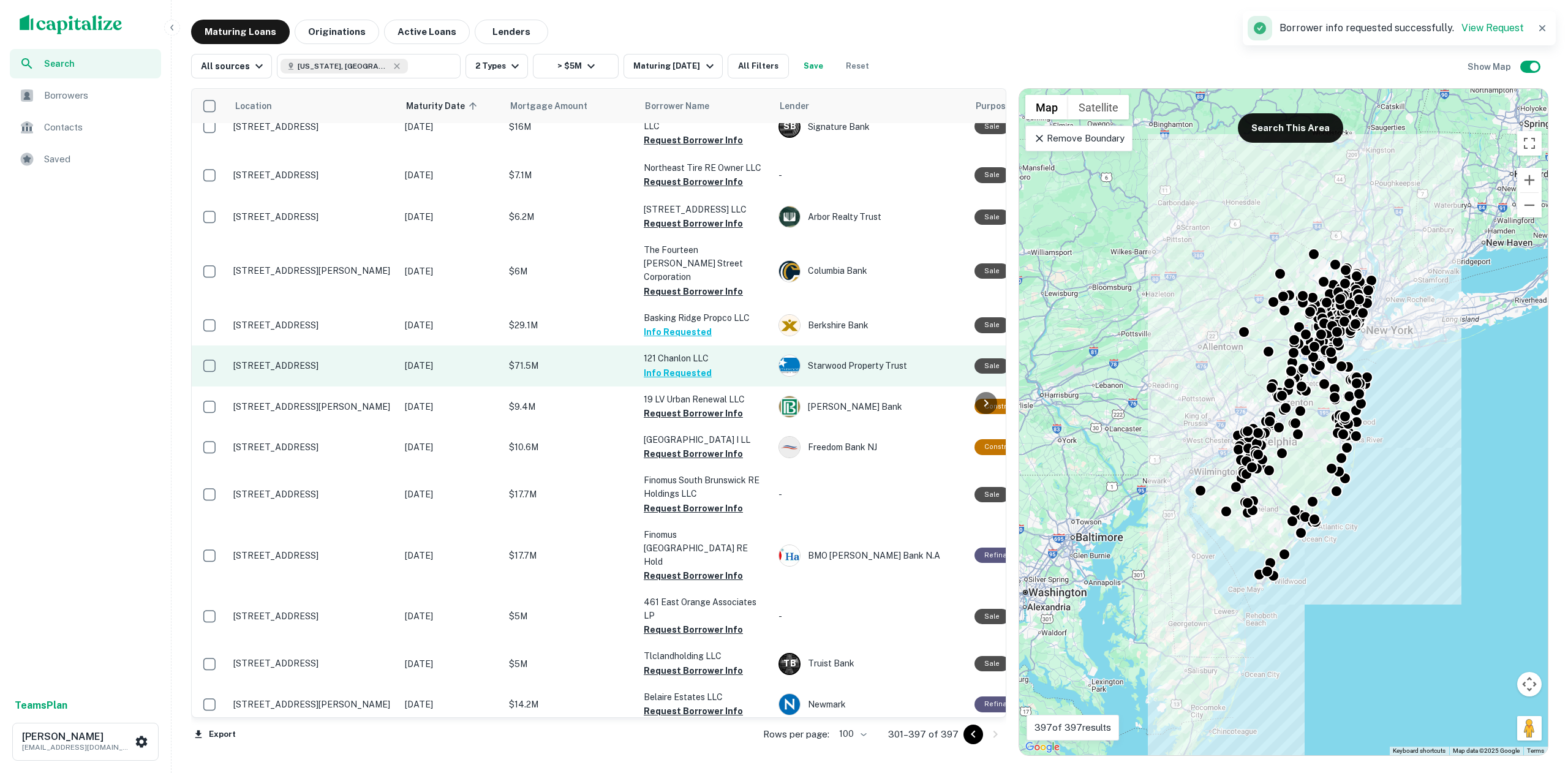
scroll to position [3273, 0]
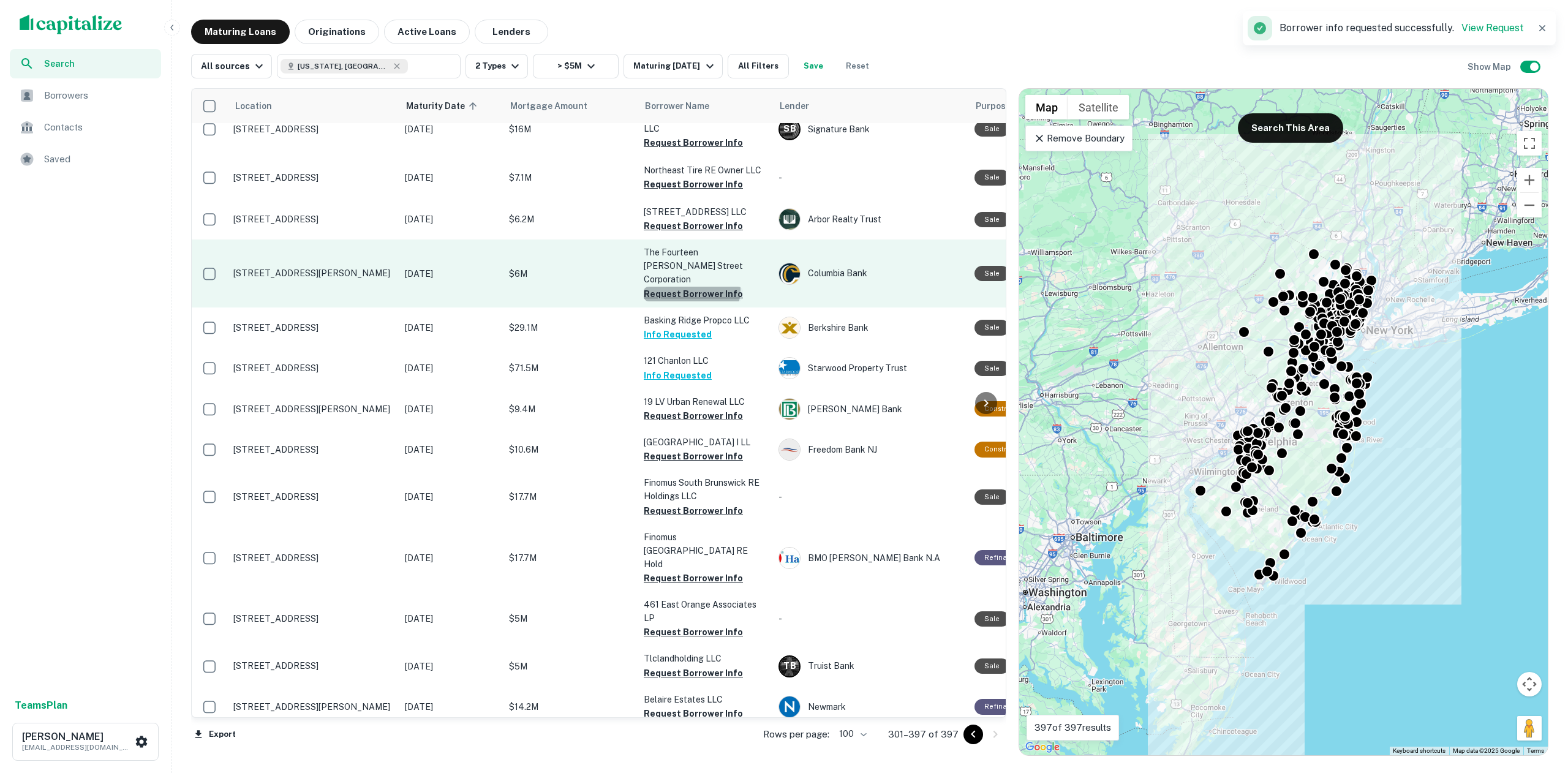
click at [690, 287] on button "Request Borrower Info" at bounding box center [693, 294] width 99 height 14
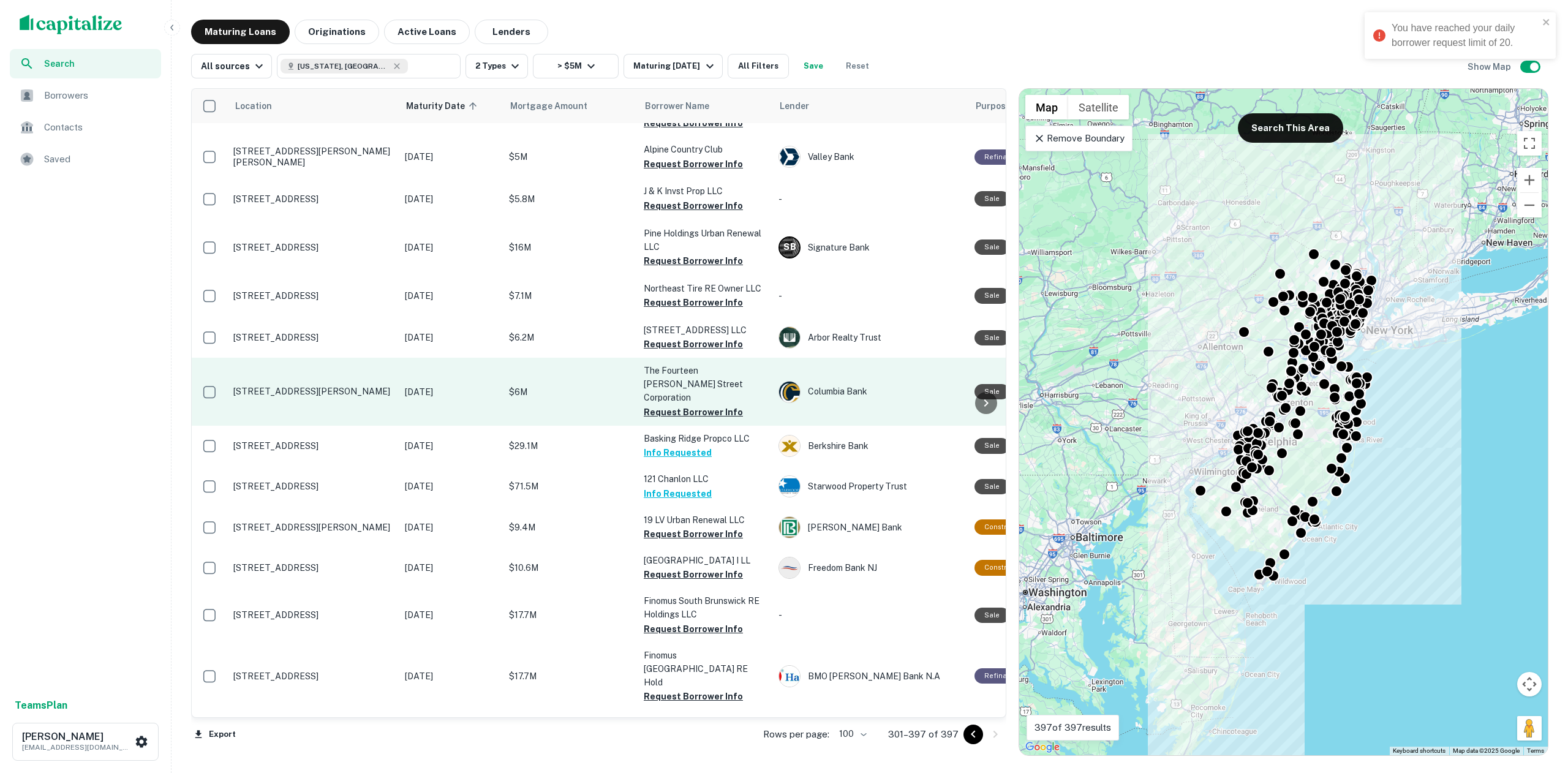
scroll to position [3153, 0]
click at [696, 407] on button "Request Borrower Info" at bounding box center [693, 414] width 99 height 14
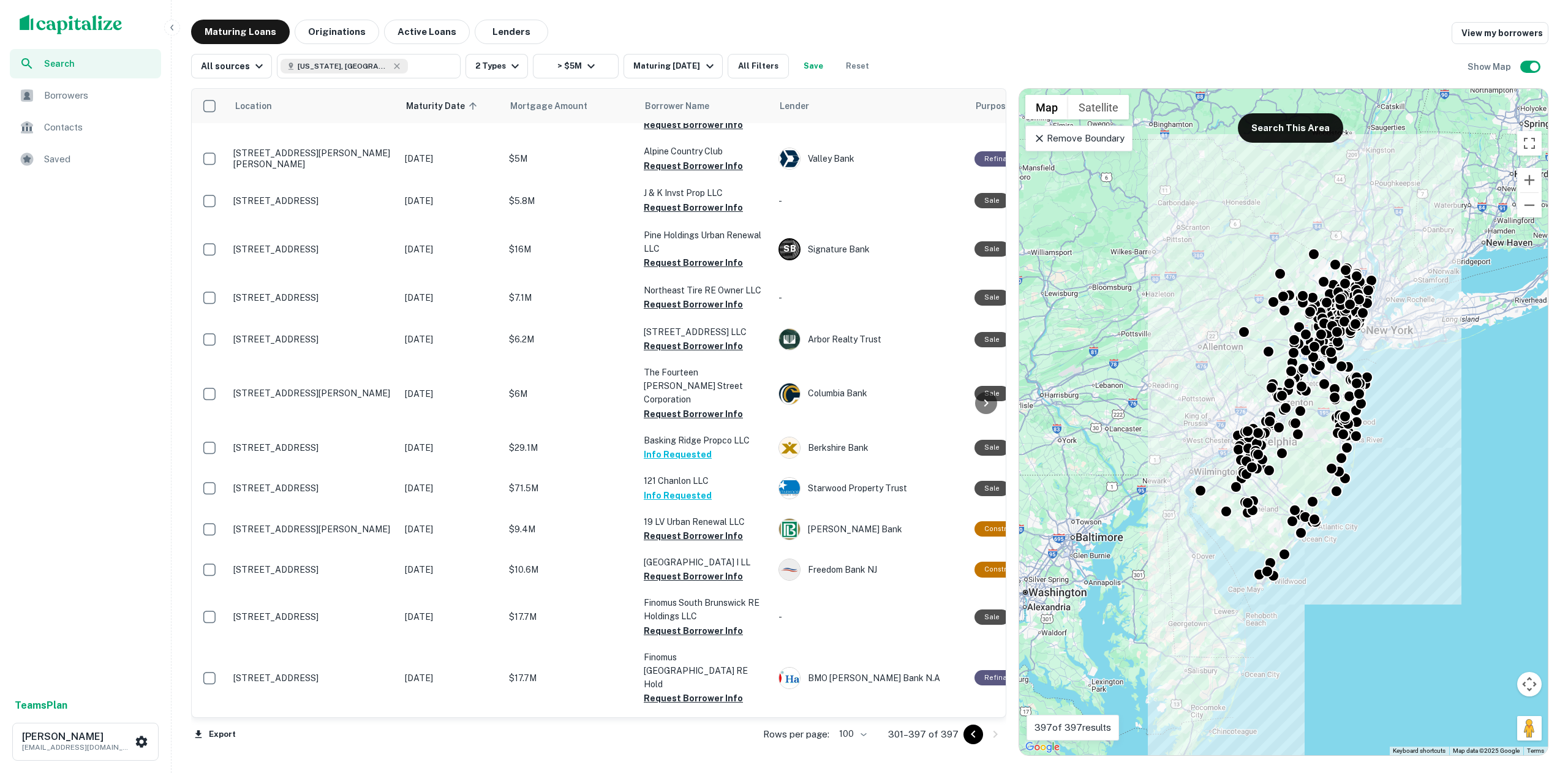
click at [89, 73] on div "Search" at bounding box center [85, 63] width 151 height 30
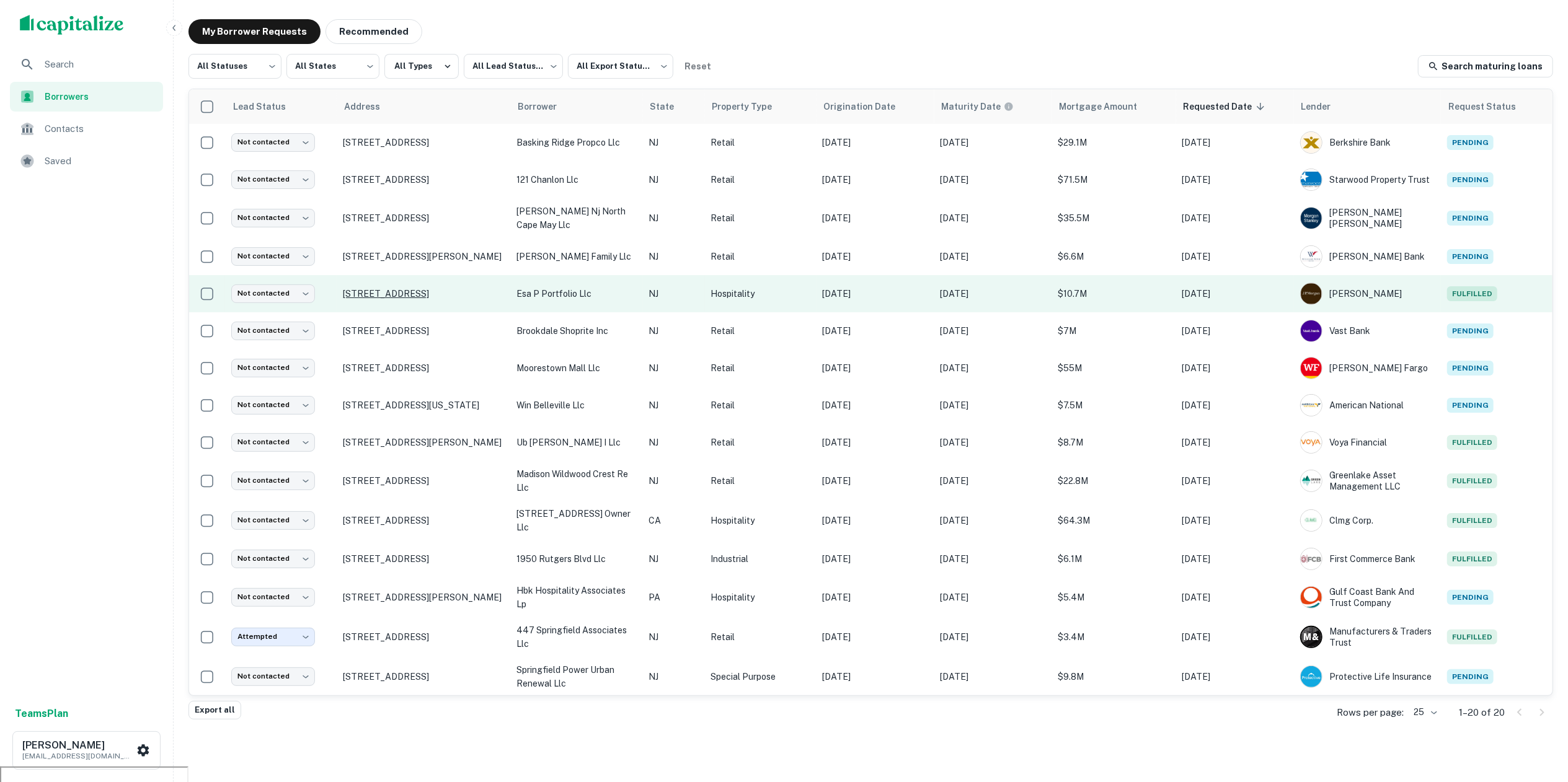
click at [381, 295] on p "[STREET_ADDRESS]" at bounding box center [424, 294] width 161 height 11
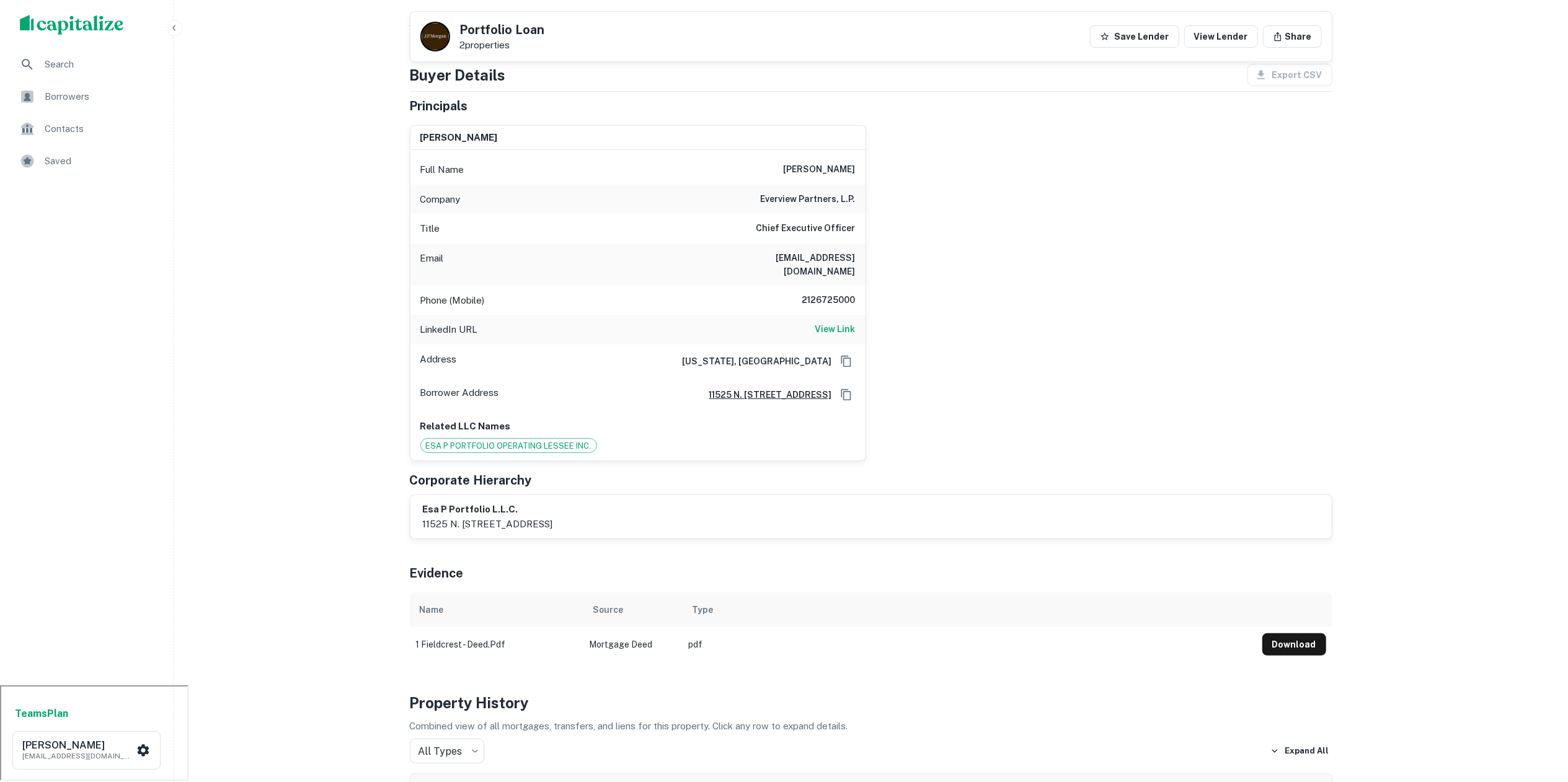
scroll to position [95, 0]
